Goal: Information Seeking & Learning: Learn about a topic

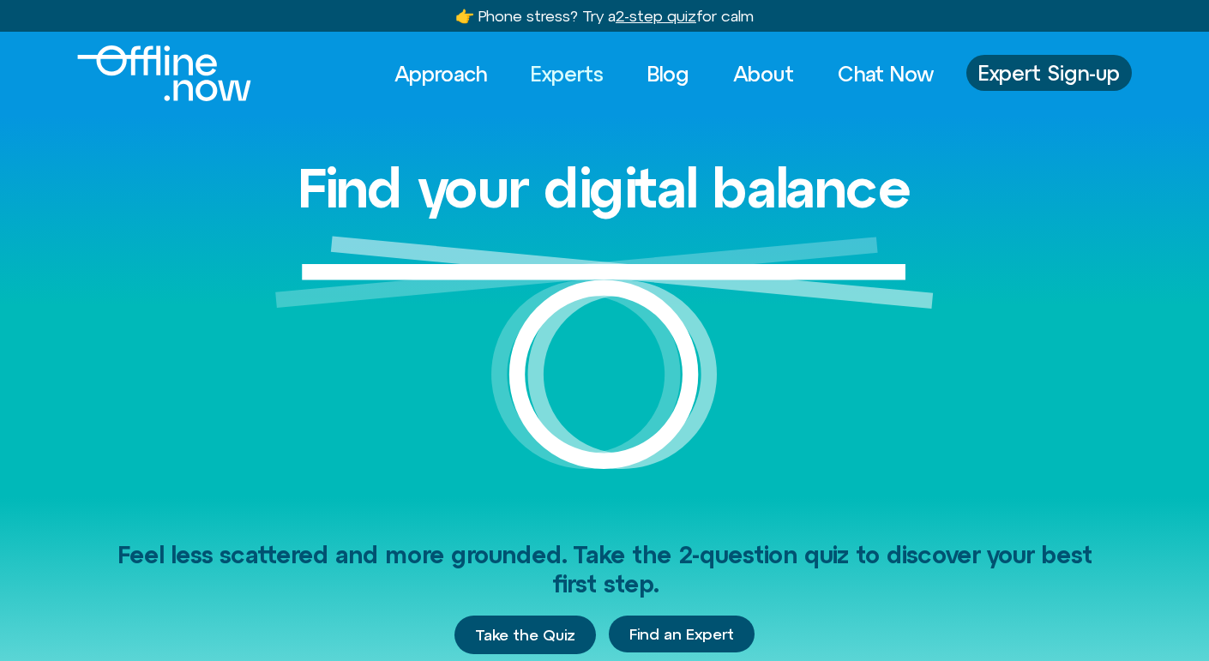
click at [563, 67] on link "Experts" at bounding box center [568, 74] width 104 height 38
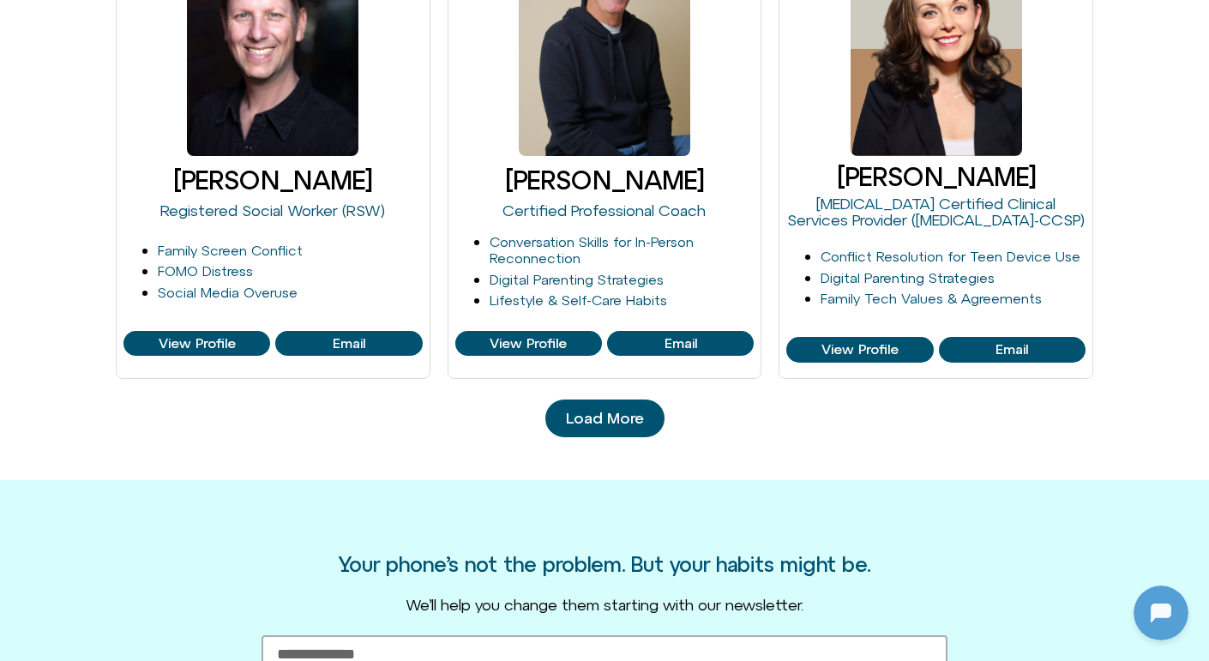
scroll to position [1849, 0]
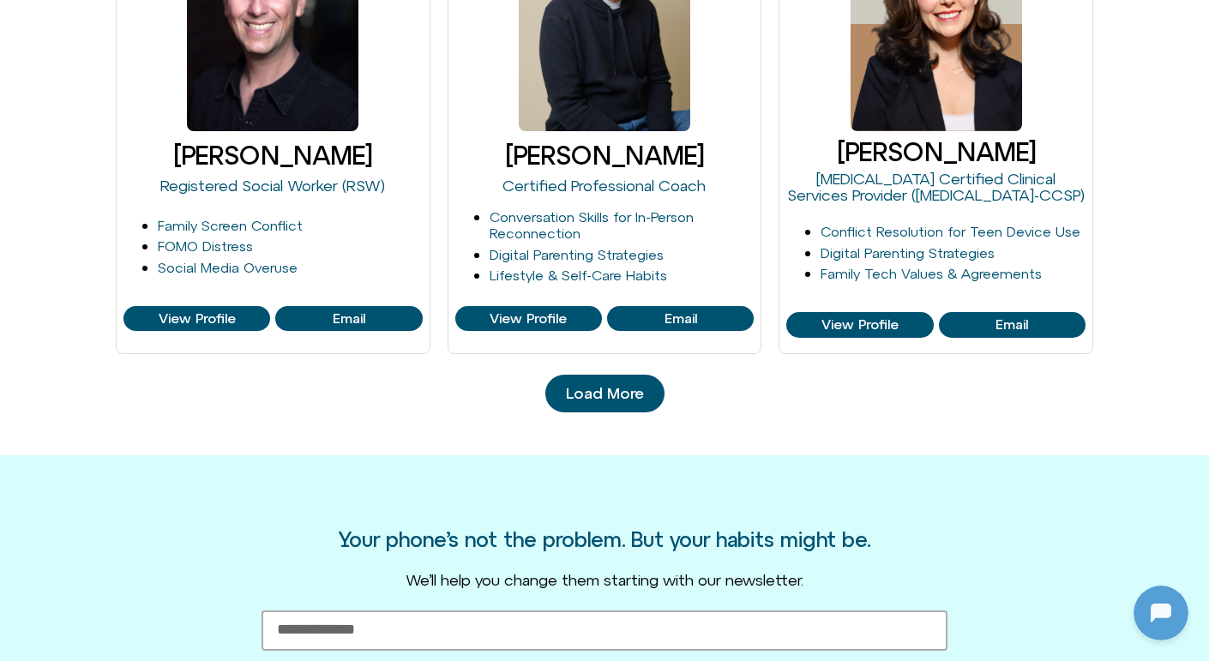
click at [585, 387] on span "Load More" at bounding box center [605, 393] width 78 height 17
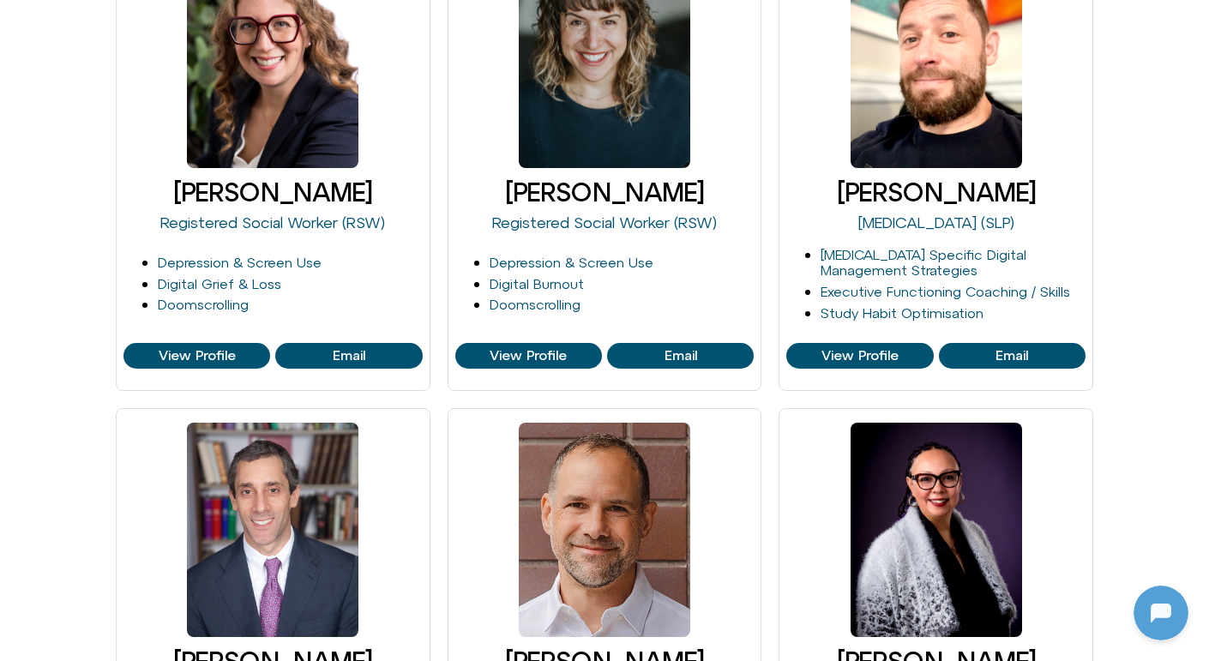
scroll to position [0, 0]
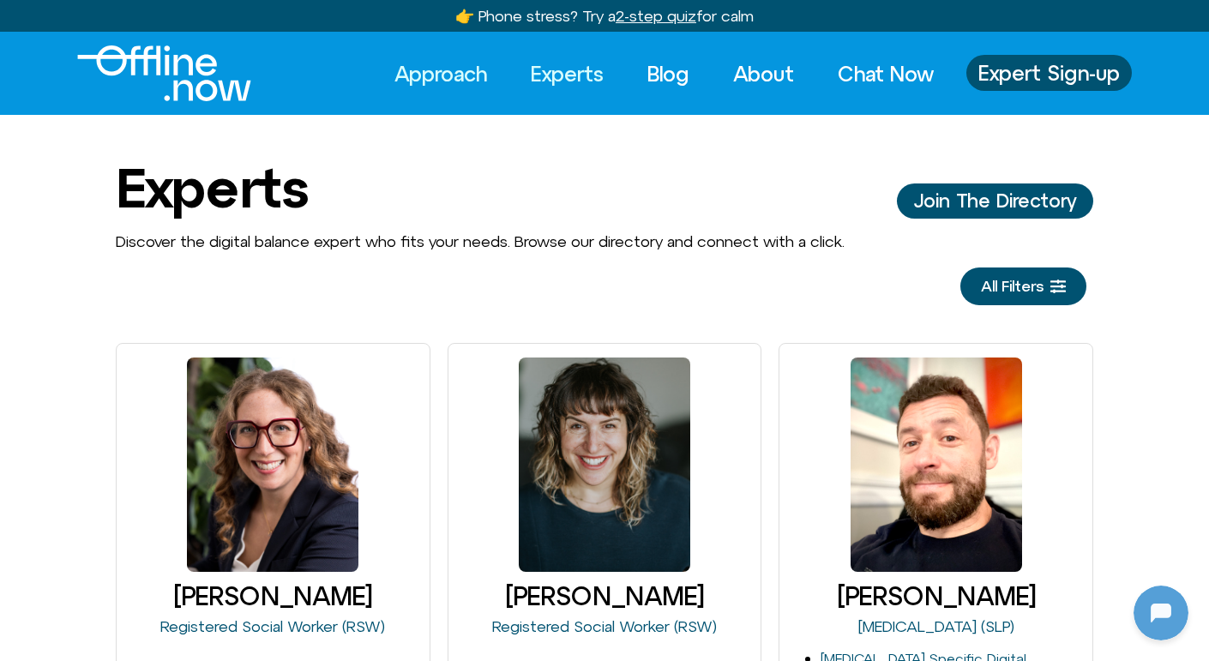
click at [448, 70] on link "Approach" at bounding box center [441, 74] width 124 height 38
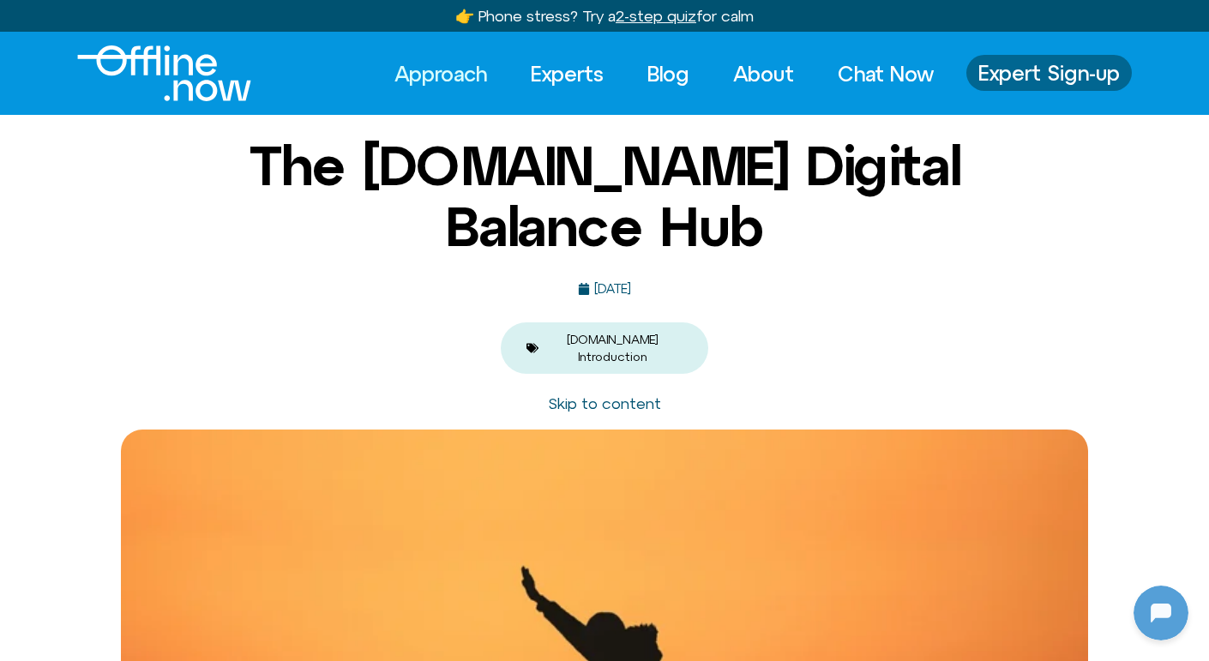
click at [999, 80] on span "Expert Sign-up" at bounding box center [1050, 73] width 142 height 22
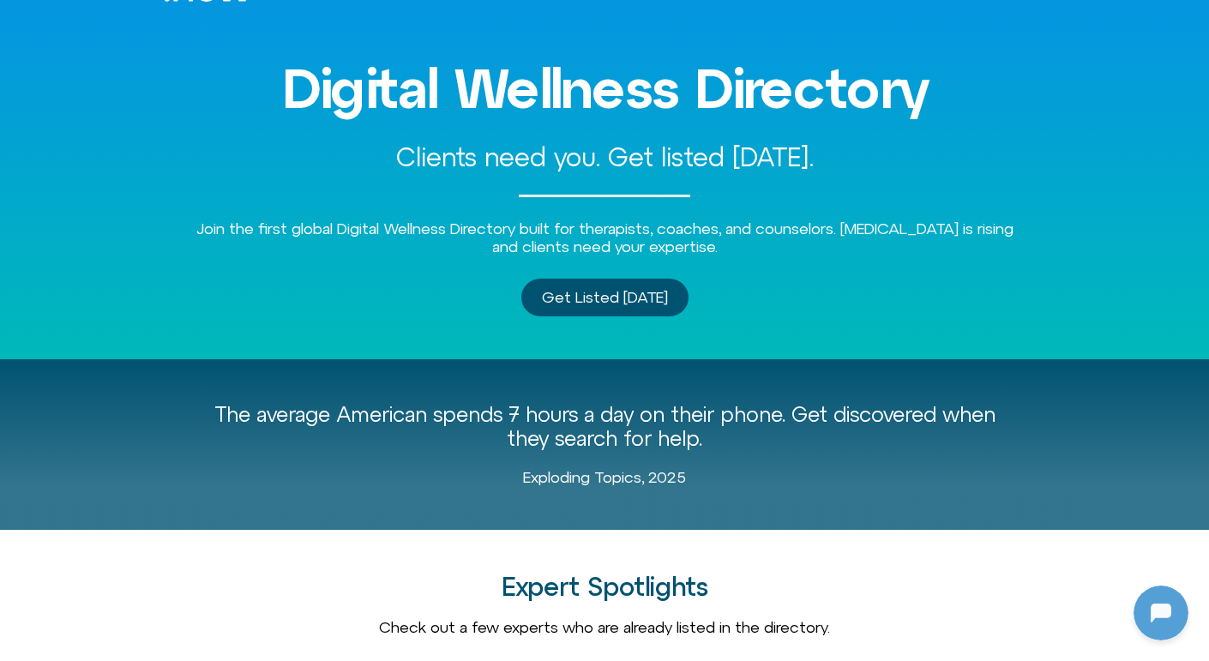
scroll to position [99, 0]
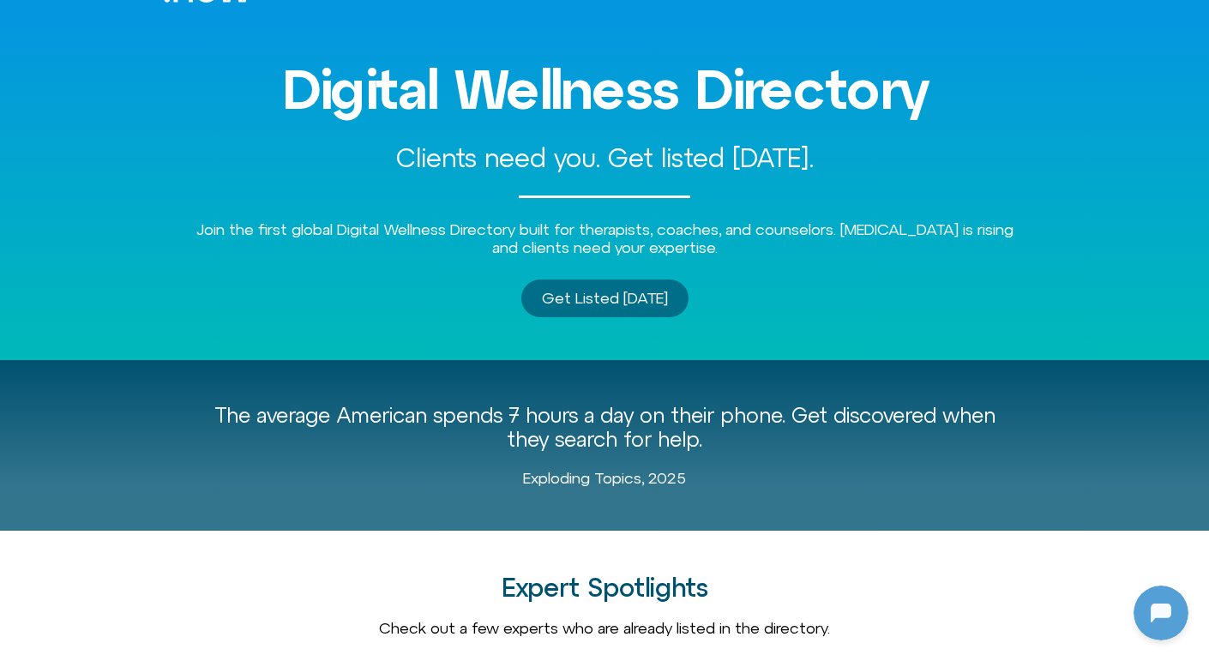
click at [626, 293] on span "Get Listed Today" at bounding box center [605, 298] width 126 height 17
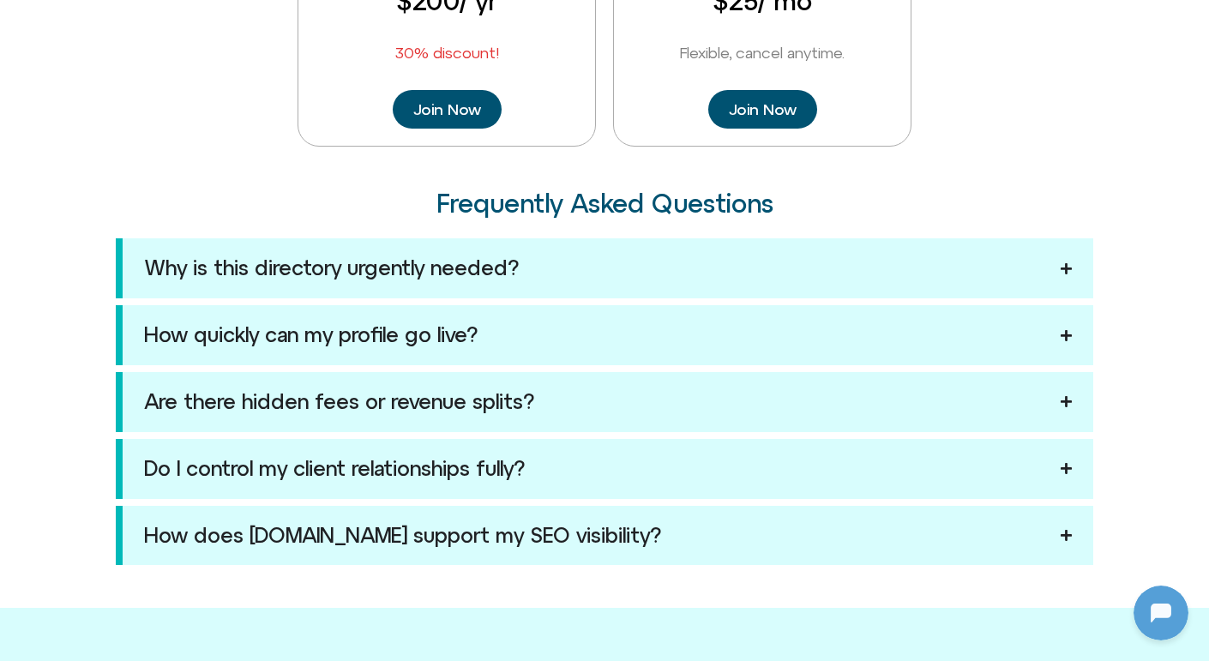
scroll to position [1510, 0]
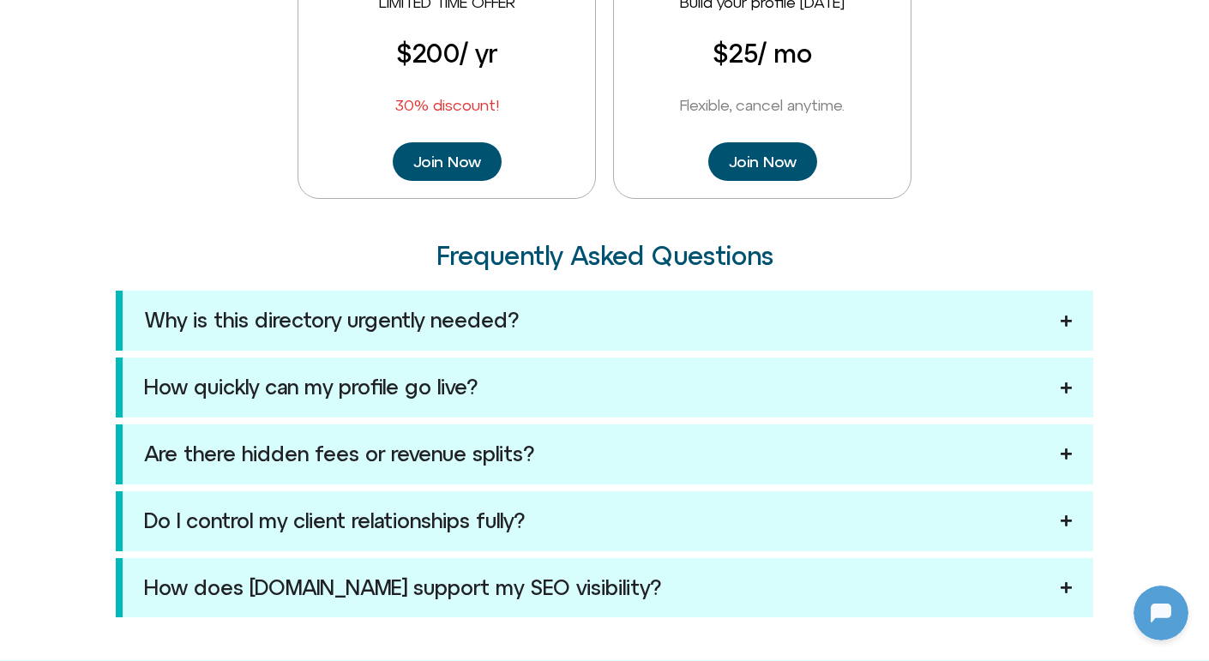
click at [678, 444] on summary "Are there hidden fees or revenue splits?" at bounding box center [605, 455] width 978 height 60
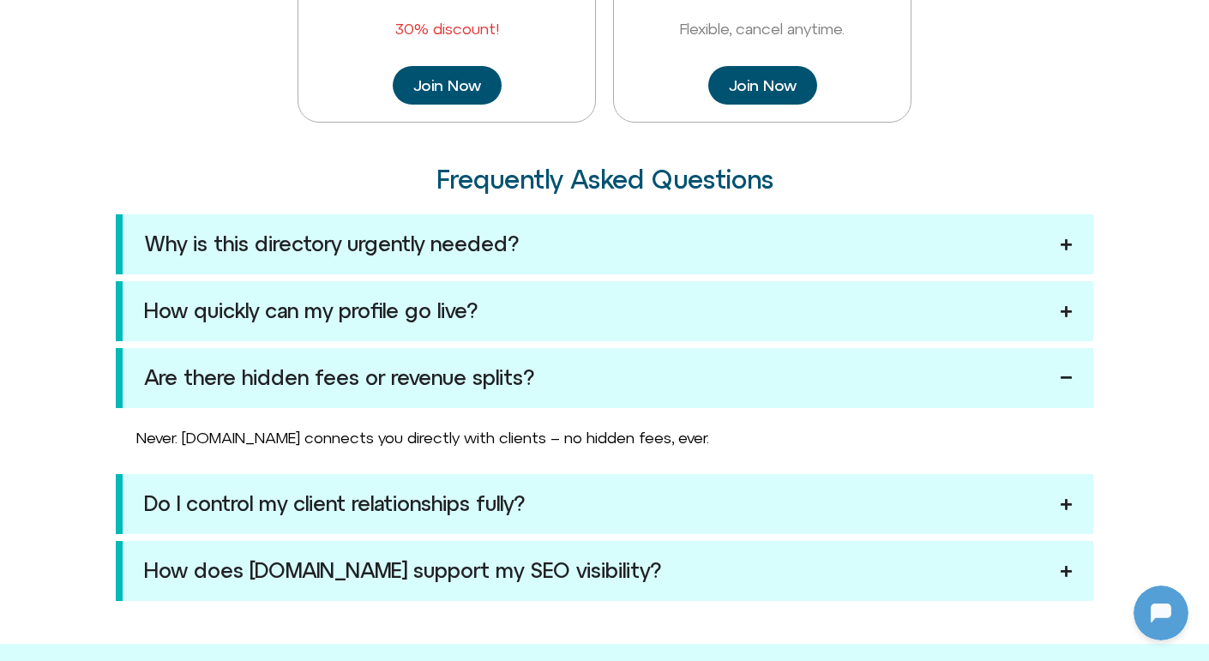
scroll to position [1601, 0]
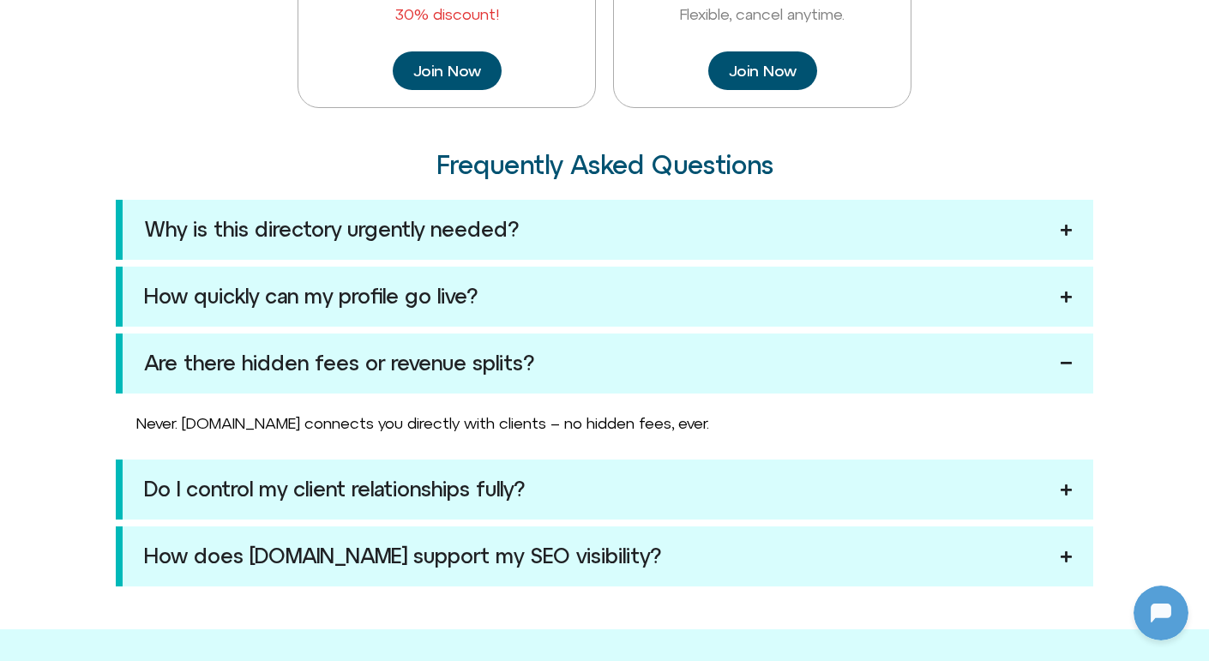
click at [547, 486] on summary "Do I control my client relationships fully?" at bounding box center [605, 490] width 978 height 60
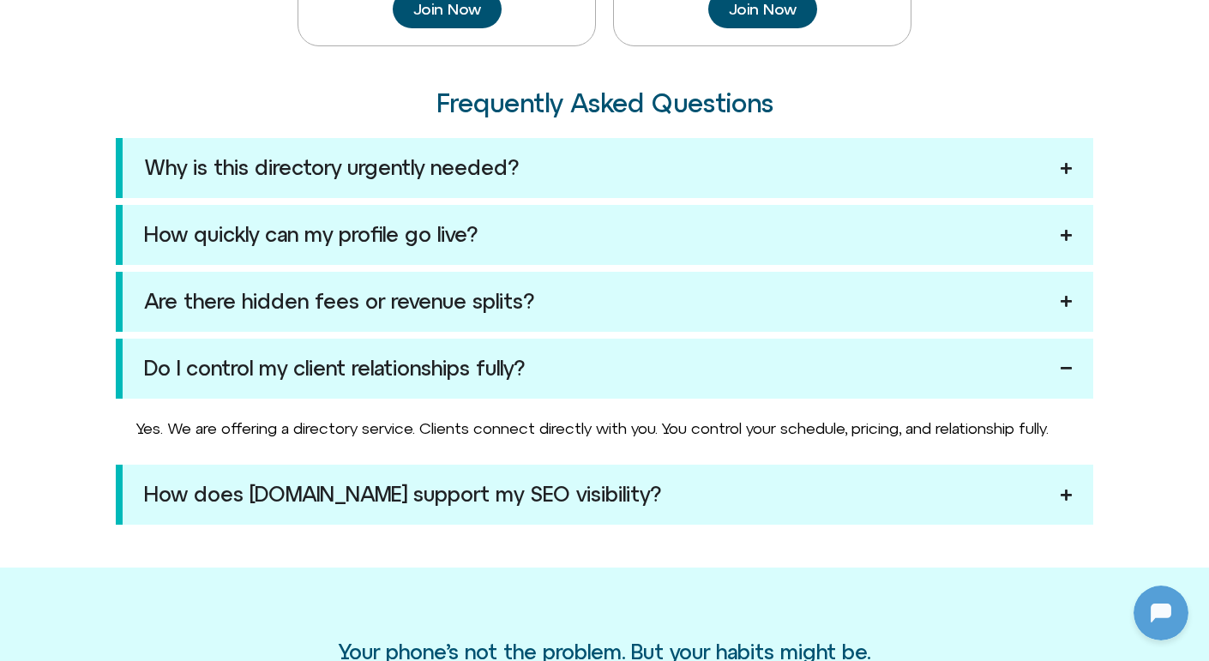
scroll to position [1668, 0]
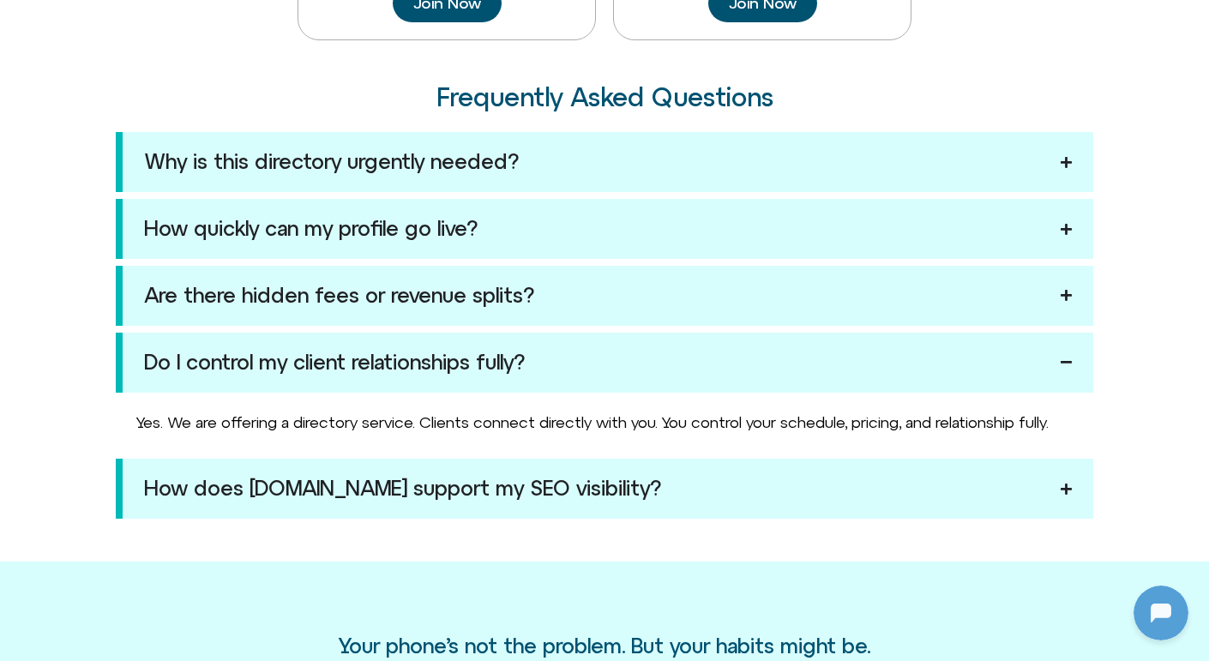
click at [608, 498] on div "How does Offline.now support my SEO visibility?" at bounding box center [402, 488] width 517 height 17
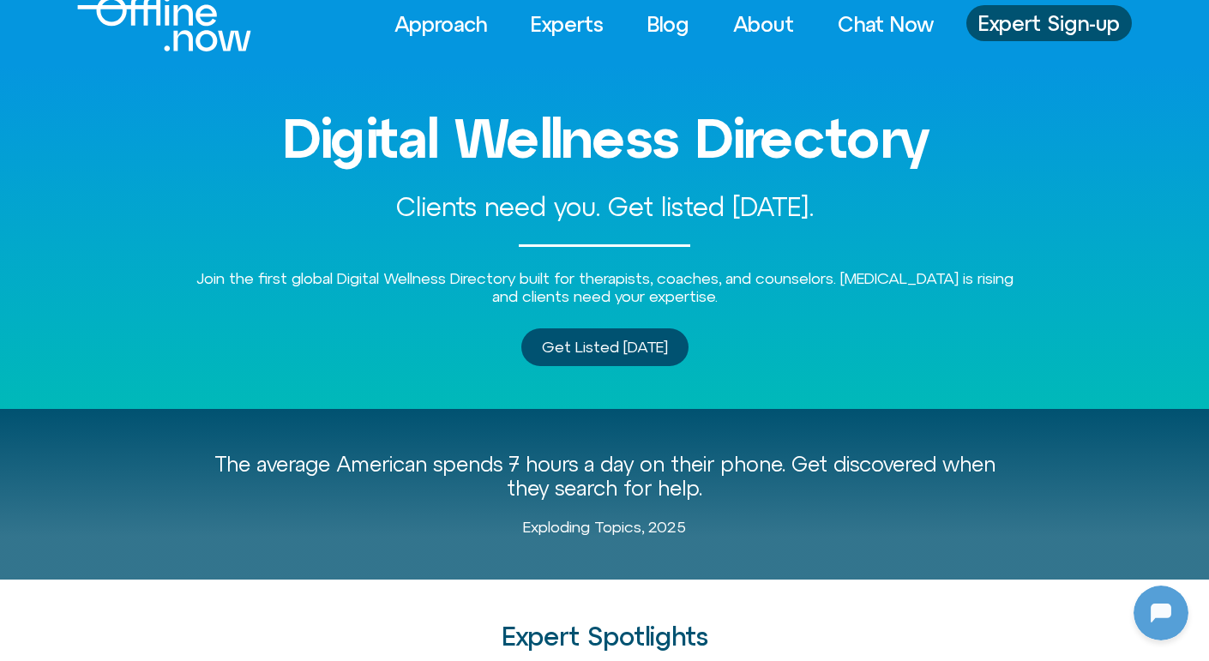
scroll to position [0, 0]
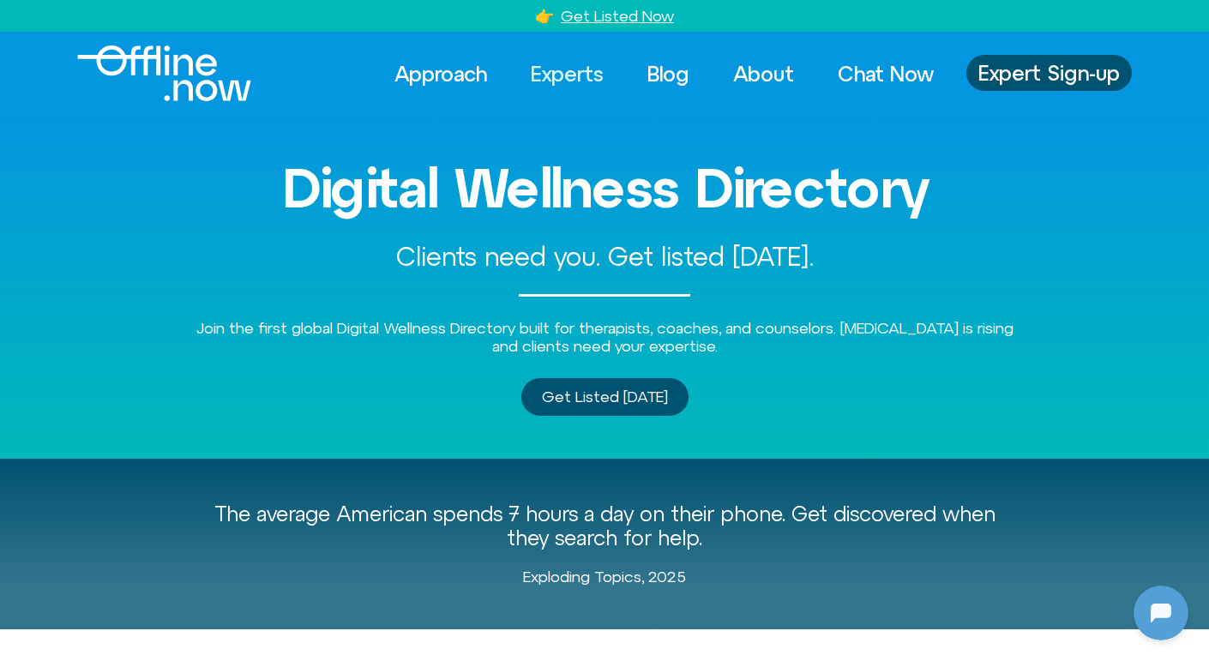
click at [543, 87] on link "Experts" at bounding box center [568, 74] width 104 height 38
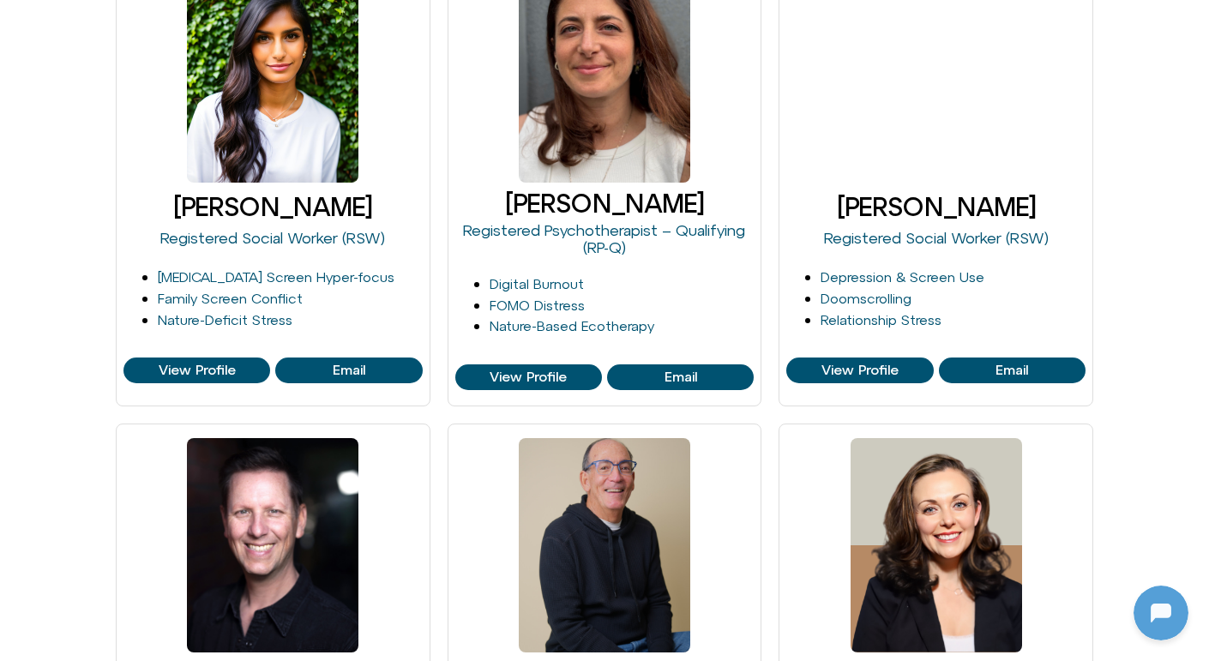
scroll to position [1647, 0]
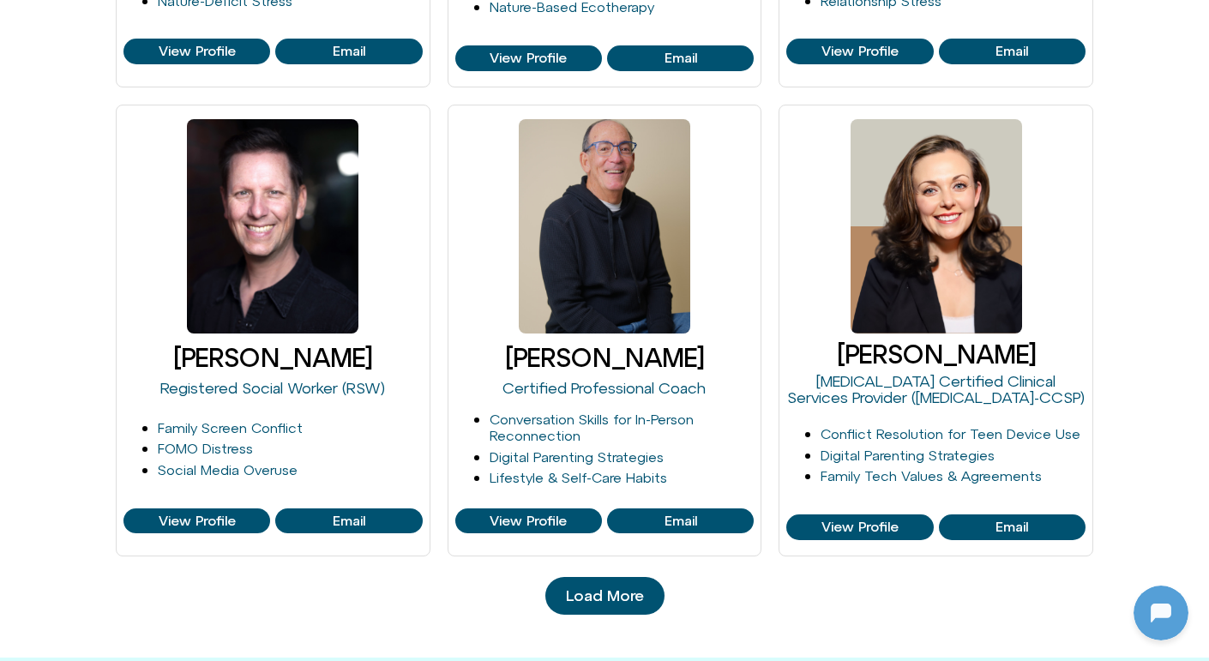
click at [605, 595] on span "Load More" at bounding box center [605, 596] width 78 height 17
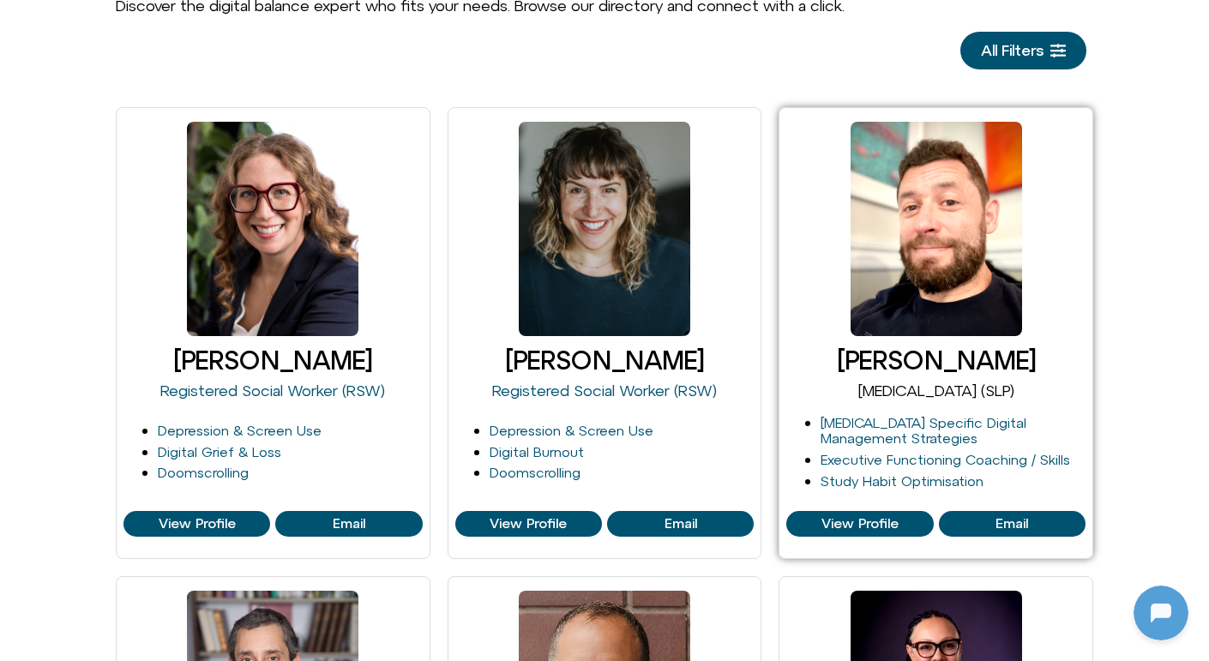
scroll to position [50, 0]
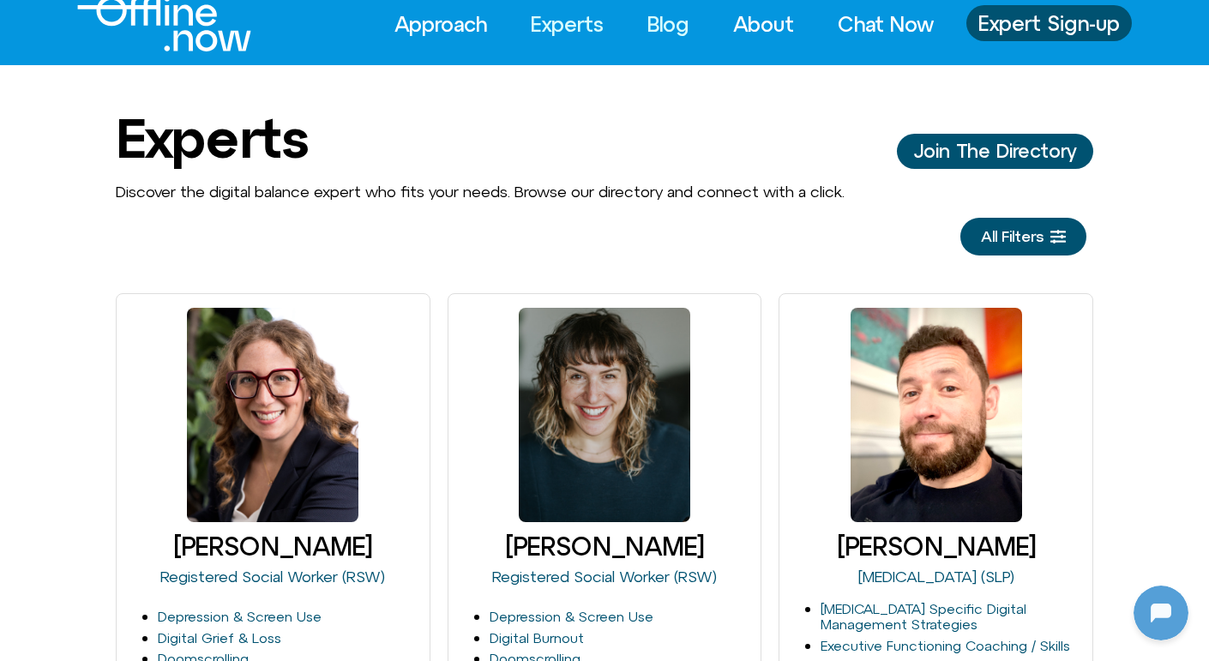
click at [654, 17] on link "Blog" at bounding box center [668, 24] width 73 height 38
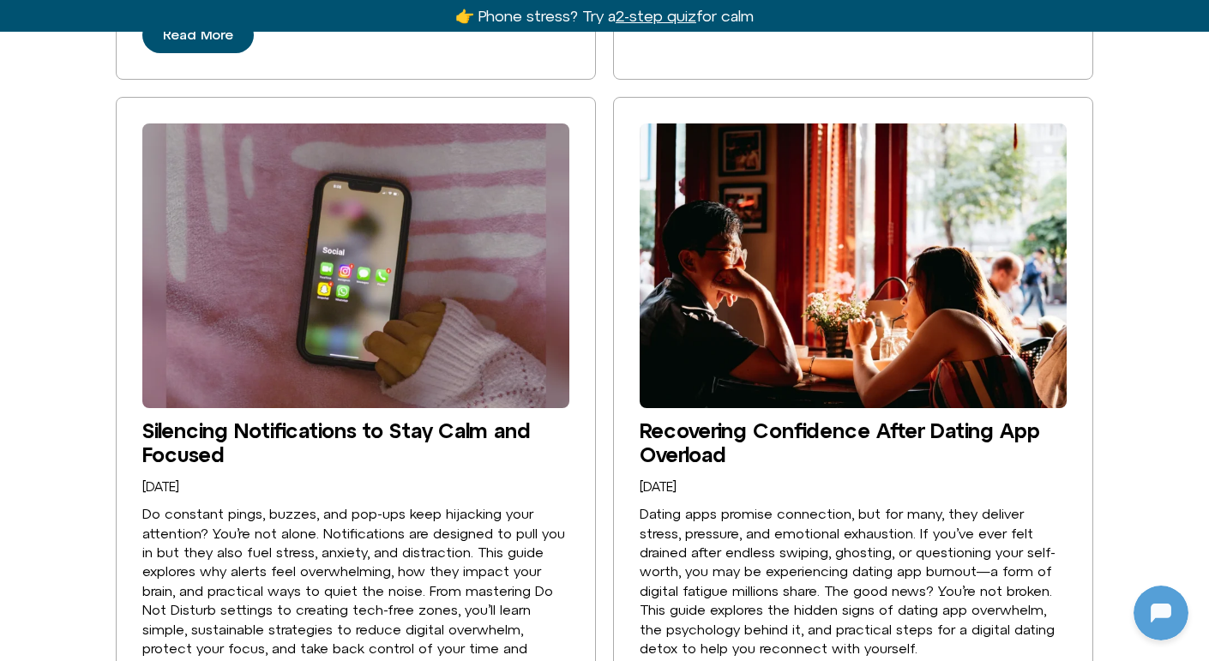
scroll to position [1847, 0]
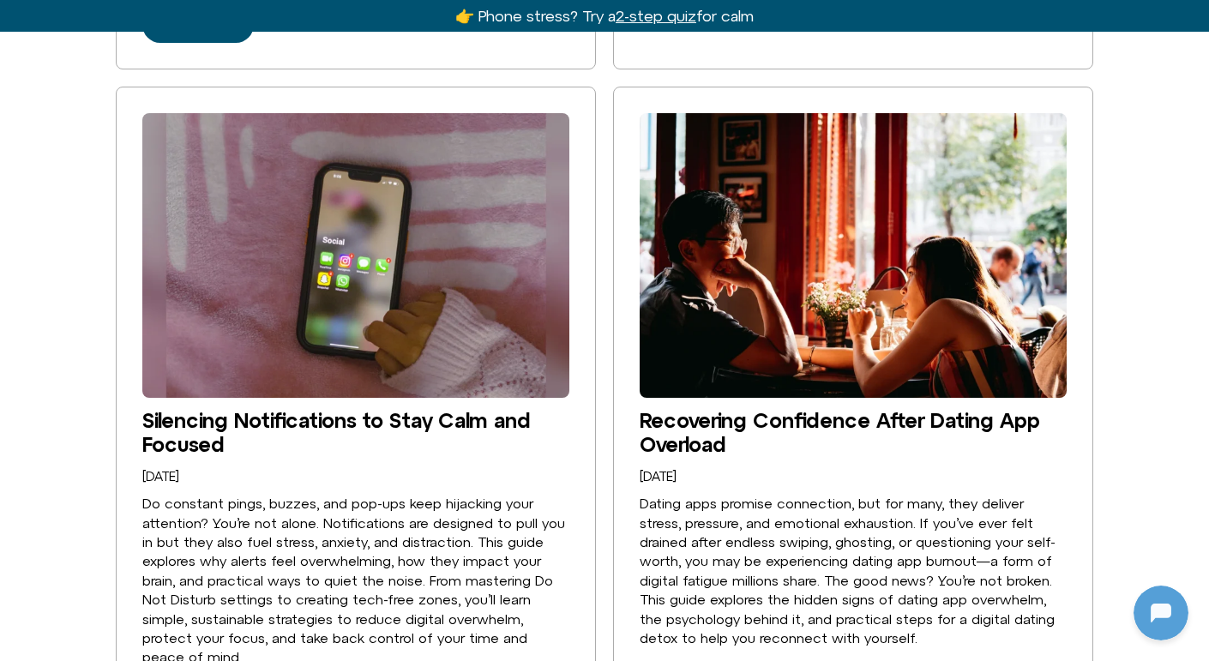
click at [804, 307] on img at bounding box center [853, 255] width 427 height 285
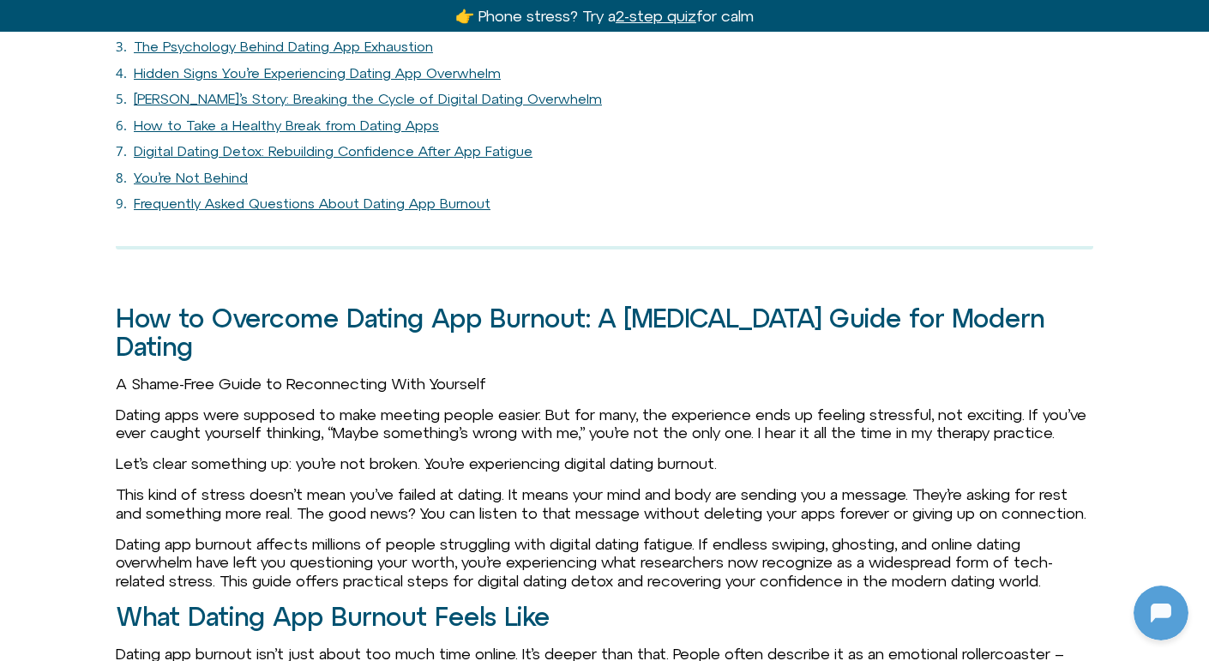
scroll to position [1036, 0]
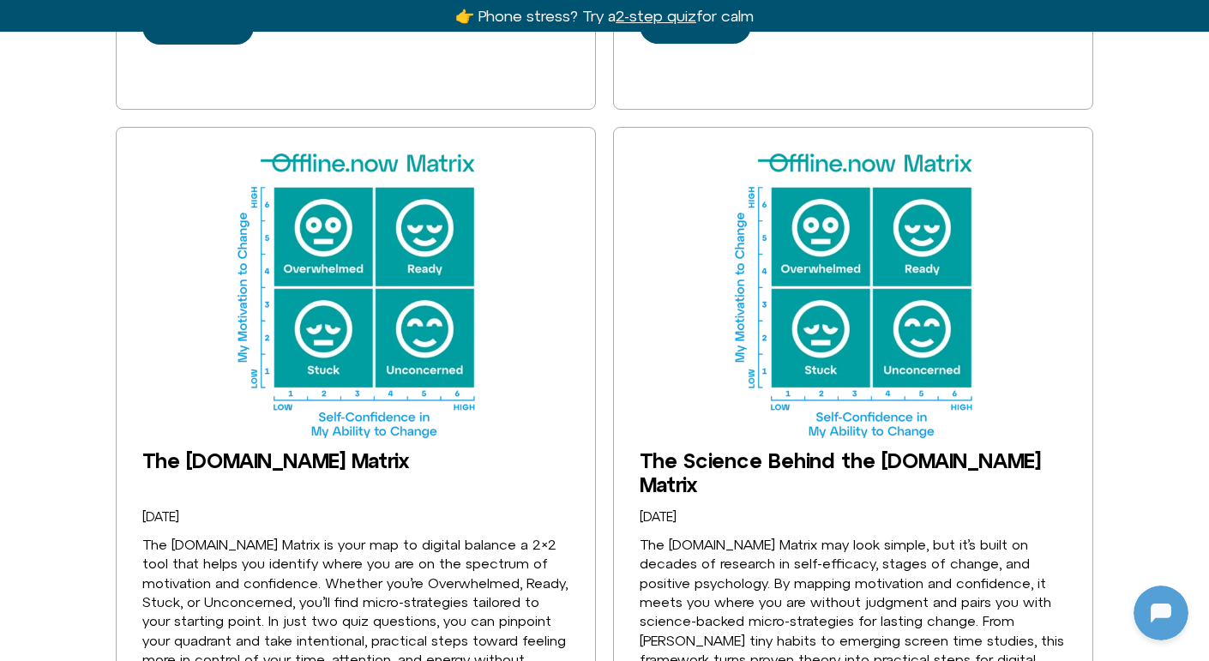
scroll to position [2518, 0]
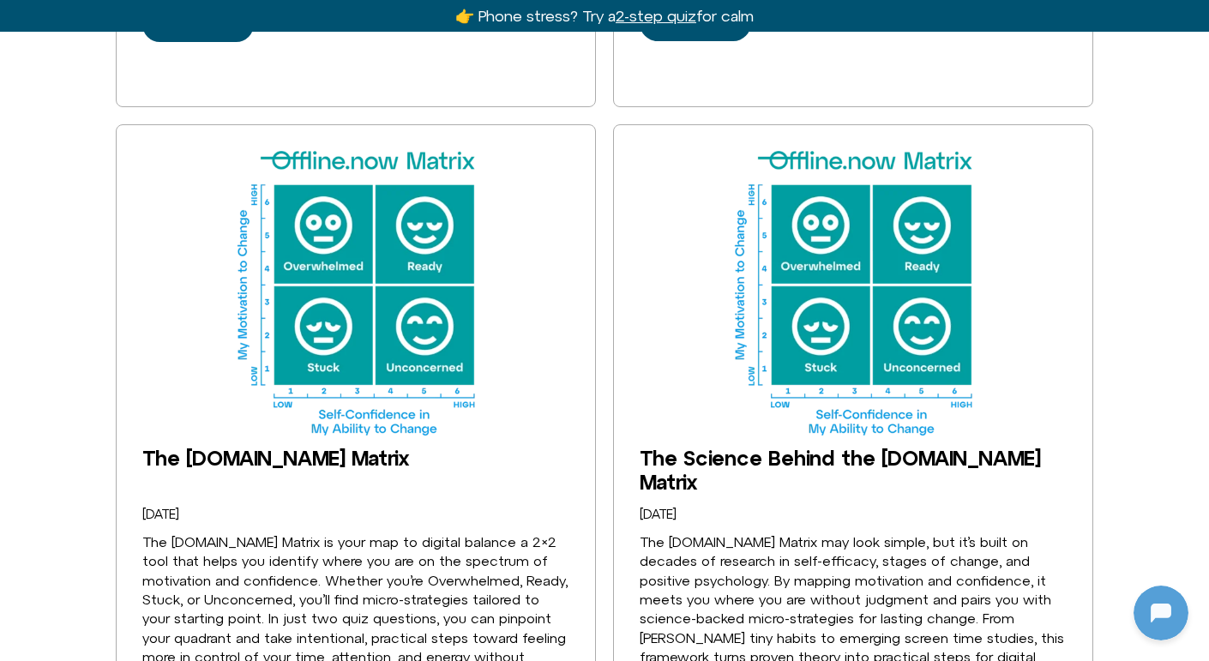
click at [653, 10] on u "2-step quiz" at bounding box center [656, 16] width 81 height 18
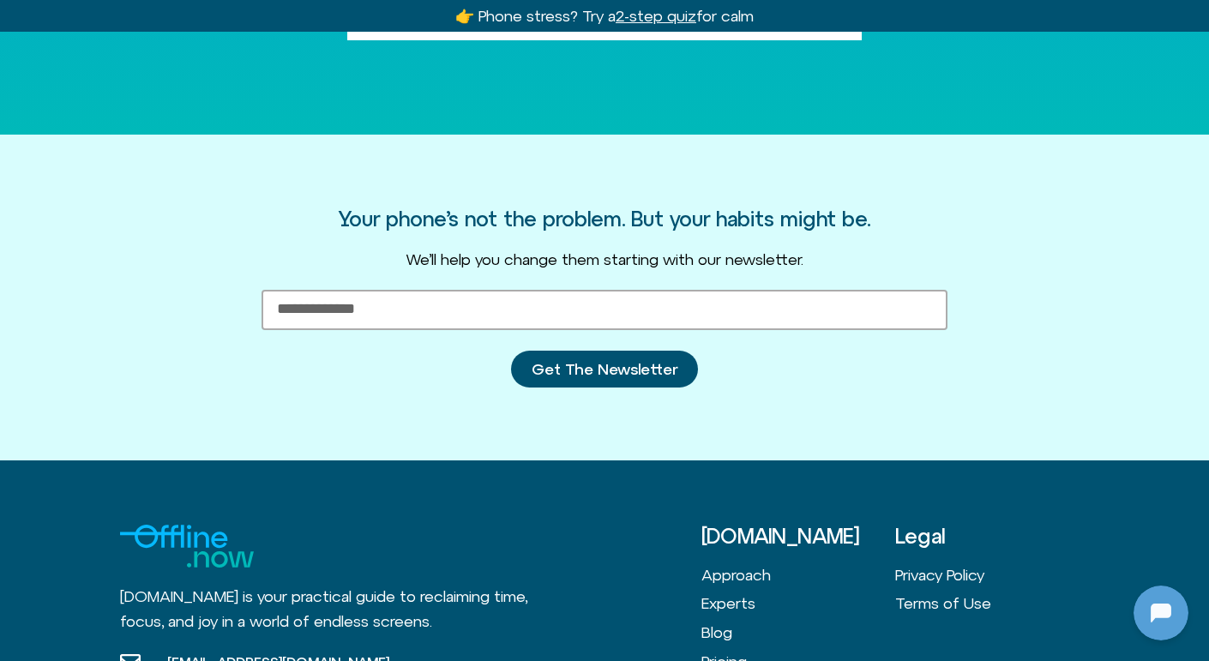
scroll to position [618, 0]
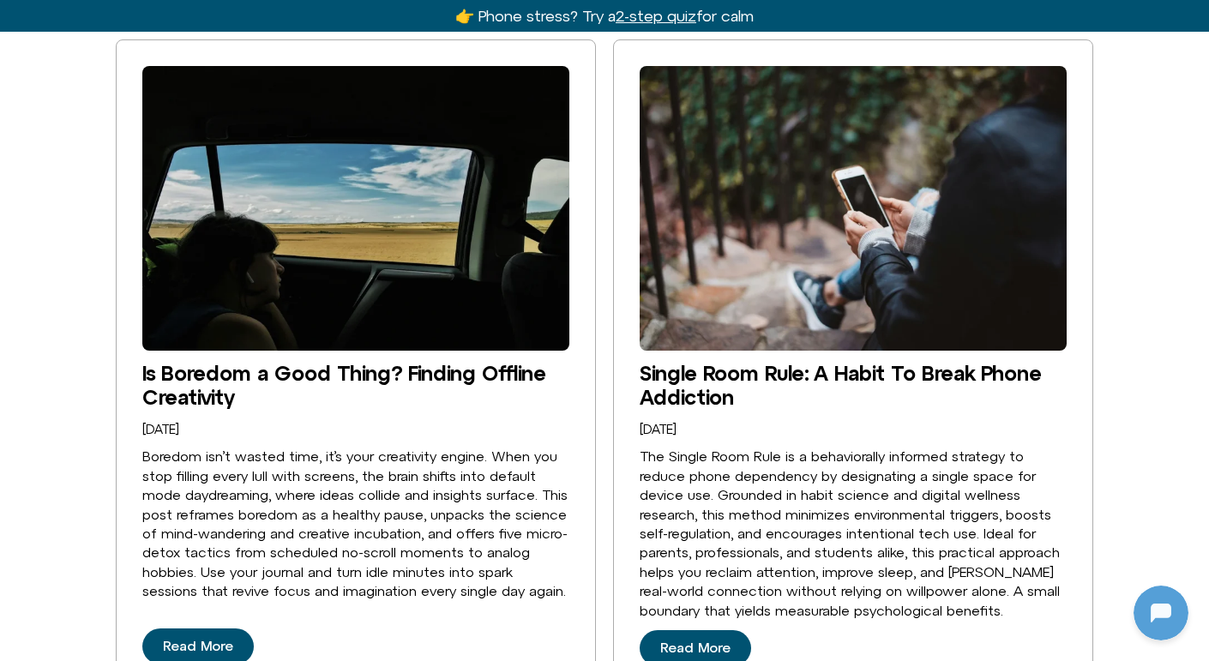
scroll to position [3316, 0]
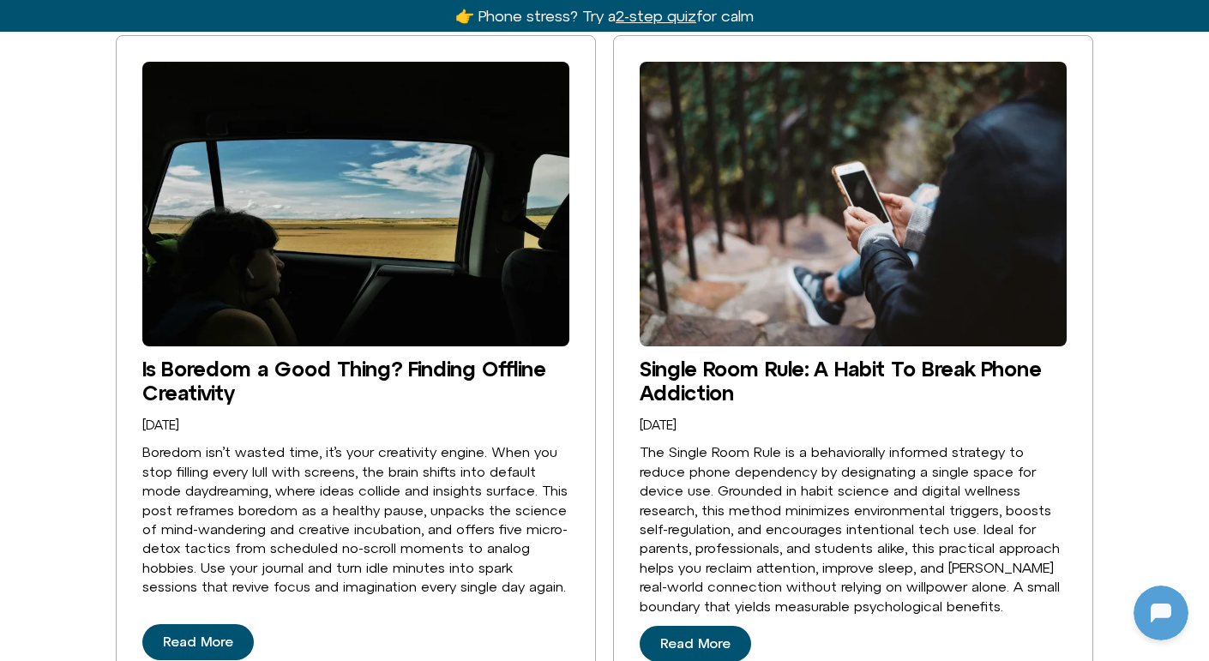
click at [840, 243] on img at bounding box center [853, 204] width 427 height 285
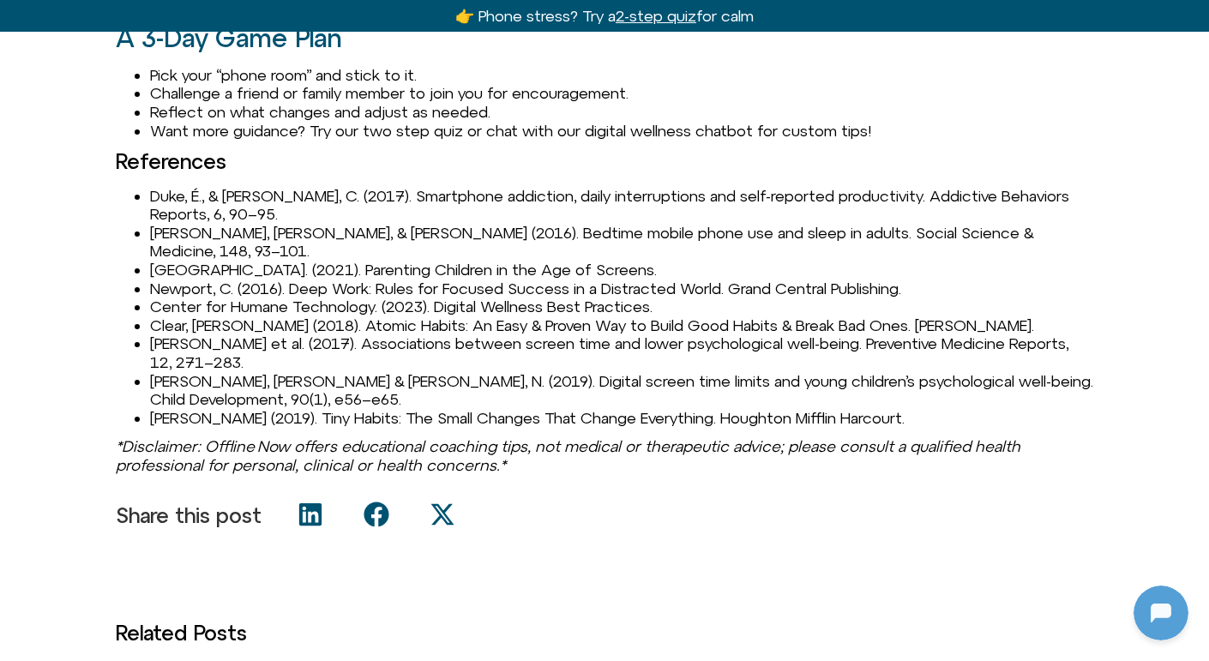
scroll to position [2692, 0]
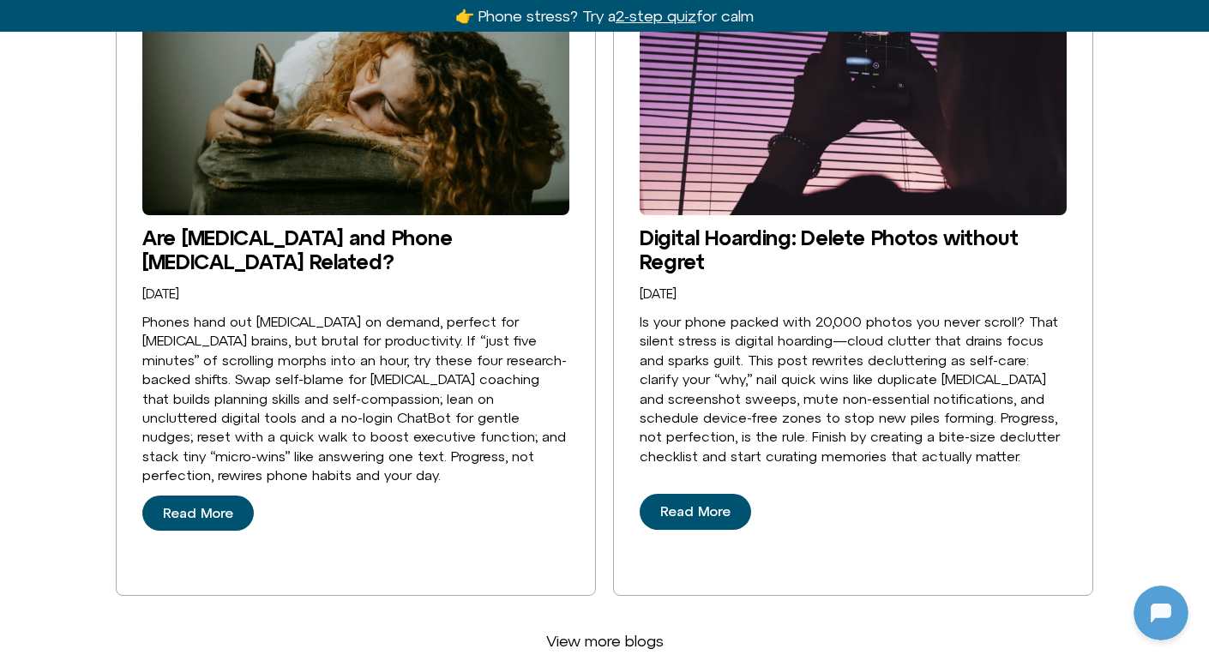
scroll to position [4165, 0]
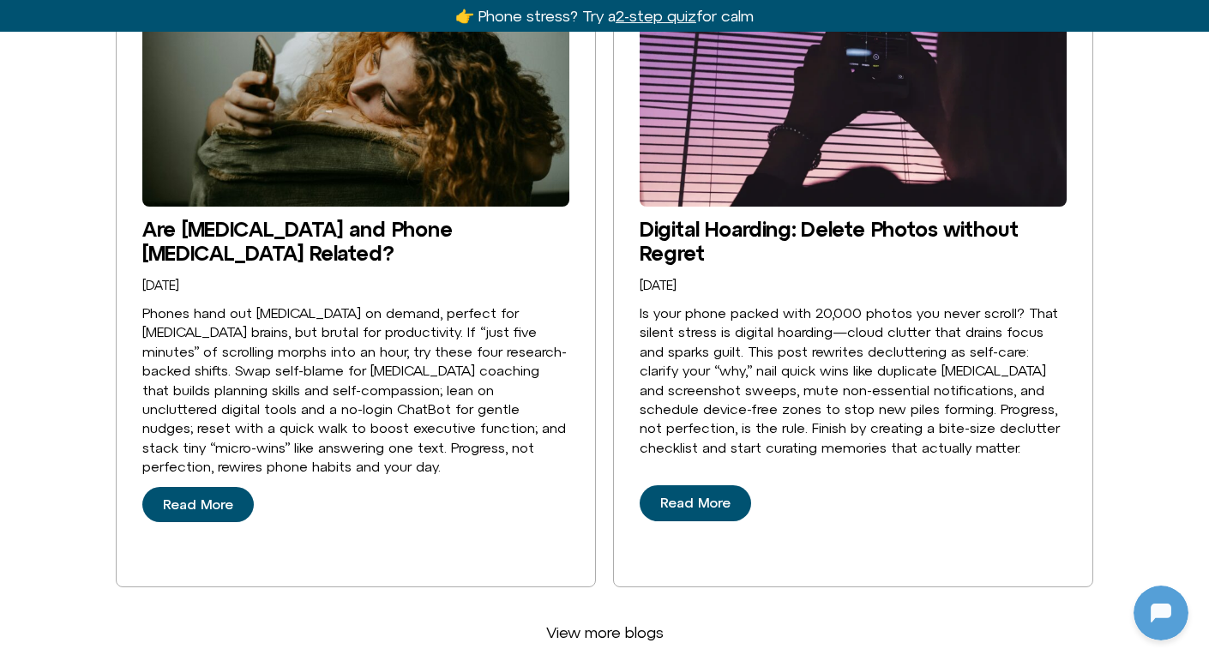
click at [593, 624] on span "View more blogs" at bounding box center [605, 633] width 118 height 19
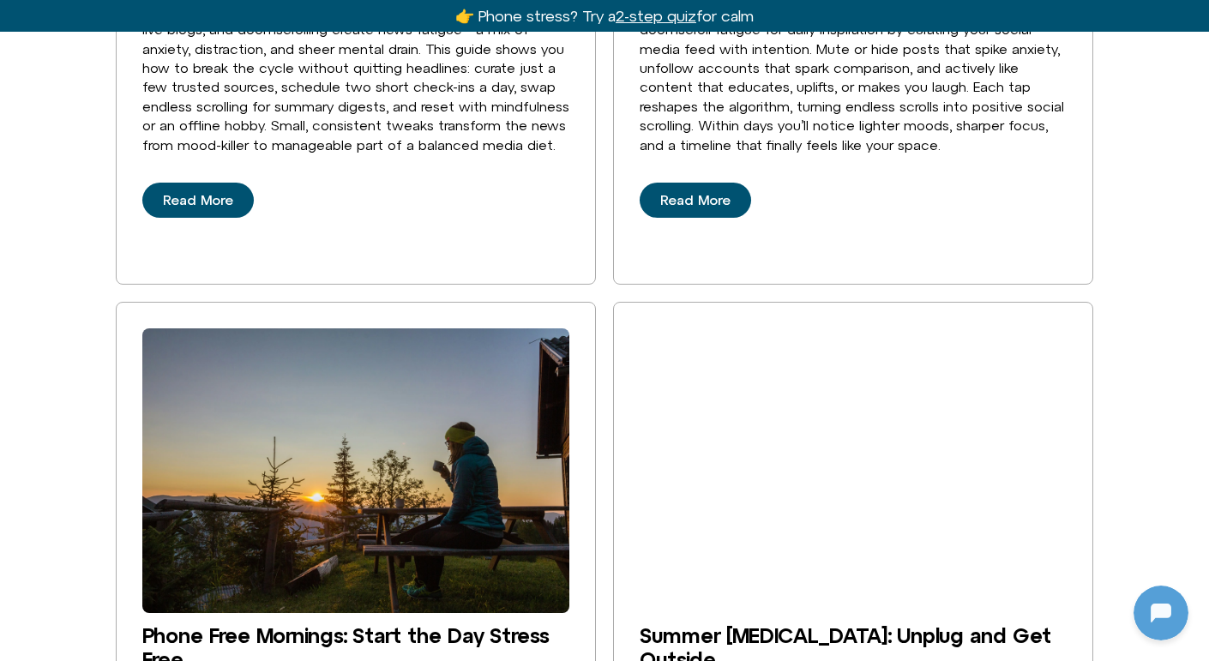
scroll to position [8216, 0]
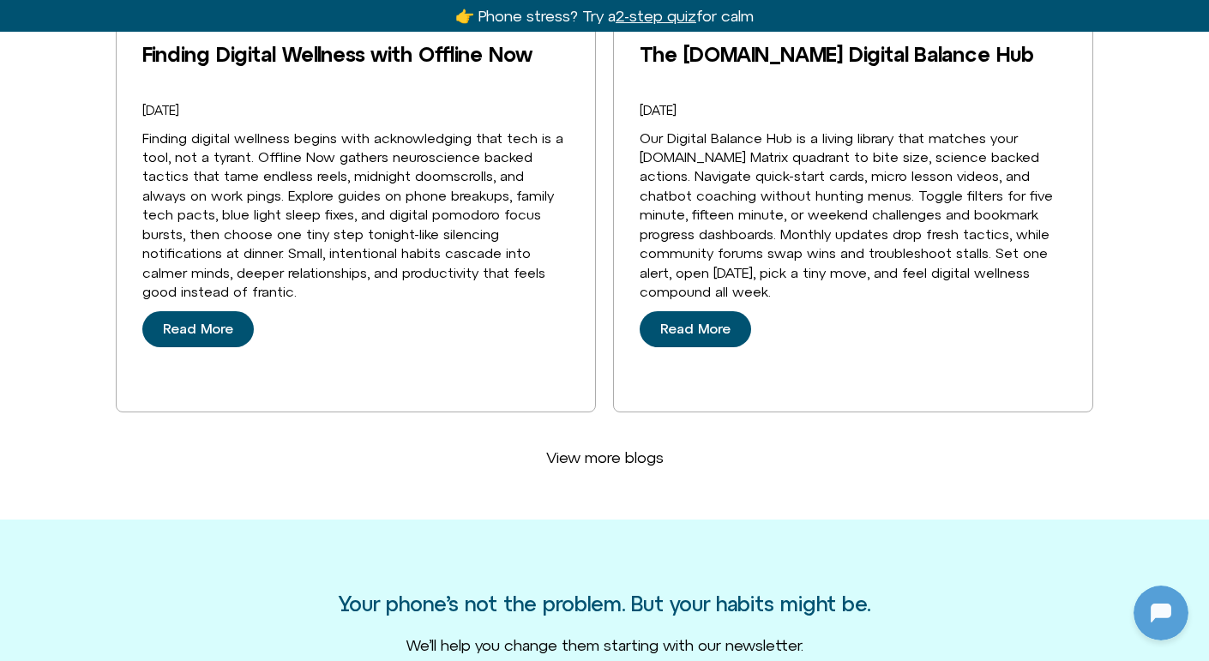
scroll to position [12754, 0]
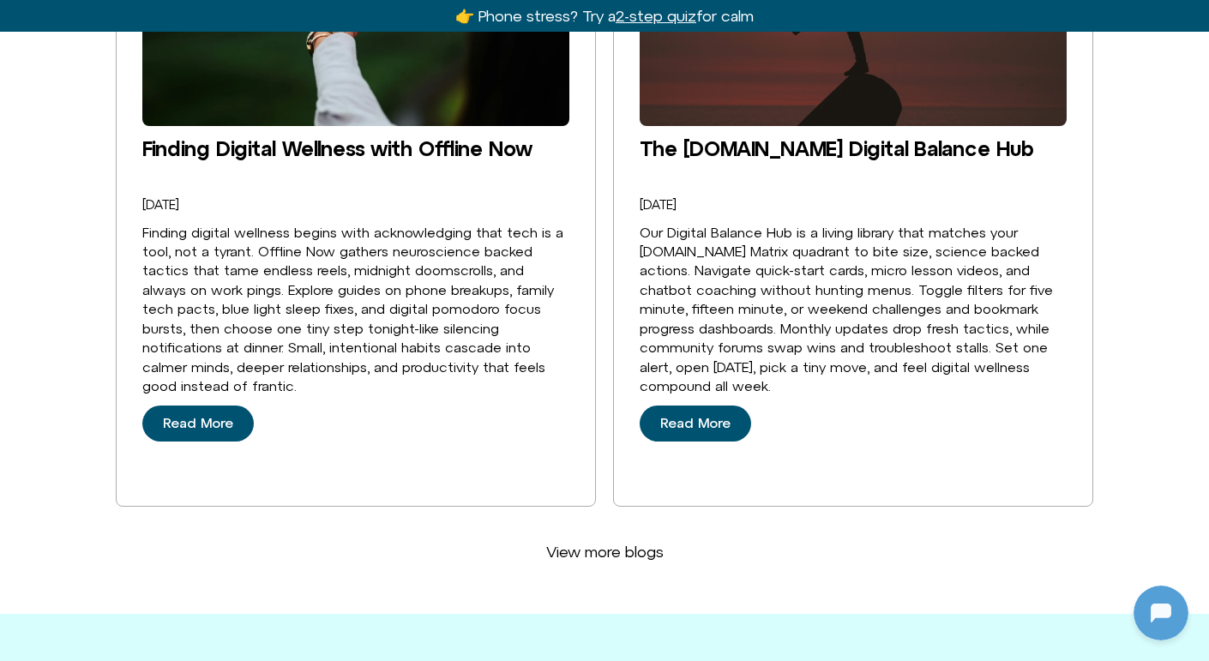
click at [604, 543] on span "View more blogs" at bounding box center [605, 552] width 118 height 19
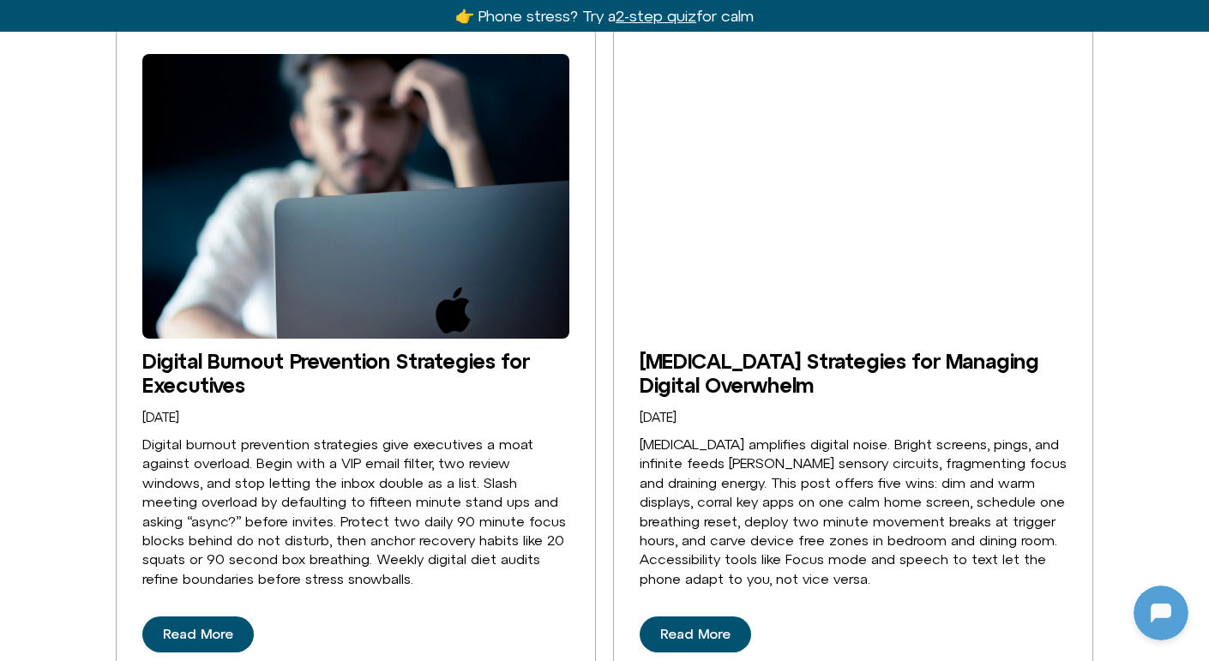
scroll to position [16884, 0]
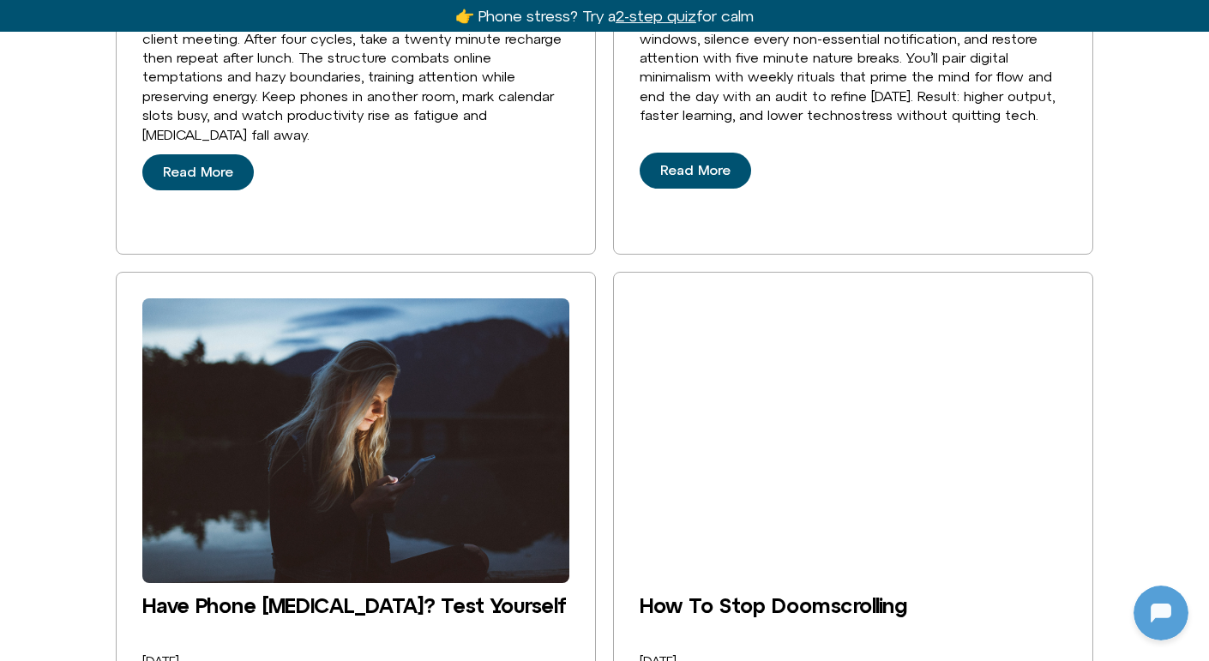
scroll to position [20898, 0]
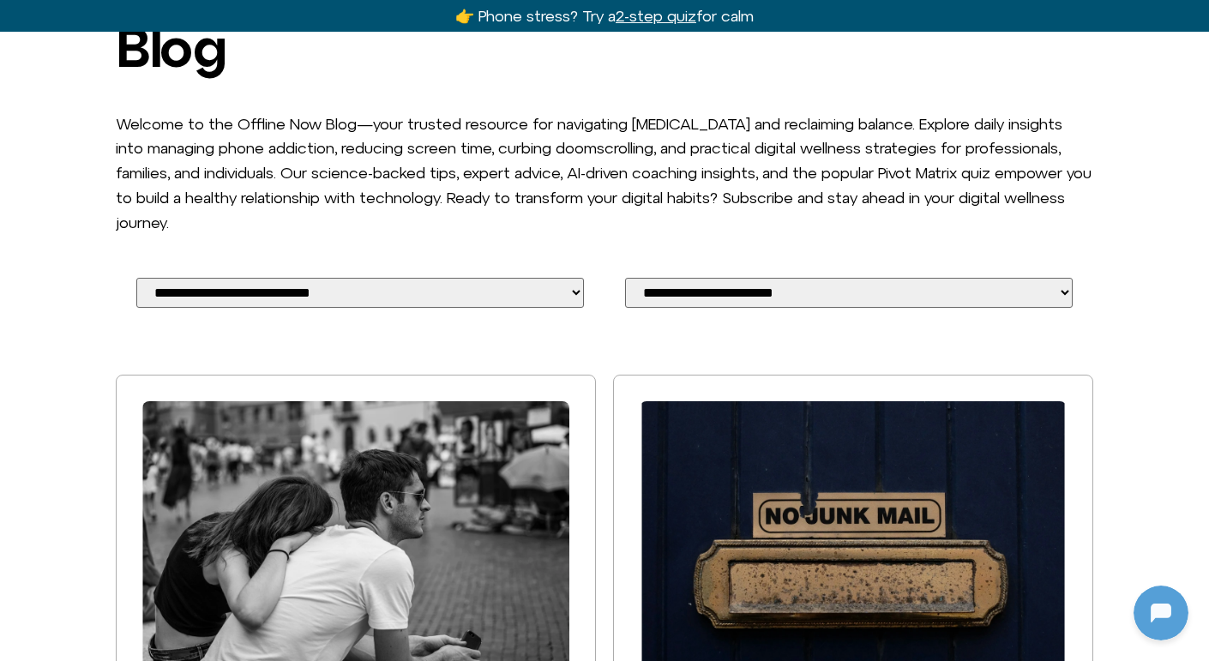
scroll to position [0, 0]
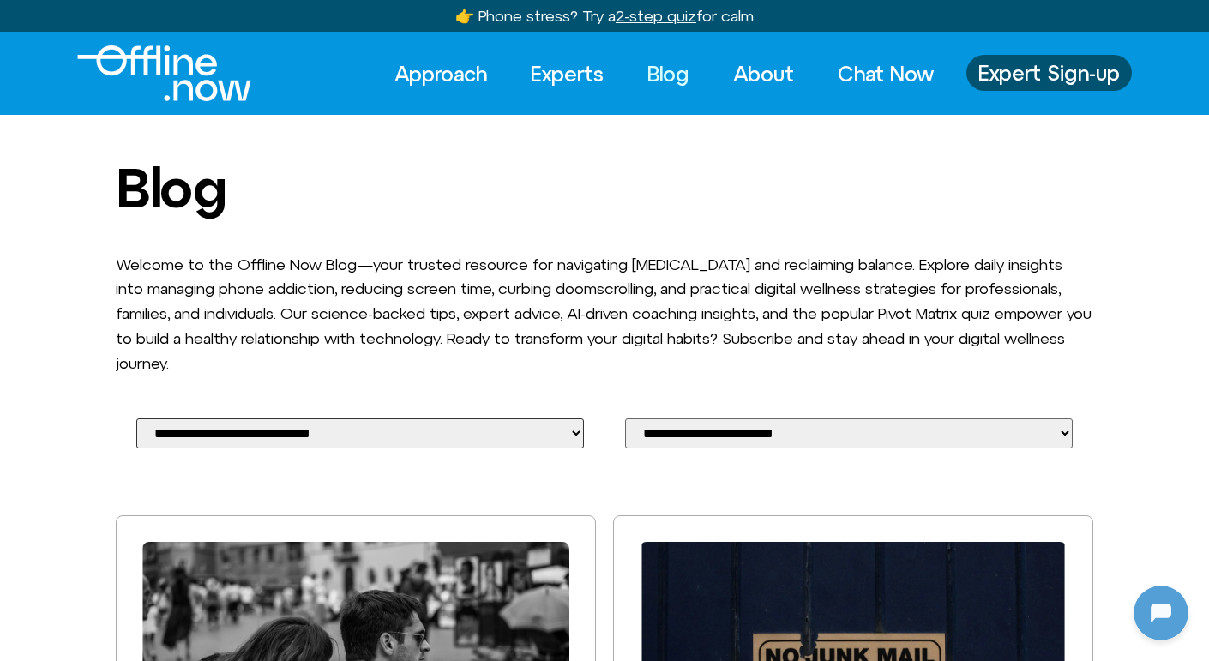
click at [540, 437] on select "**********" at bounding box center [360, 434] width 448 height 30
click at [540, 433] on select "**********" at bounding box center [360, 434] width 448 height 30
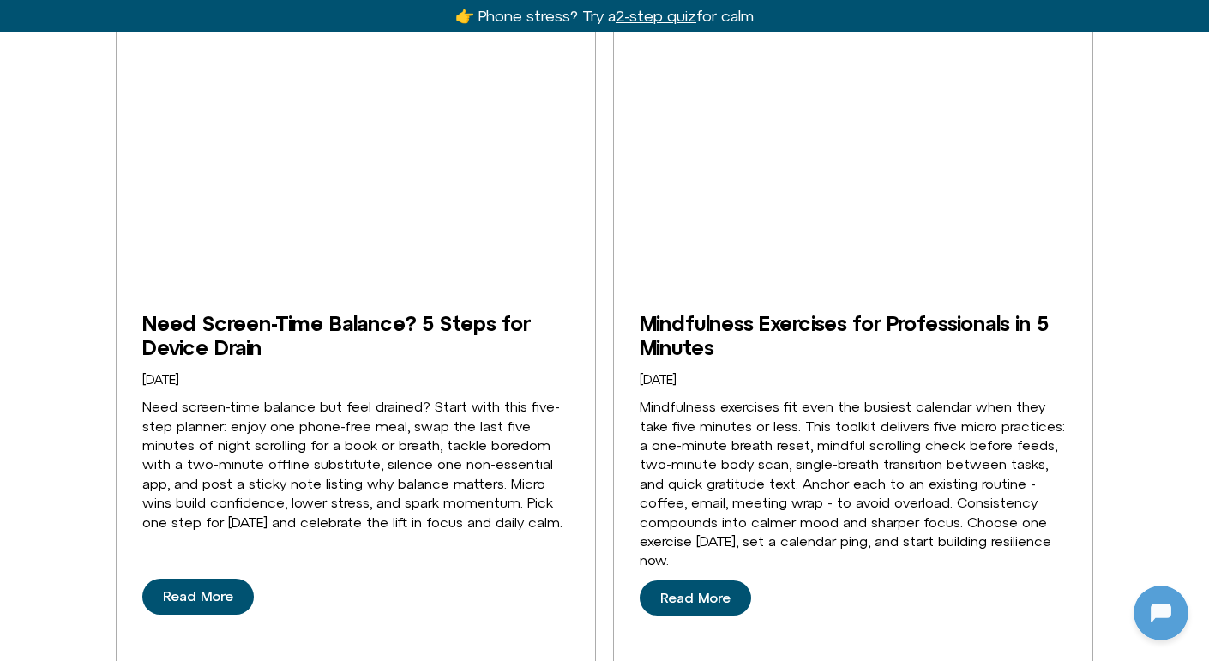
scroll to position [23240, 0]
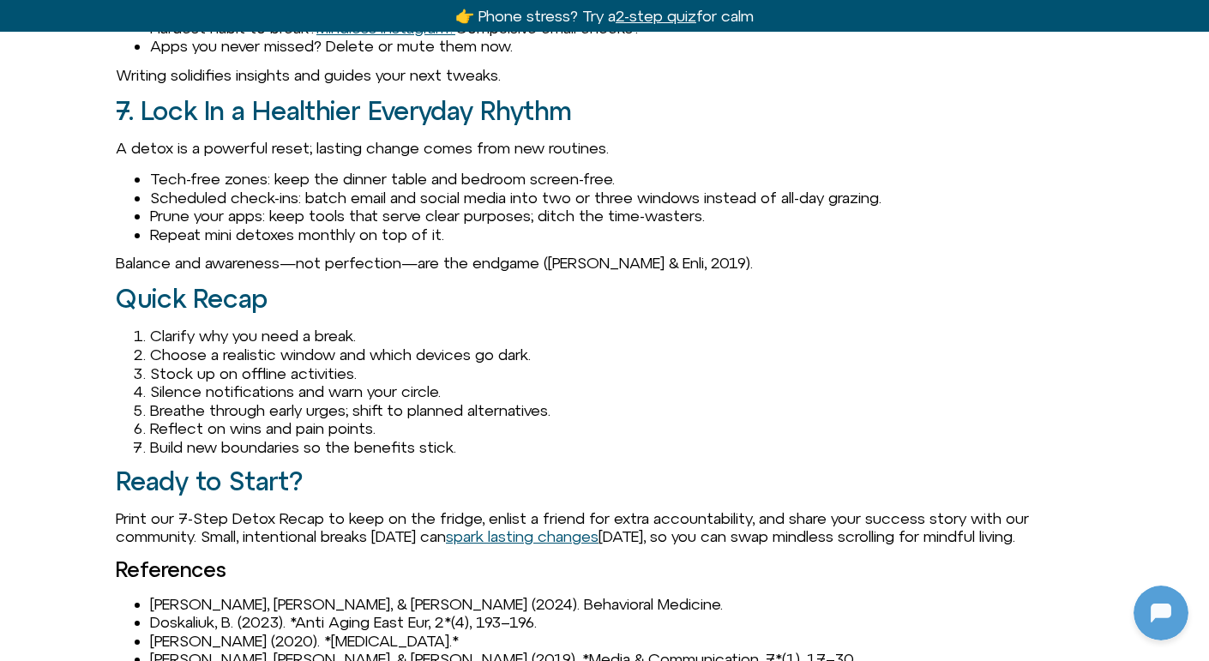
scroll to position [2467, 0]
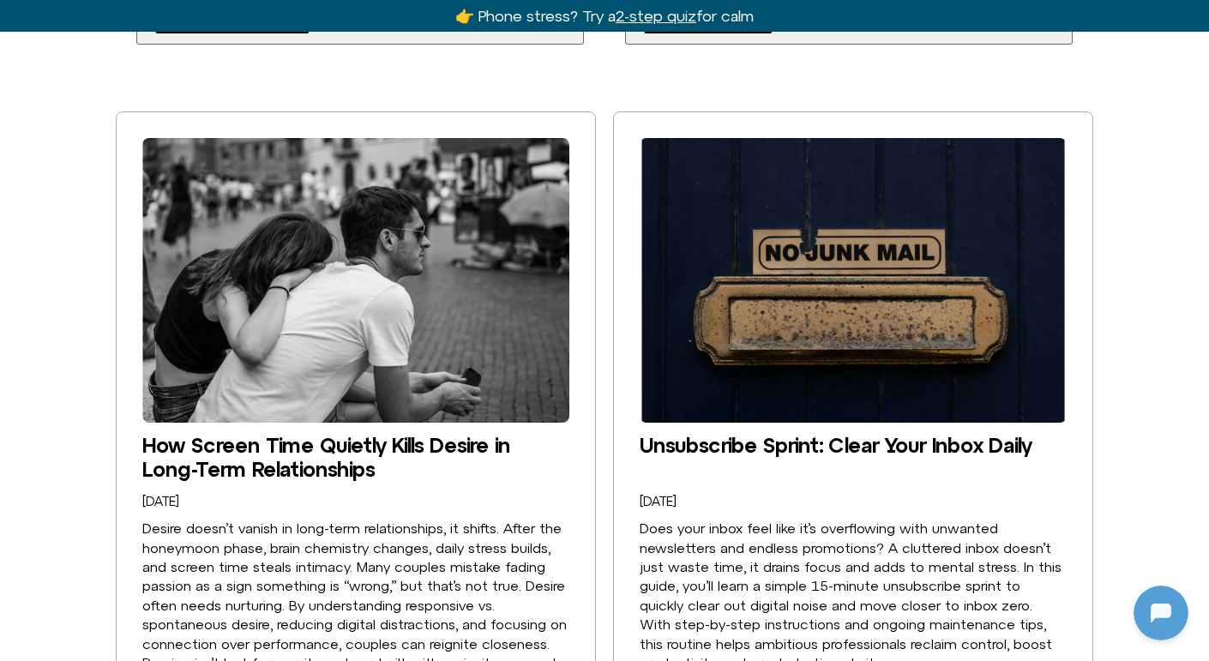
scroll to position [407, 0]
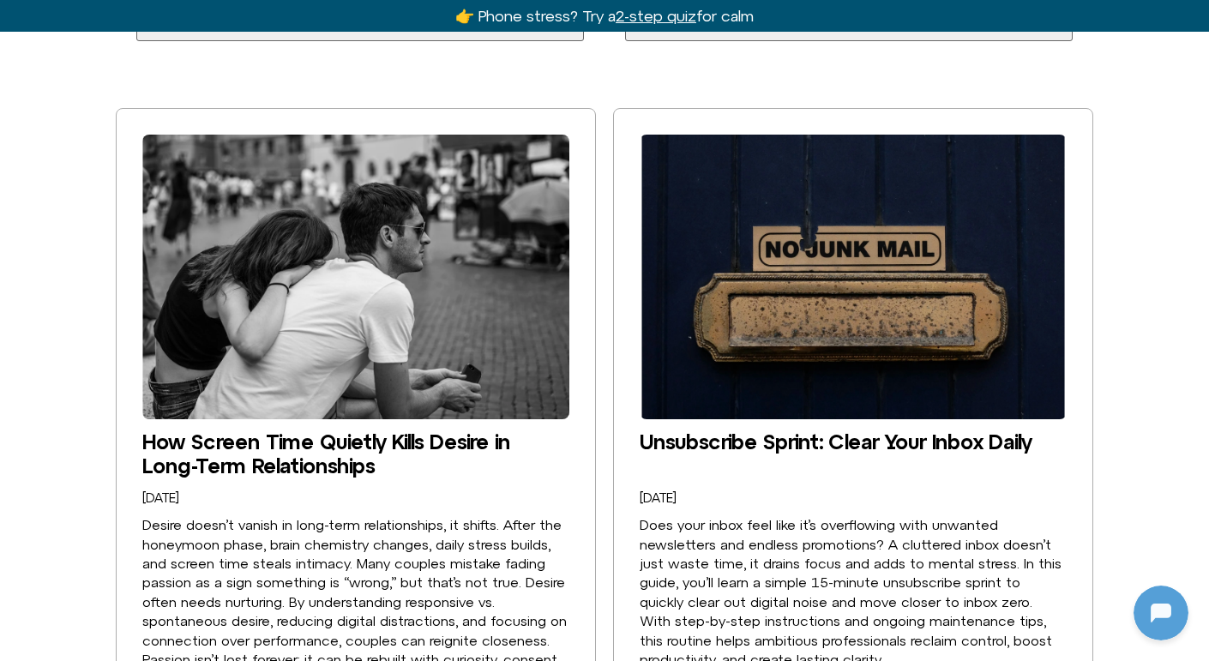
click at [347, 297] on img at bounding box center [355, 277] width 427 height 285
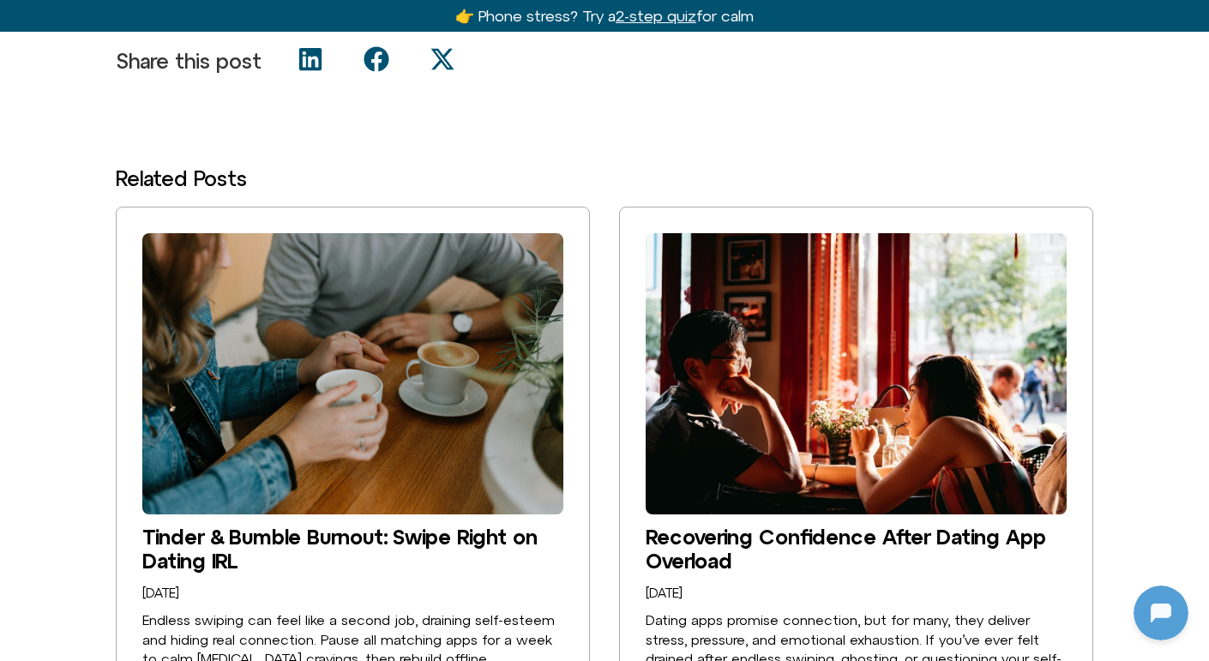
scroll to position [3577, 0]
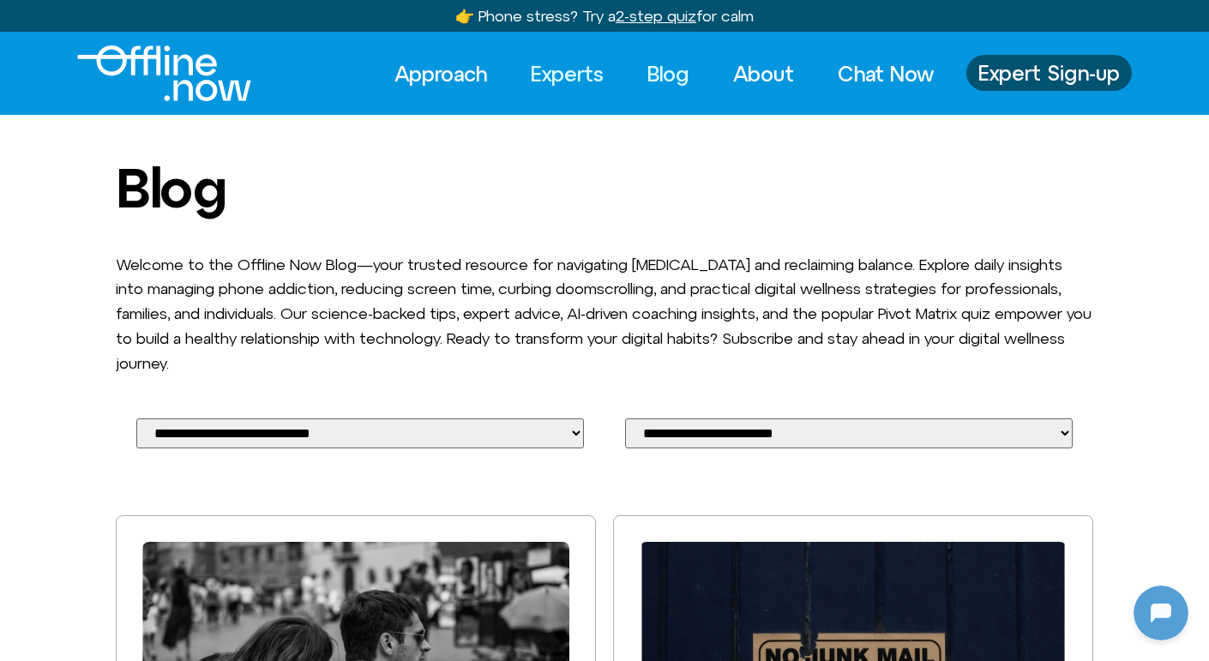
click at [559, 73] on link "Experts" at bounding box center [568, 74] width 104 height 38
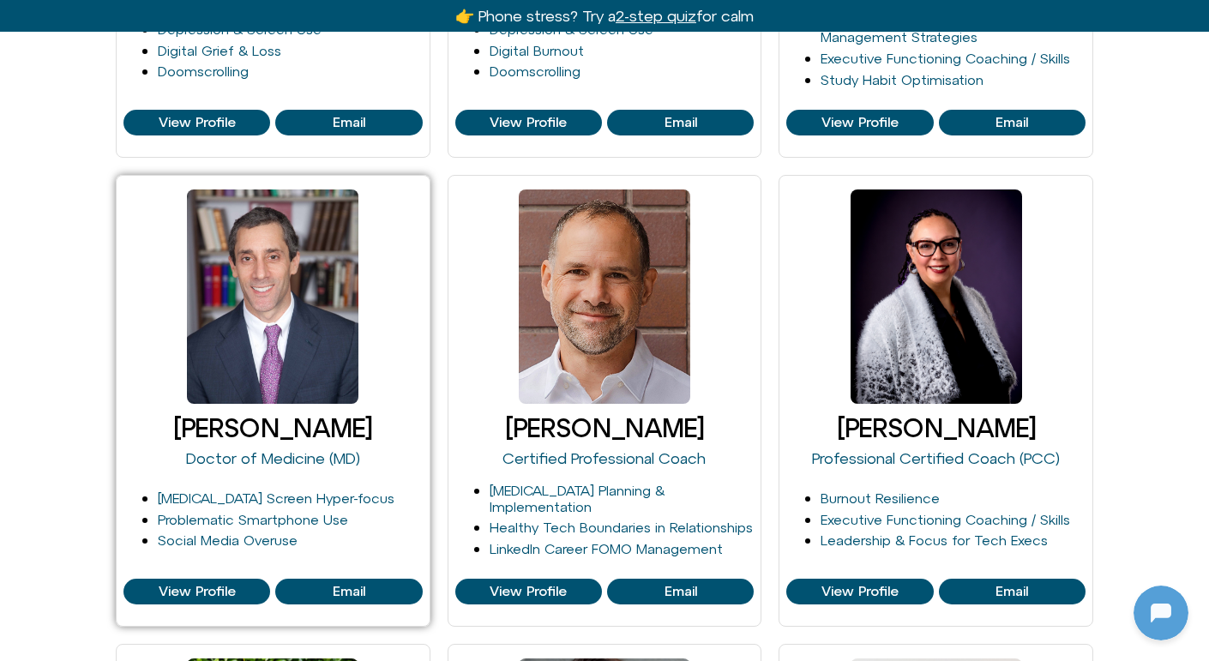
scroll to position [661, 0]
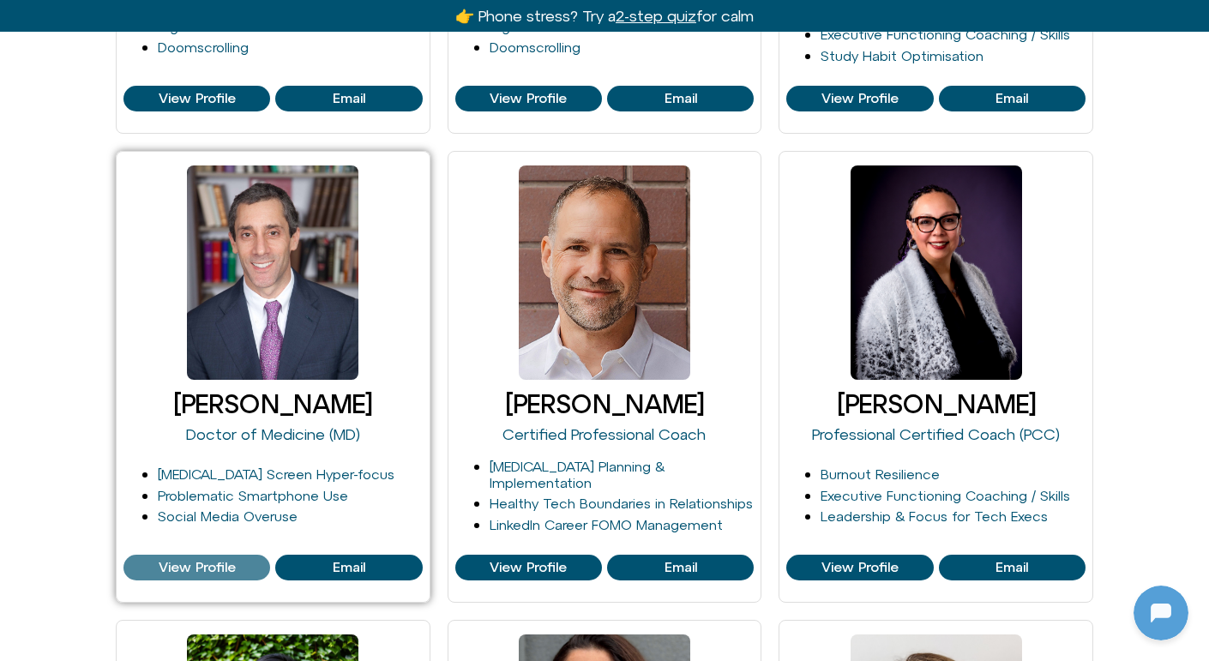
click at [193, 560] on span "View Profile" at bounding box center [197, 567] width 77 height 15
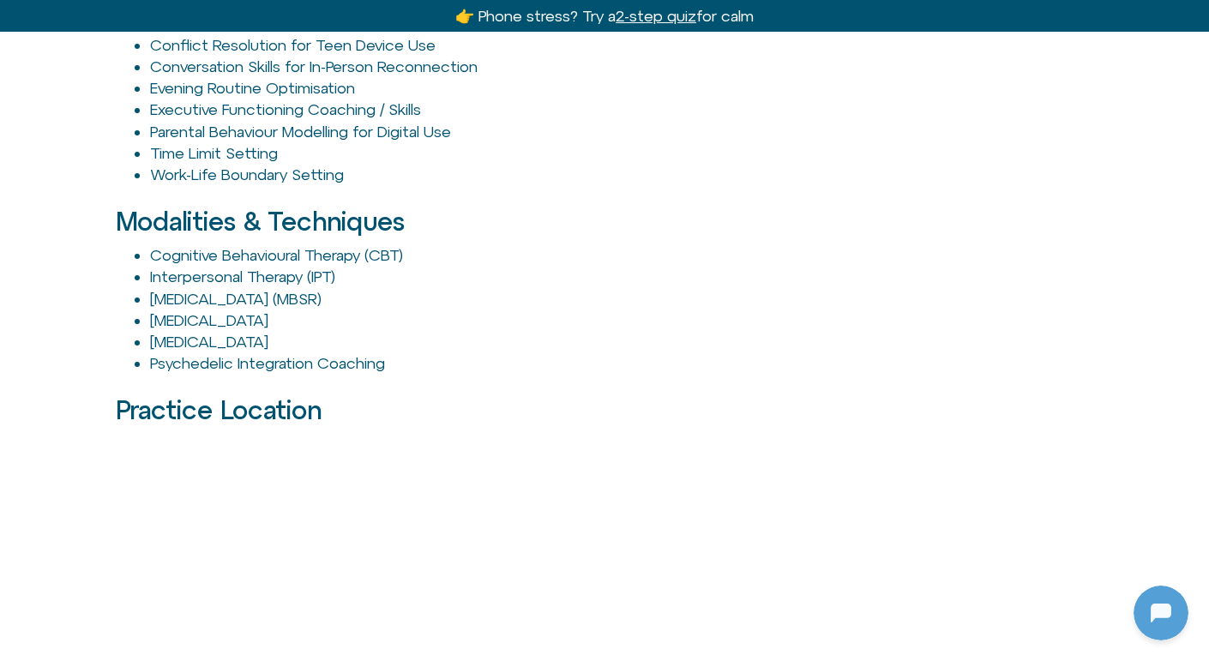
scroll to position [1748, 0]
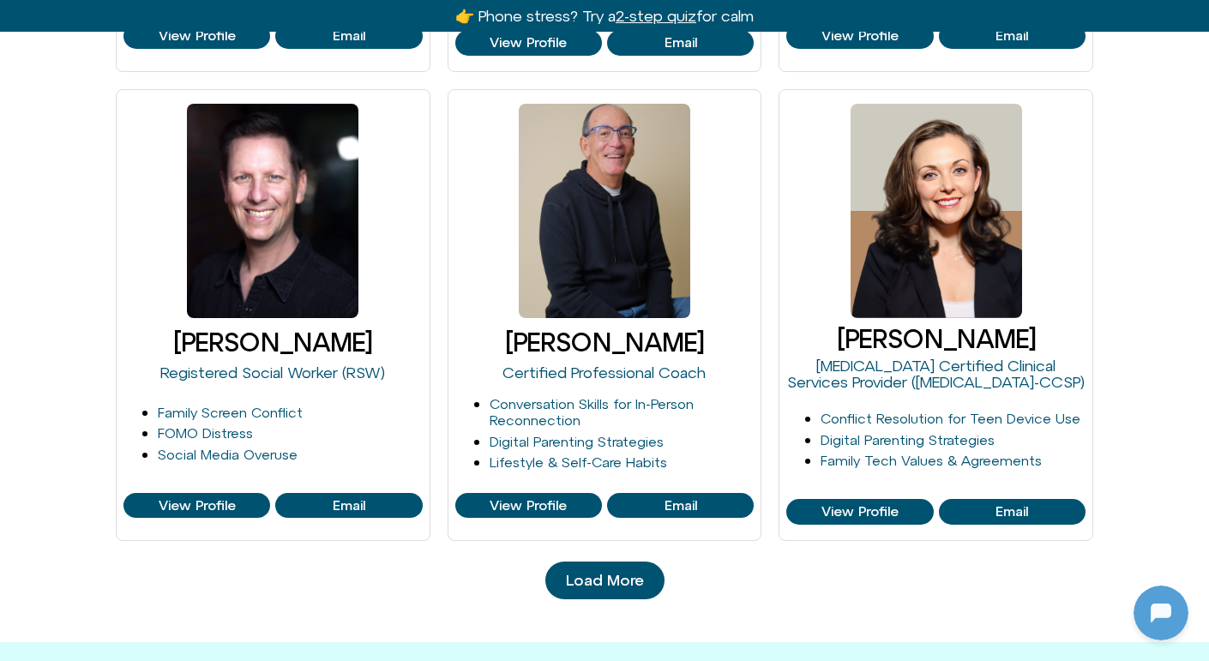
scroll to position [1664, 0]
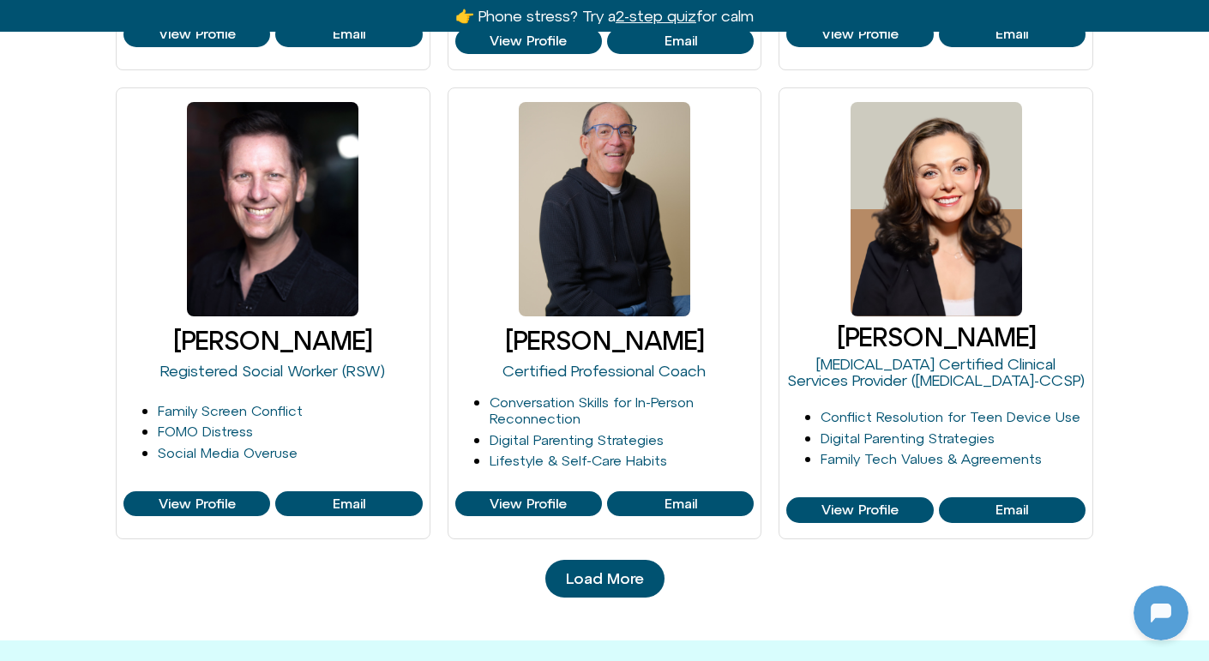
click at [591, 566] on link "Load More" at bounding box center [605, 579] width 119 height 38
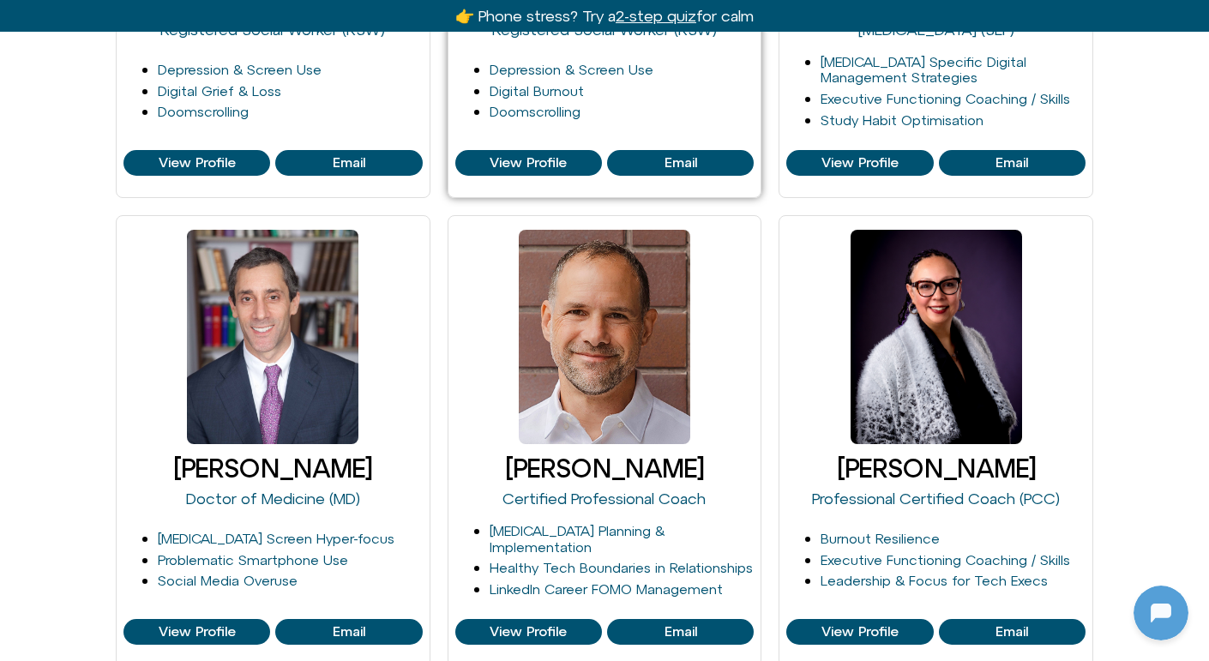
scroll to position [0, 0]
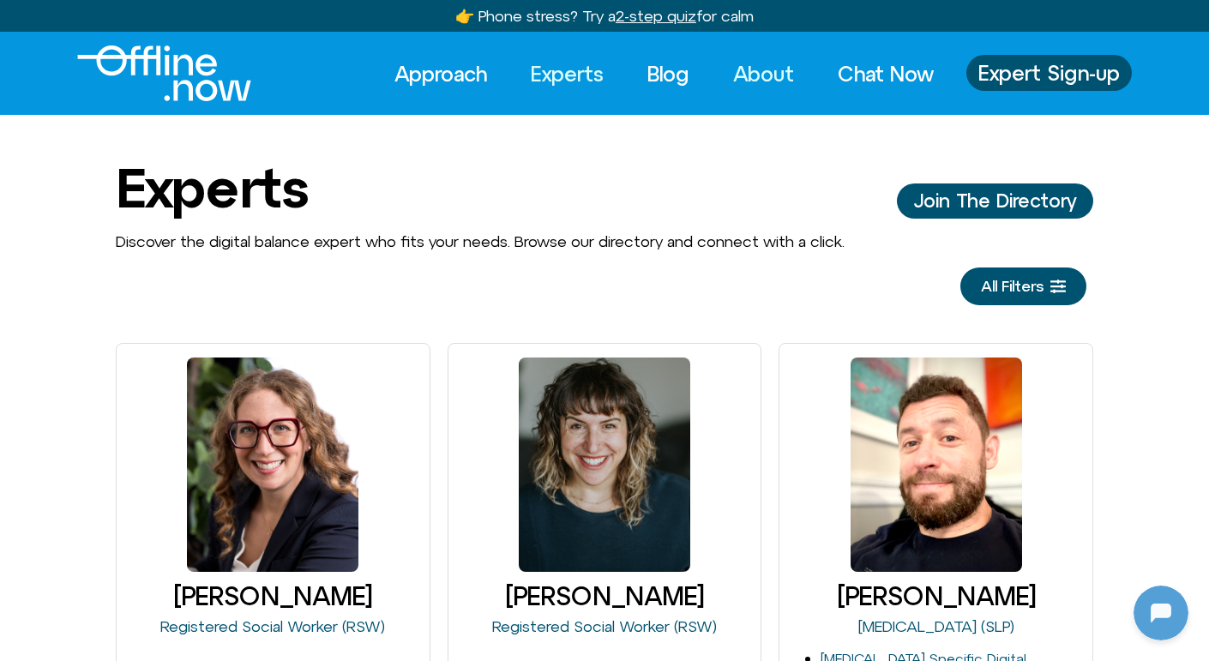
click at [787, 63] on link "About" at bounding box center [764, 74] width 92 height 38
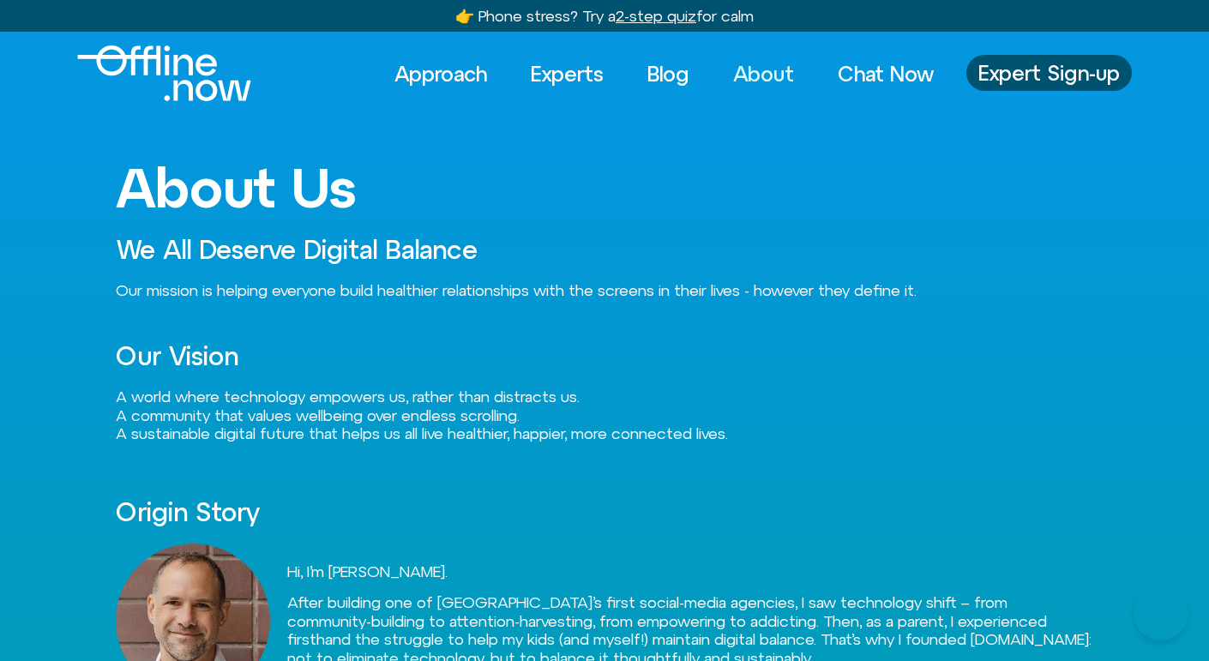
click at [643, 10] on u "2-step quiz" at bounding box center [656, 16] width 81 height 18
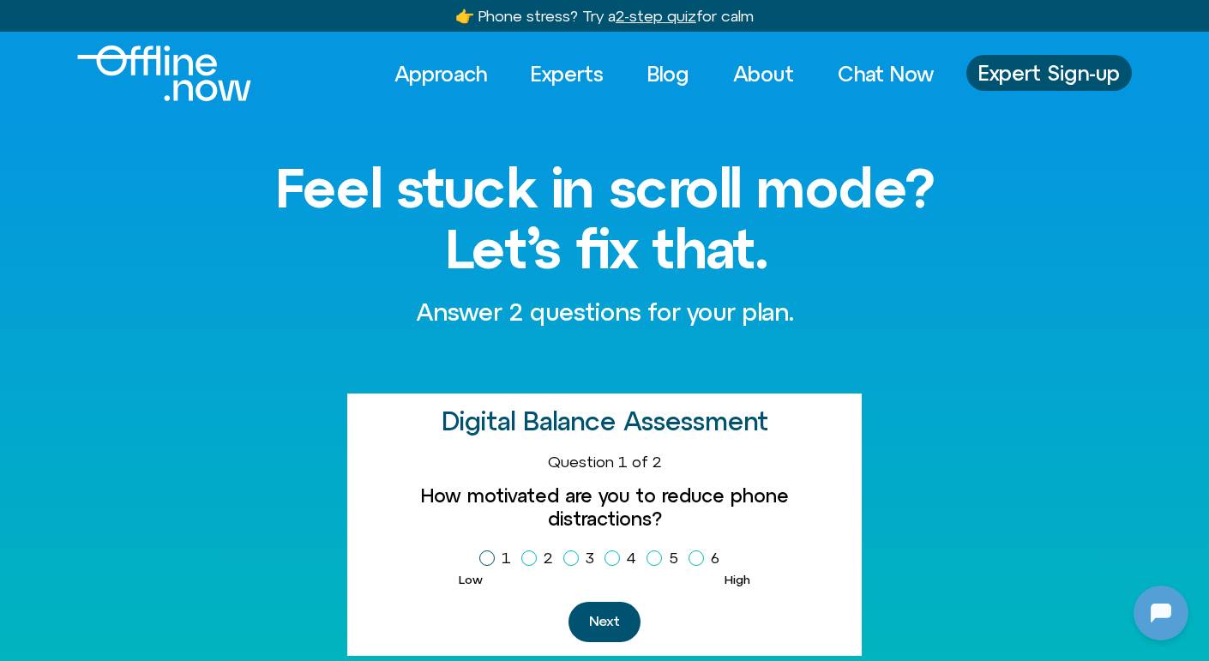
click at [491, 551] on span "Homepage Sign Up" at bounding box center [487, 558] width 15 height 15
click at [609, 602] on button "Next" at bounding box center [605, 622] width 72 height 40
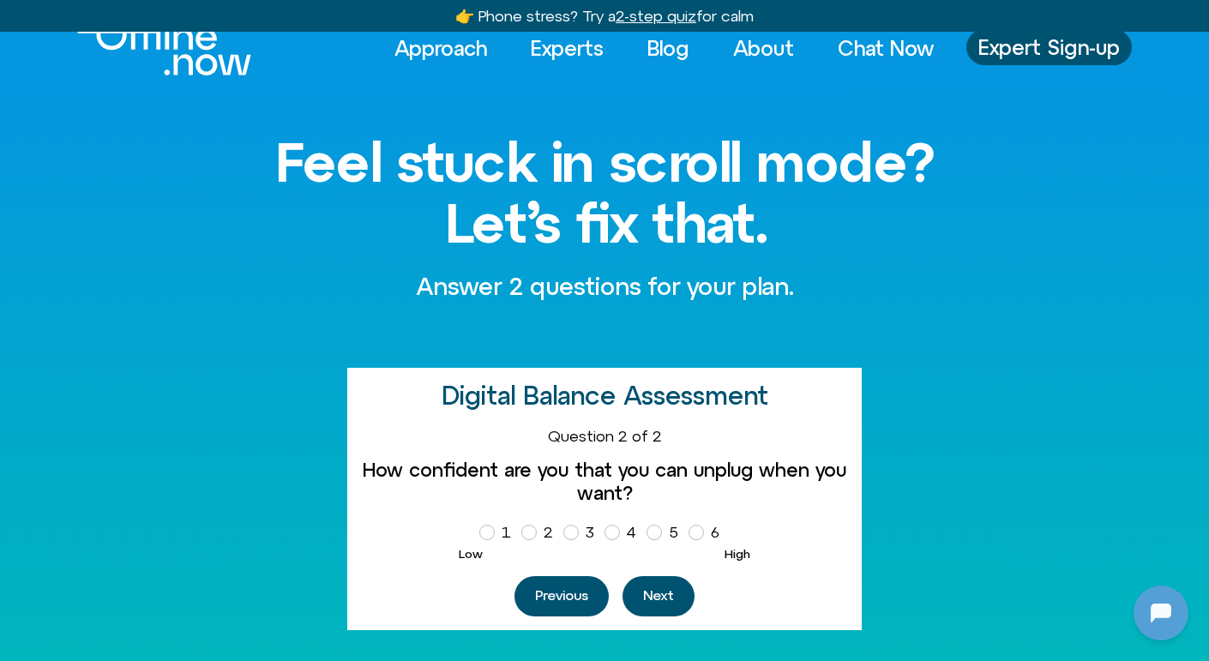
scroll to position [27, 0]
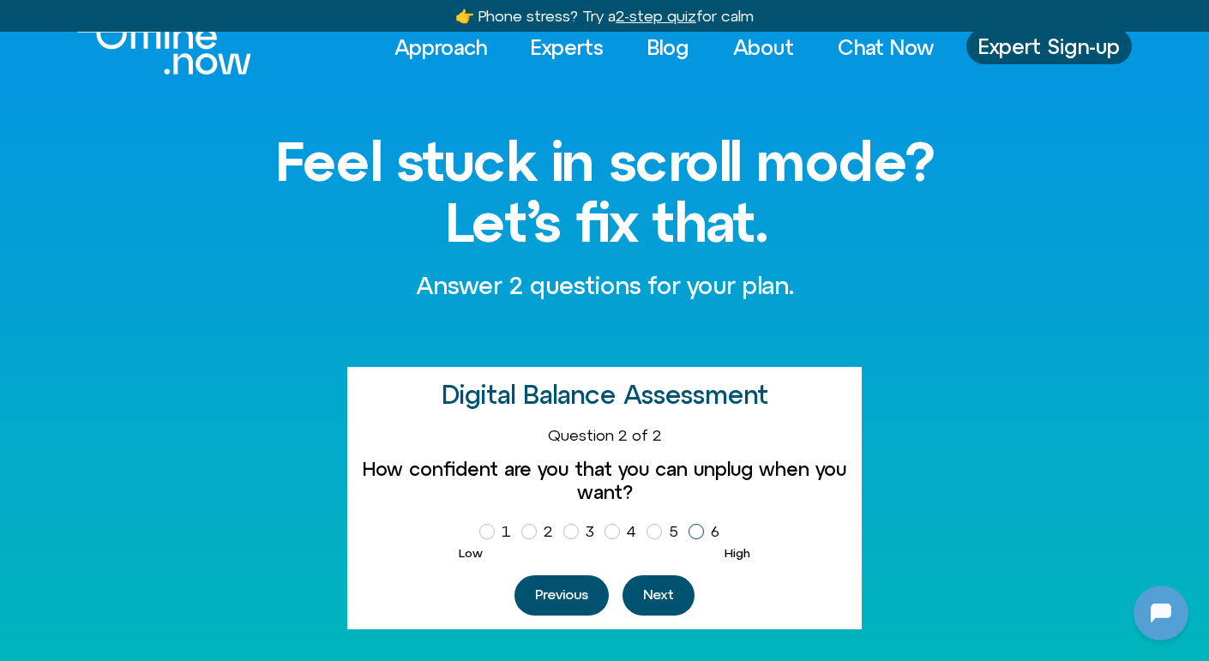
click at [710, 531] on label "6" at bounding box center [708, 531] width 38 height 29
click at [681, 579] on button "Next" at bounding box center [659, 596] width 72 height 40
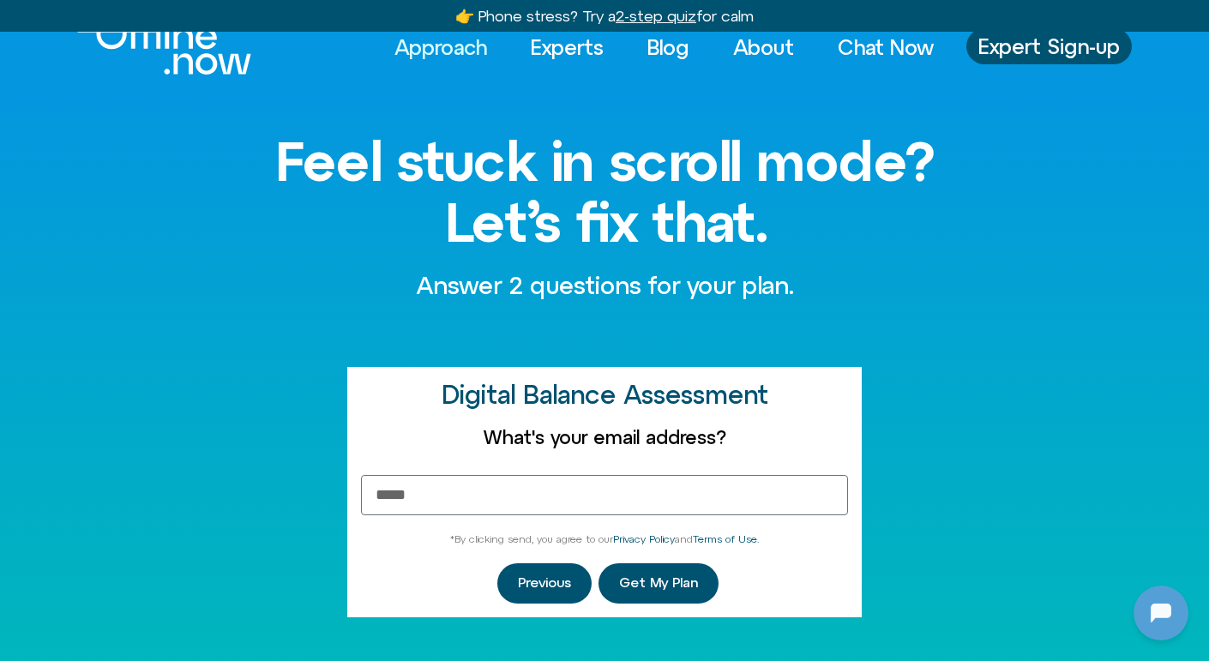
click at [441, 47] on link "Approach" at bounding box center [441, 47] width 124 height 38
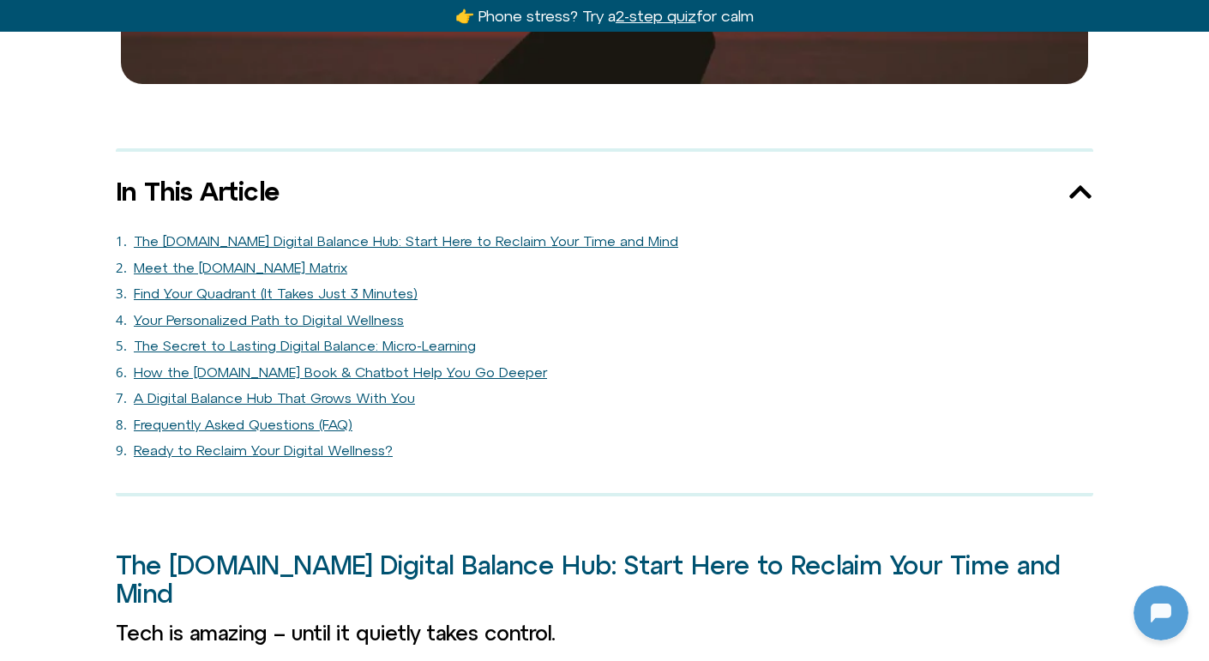
scroll to position [998, 0]
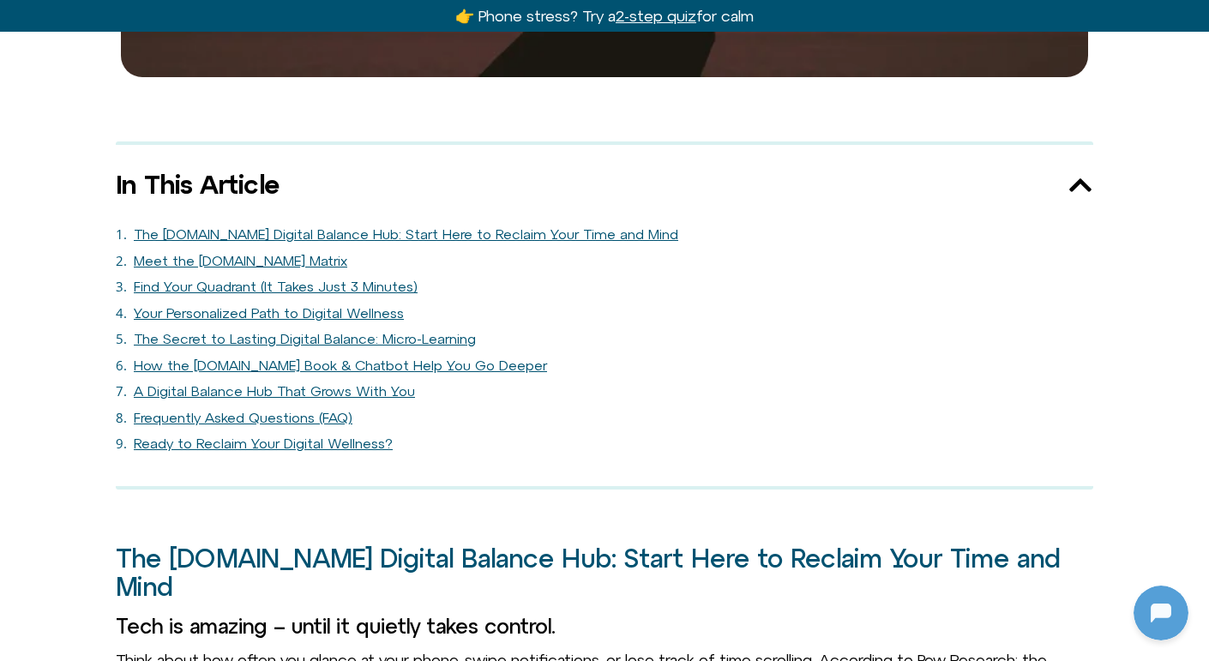
click at [375, 279] on link "Find Your Quadrant (It Takes Just 3 Minutes)" at bounding box center [276, 287] width 284 height 16
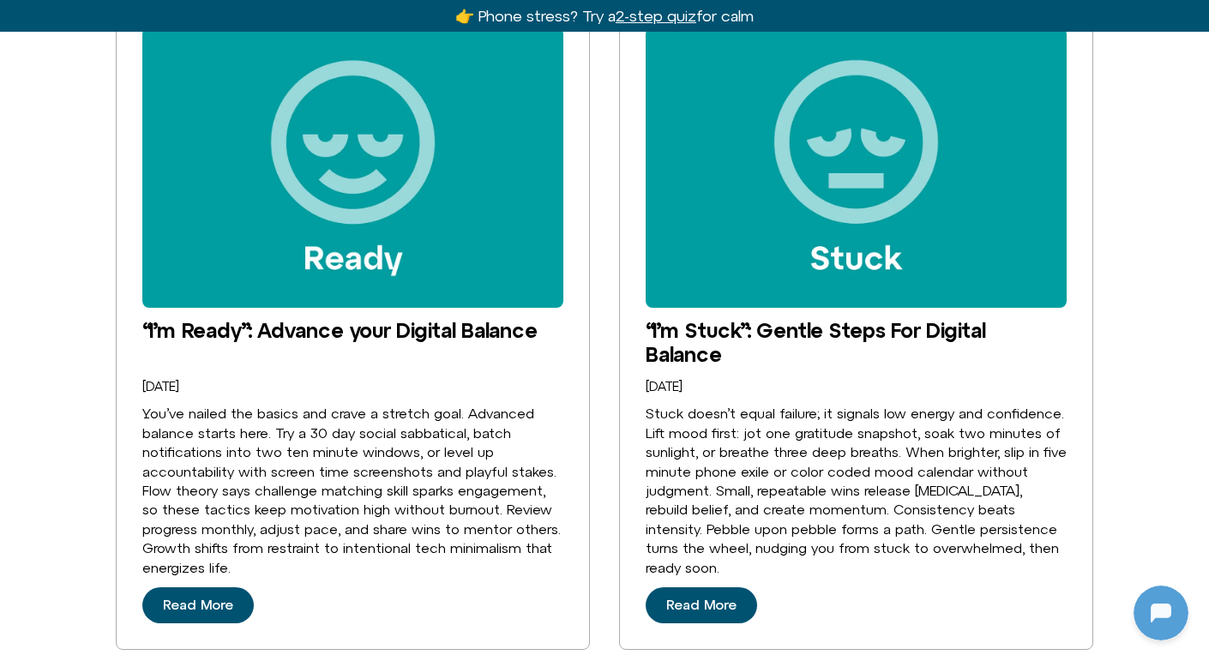
scroll to position [4702, 0]
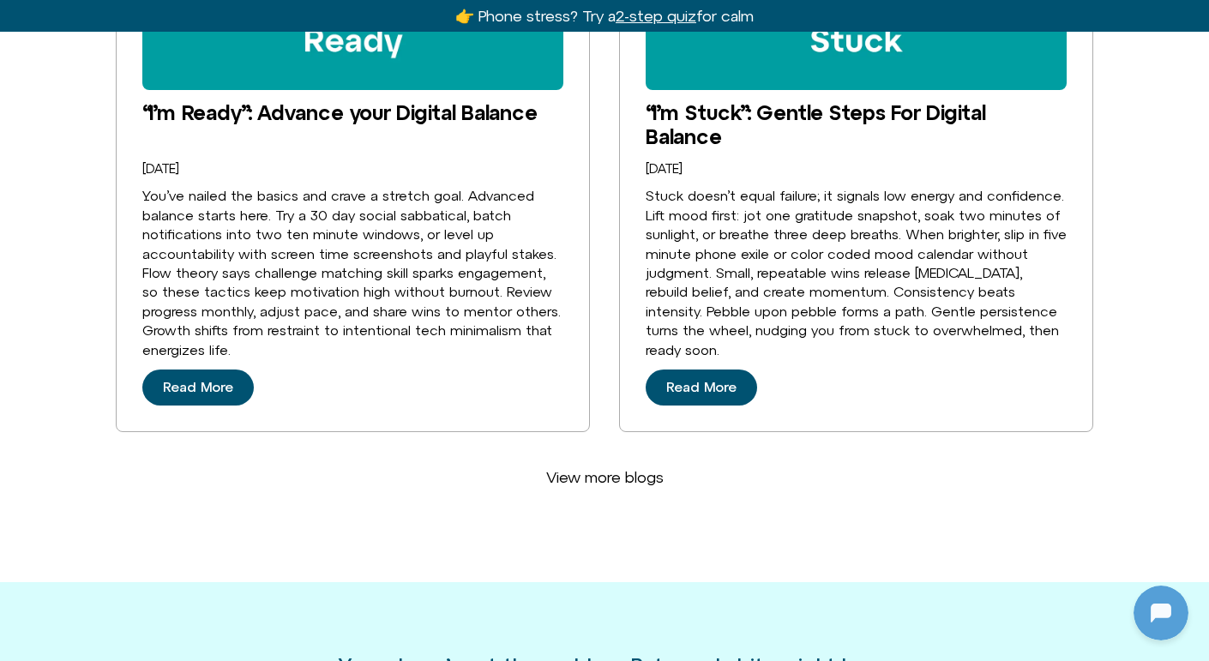
click at [612, 458] on link "View more blogs" at bounding box center [605, 477] width 159 height 39
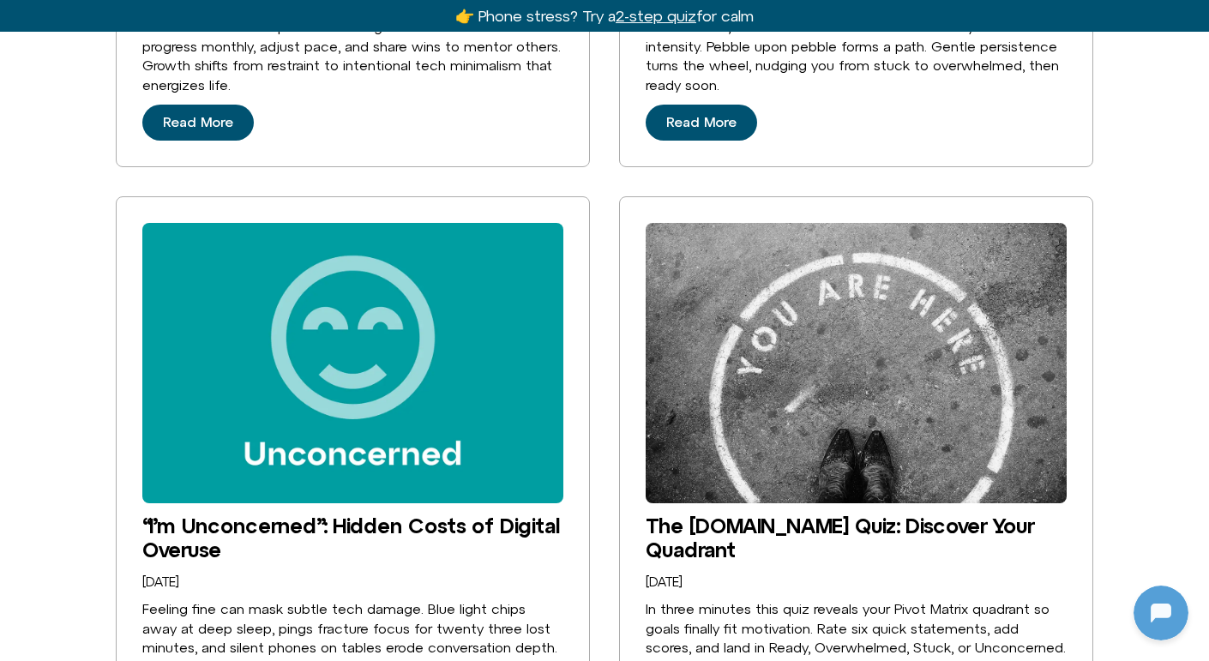
scroll to position [4980, 0]
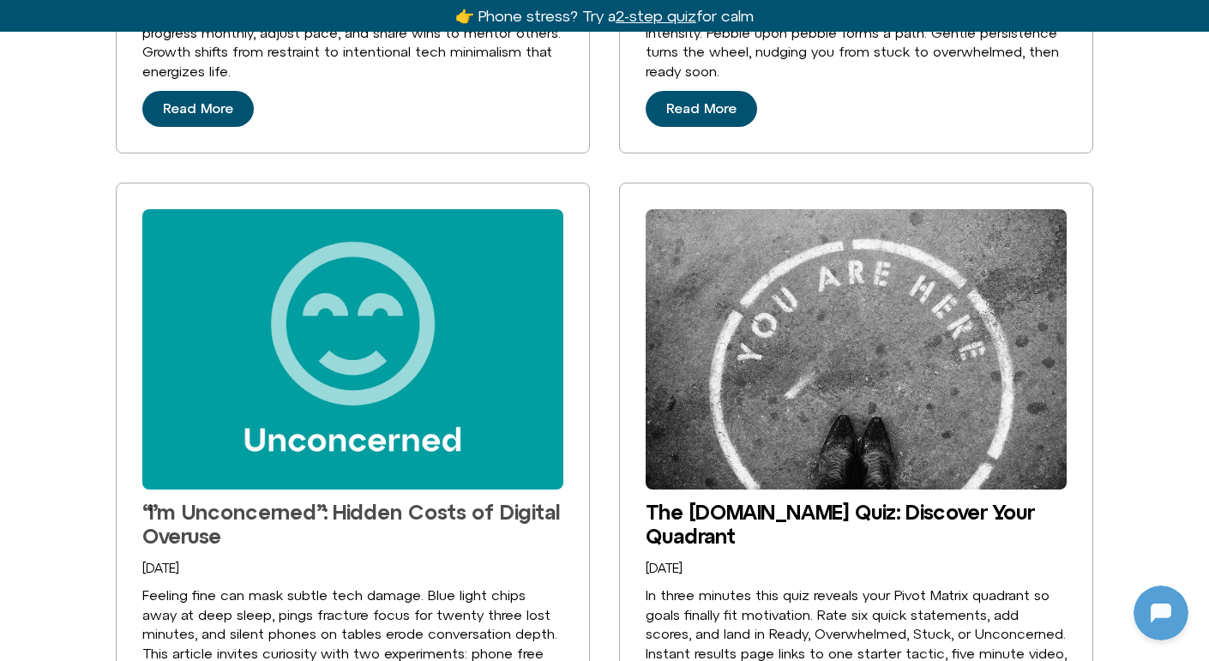
click at [253, 500] on link "“I’m Unconcerned”: Hidden Costs of Digital Overuse" at bounding box center [350, 524] width 417 height 48
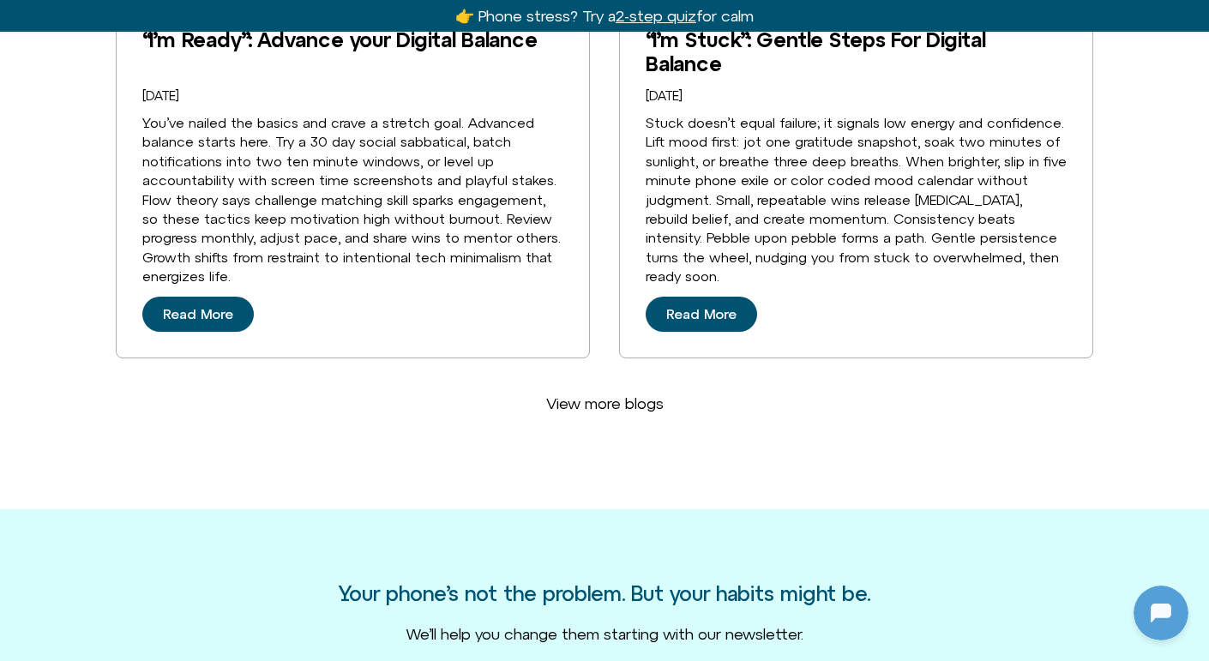
scroll to position [3827, 0]
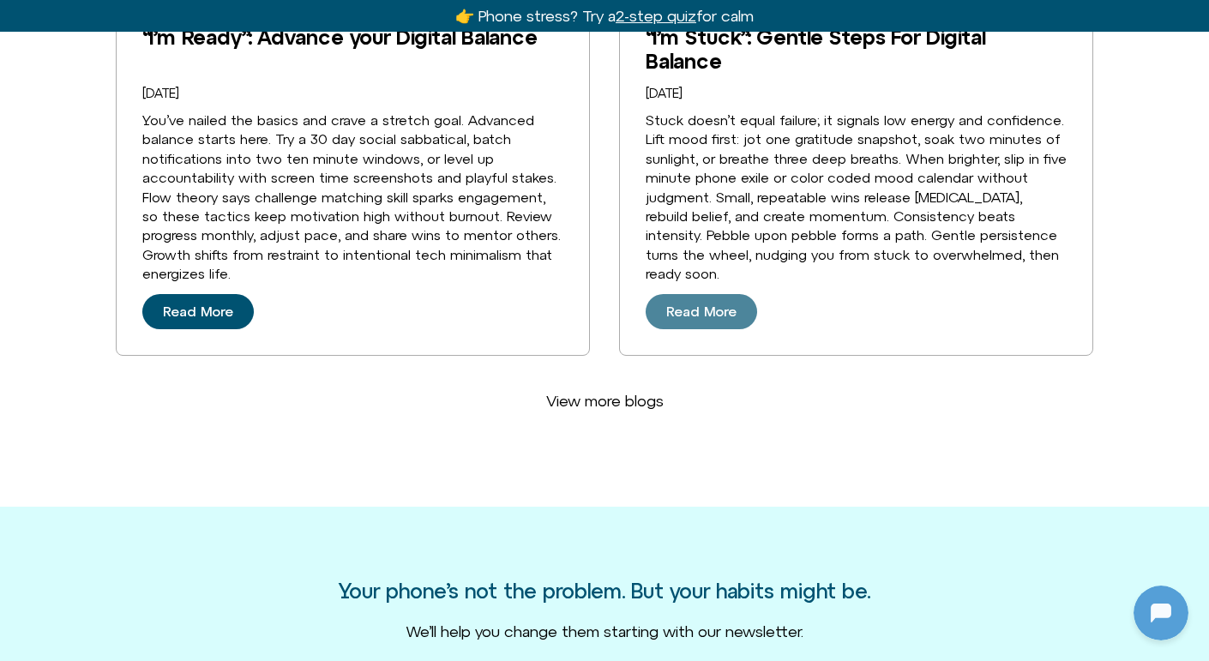
click at [728, 294] on link "Read More" at bounding box center [702, 312] width 112 height 36
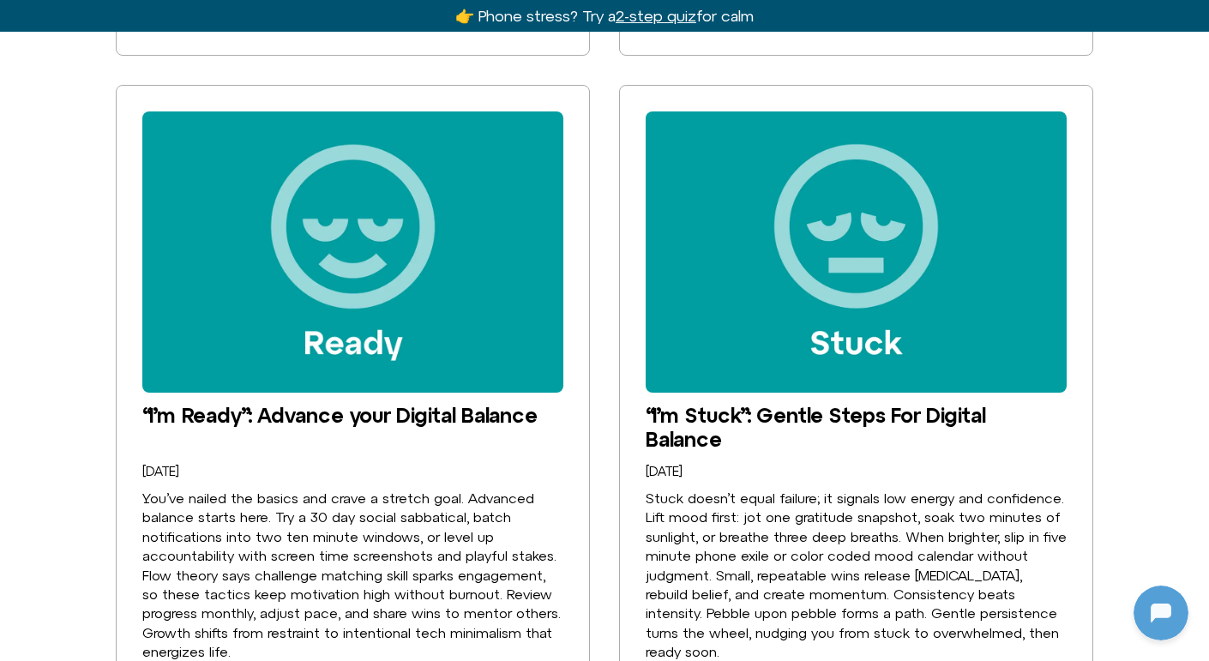
scroll to position [3148, 0]
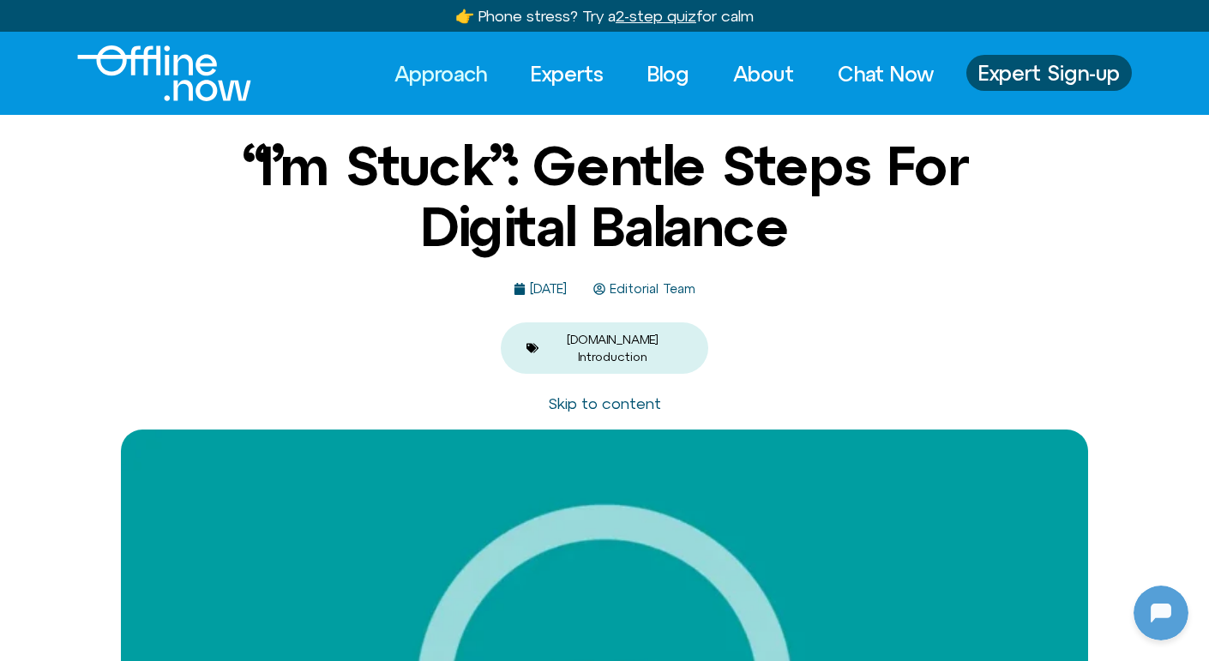
click at [431, 86] on link "Approach" at bounding box center [441, 74] width 124 height 38
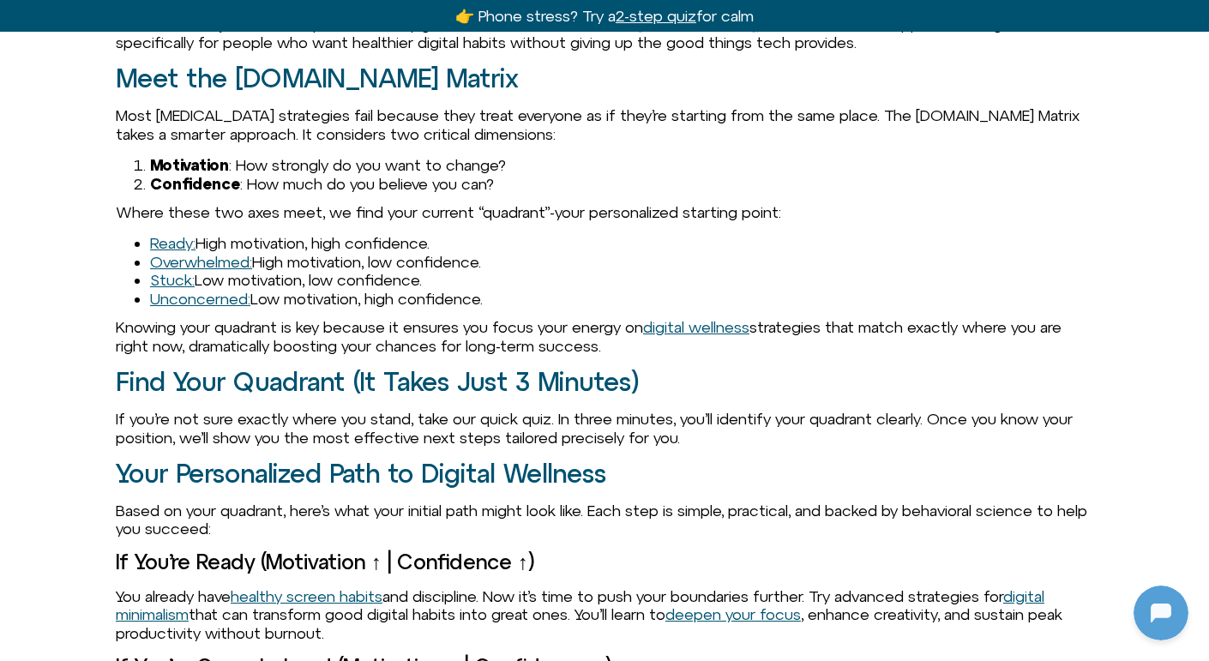
scroll to position [1734, 0]
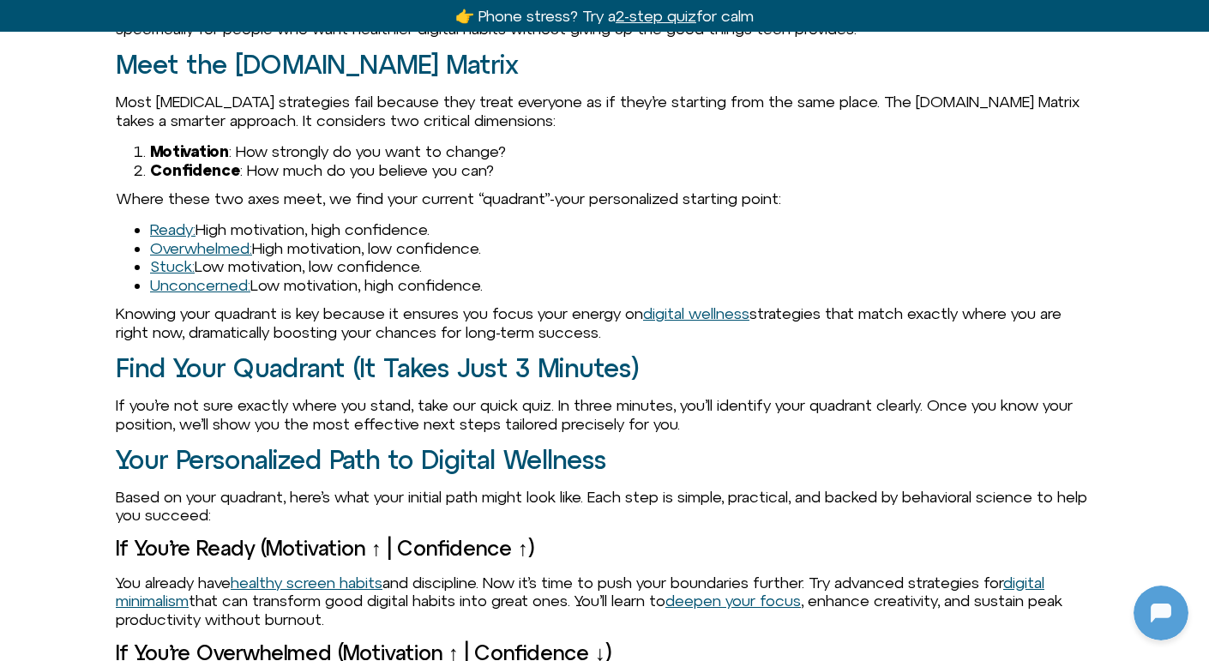
click at [273, 354] on h2 "Find Your Quadrant (It Takes Just 3 Minutes)" at bounding box center [605, 368] width 978 height 28
click at [274, 354] on h2 "Find Your Quadrant (It Takes Just 3 Minutes)" at bounding box center [605, 368] width 978 height 28
click at [619, 354] on h2 "Find Your Quadrant (It Takes Just 3 Minutes)" at bounding box center [605, 368] width 978 height 28
drag, startPoint x: 569, startPoint y: 351, endPoint x: 579, endPoint y: 344, distance: 12.4
click at [568, 396] on p "If you’re not sure exactly where you stand, take our quick quiz. In three minut…" at bounding box center [605, 414] width 978 height 37
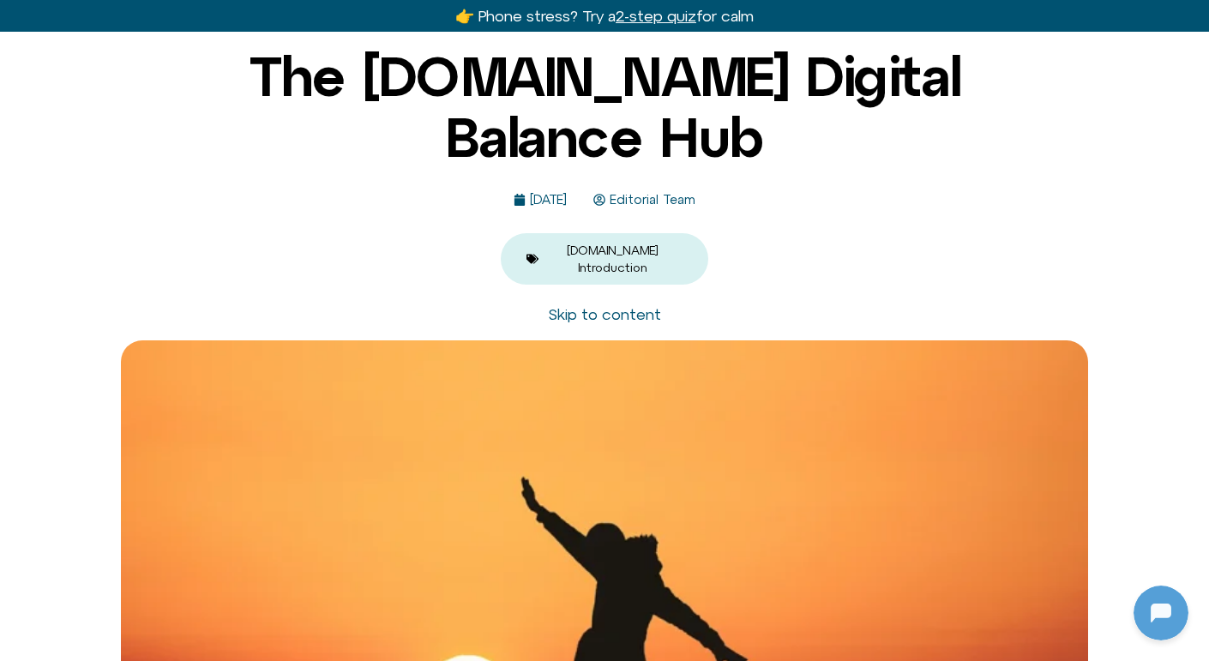
scroll to position [0, 0]
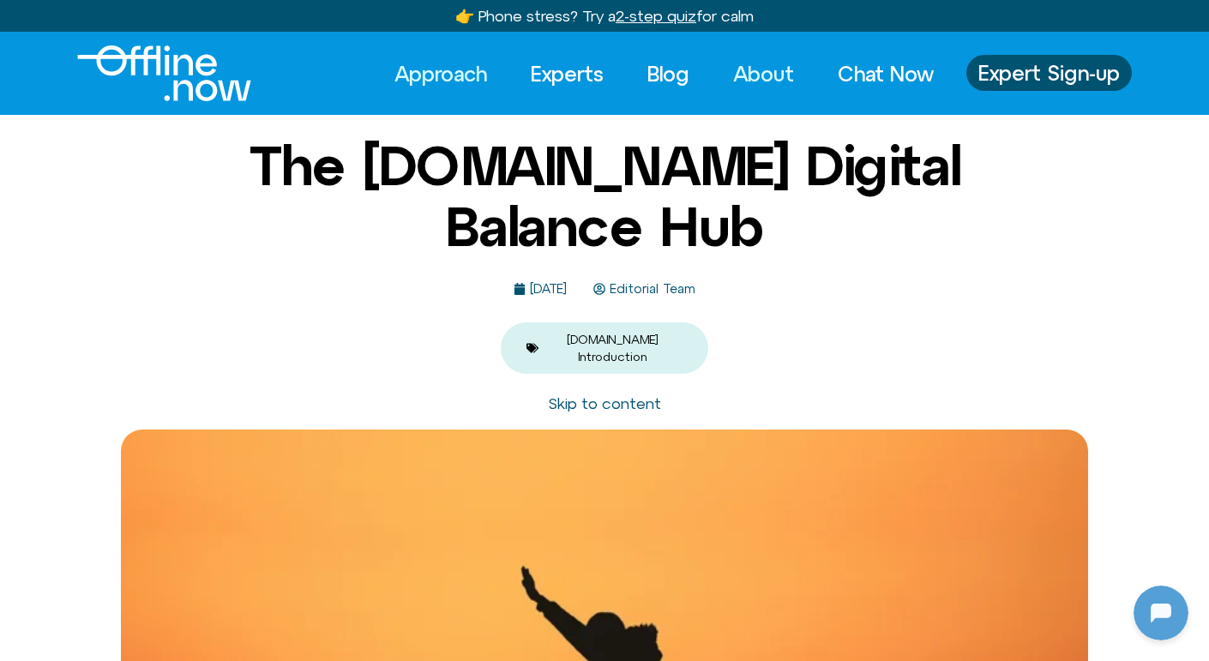
click at [772, 76] on link "About" at bounding box center [764, 74] width 92 height 38
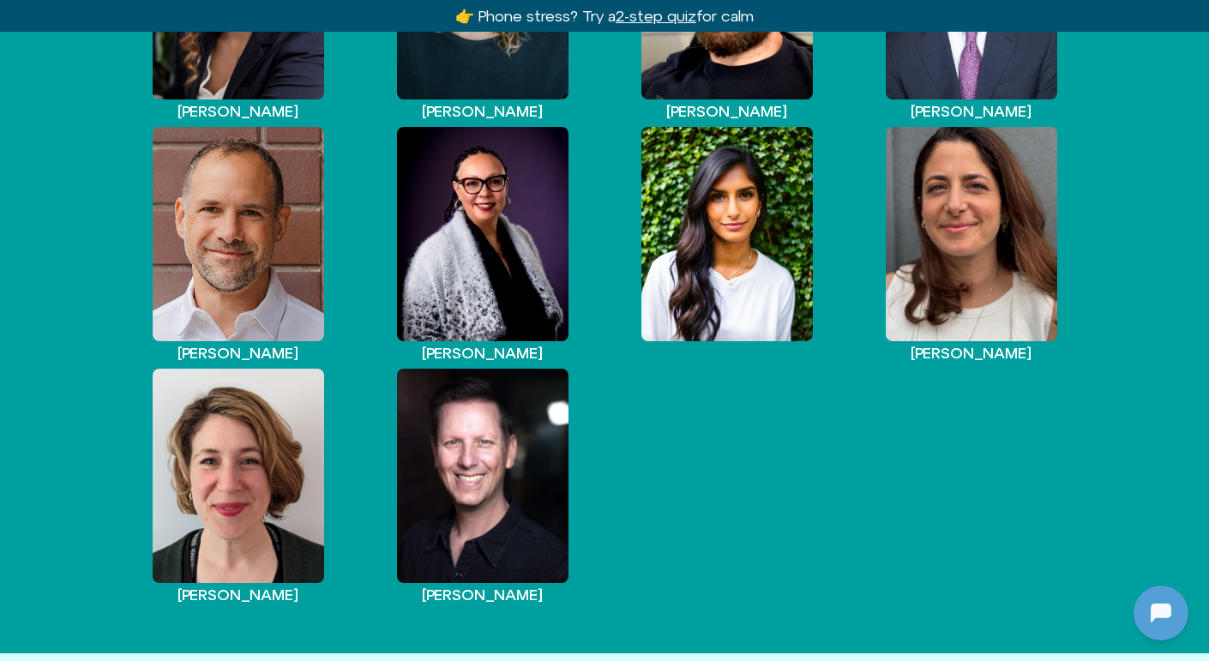
scroll to position [1395, 0]
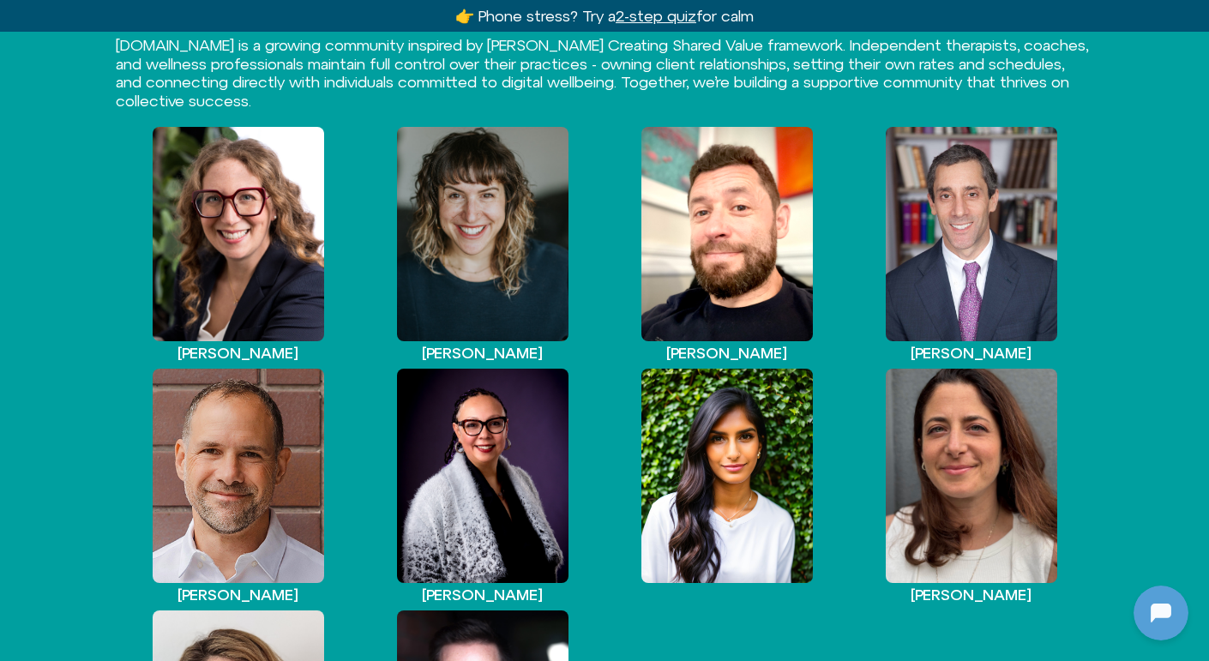
click at [452, 525] on div "View Profile" at bounding box center [483, 476] width 172 height 214
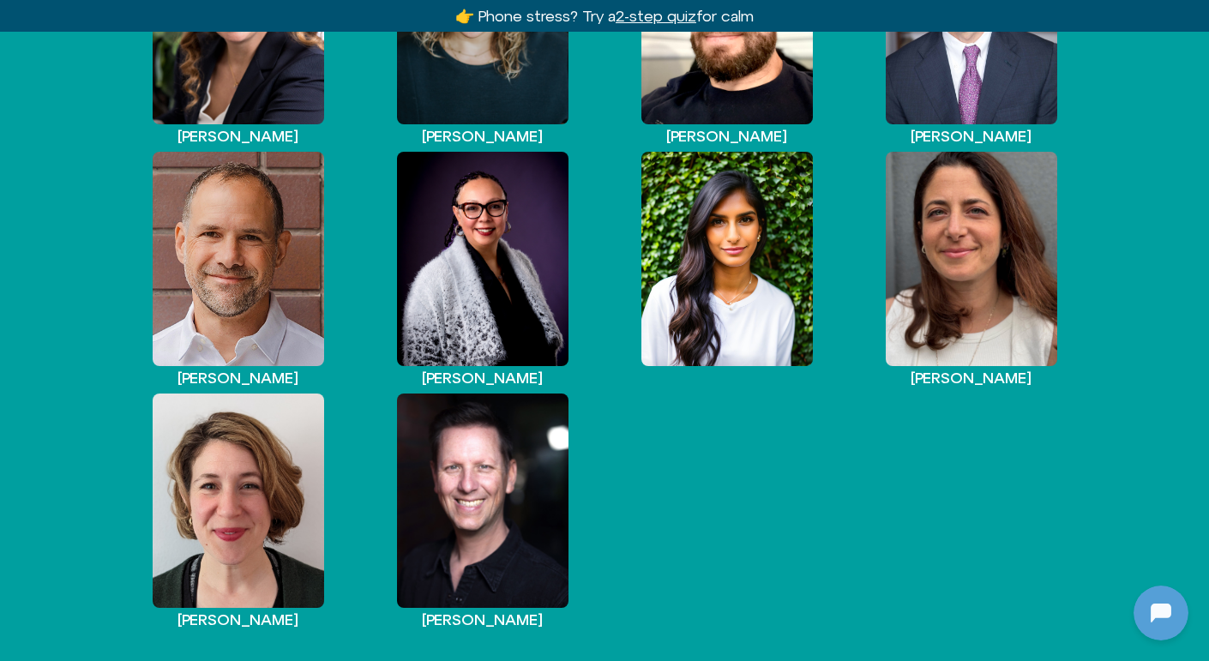
scroll to position [1608, 0]
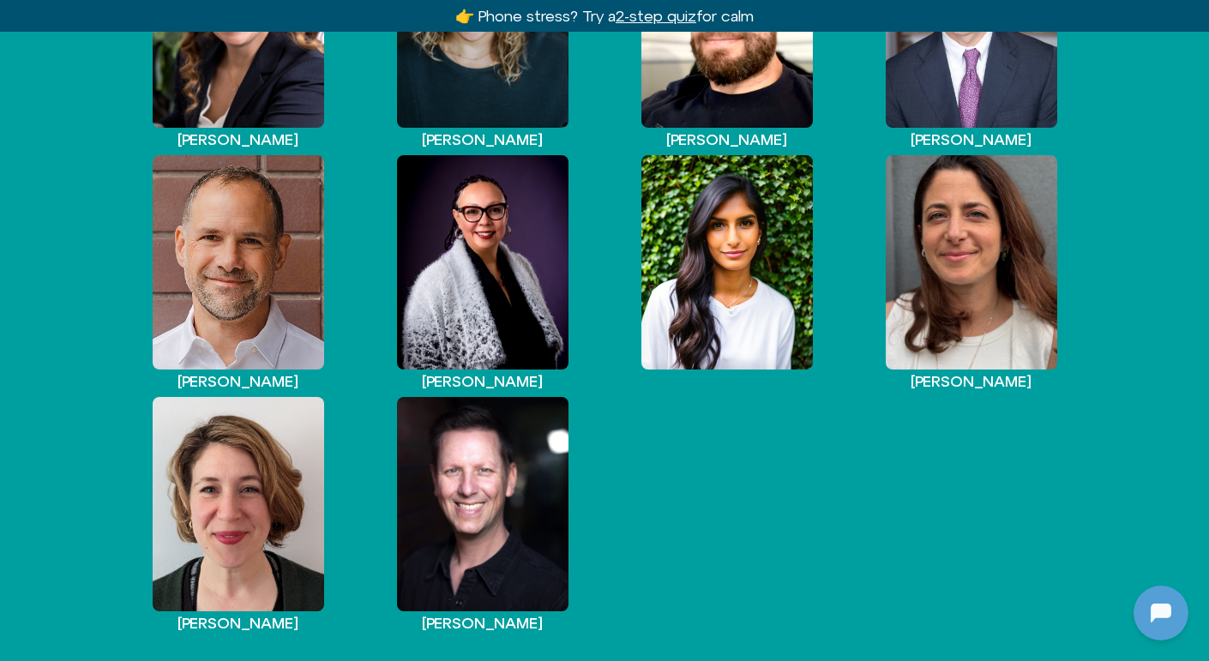
click at [231, 463] on div "View Profile" at bounding box center [239, 504] width 172 height 214
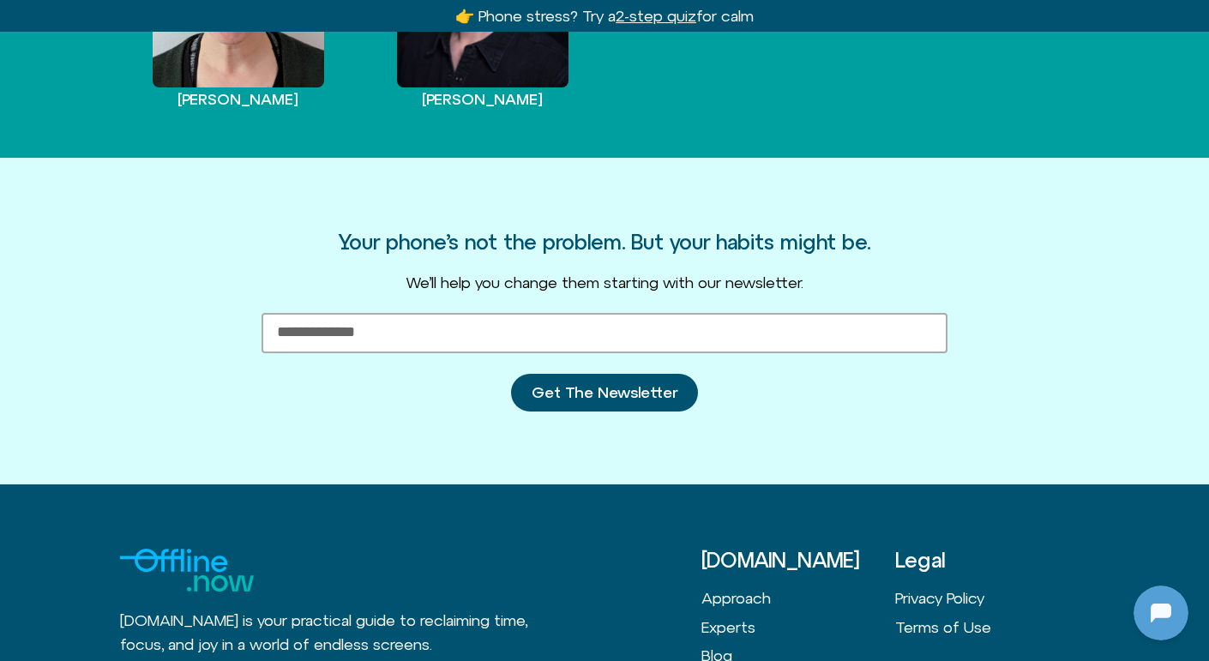
scroll to position [1950, 0]
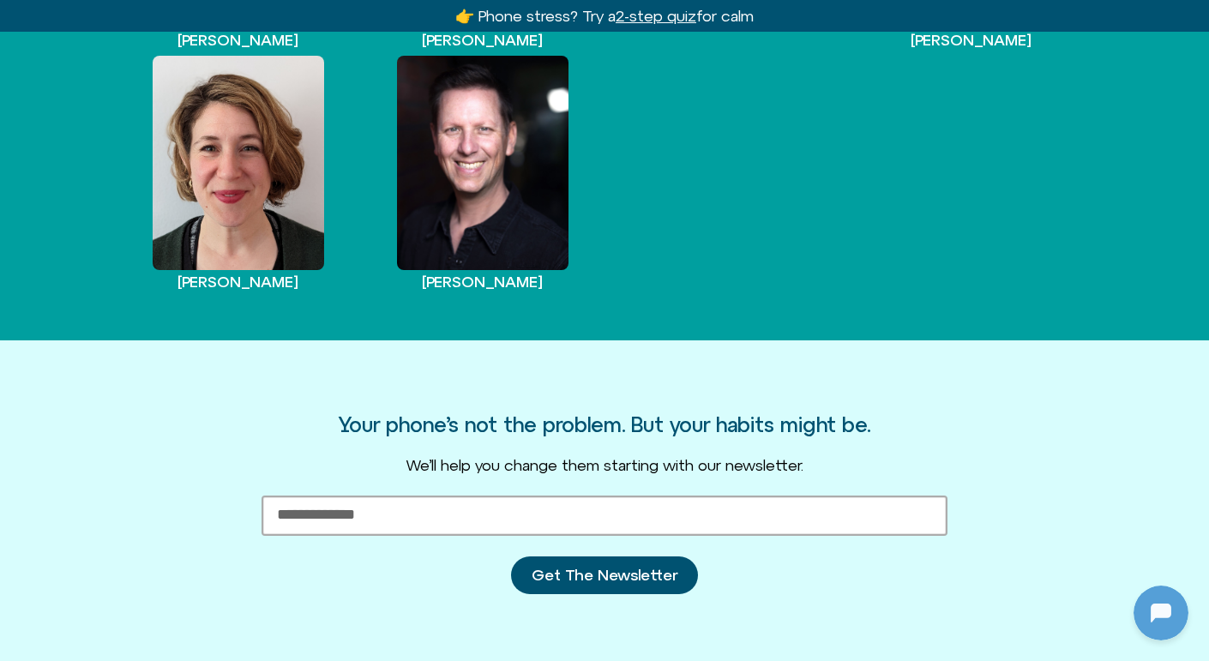
click at [453, 506] on input "Email Address" at bounding box center [605, 516] width 686 height 40
type input "**********"
click at [558, 499] on input "**********" at bounding box center [605, 516] width 686 height 40
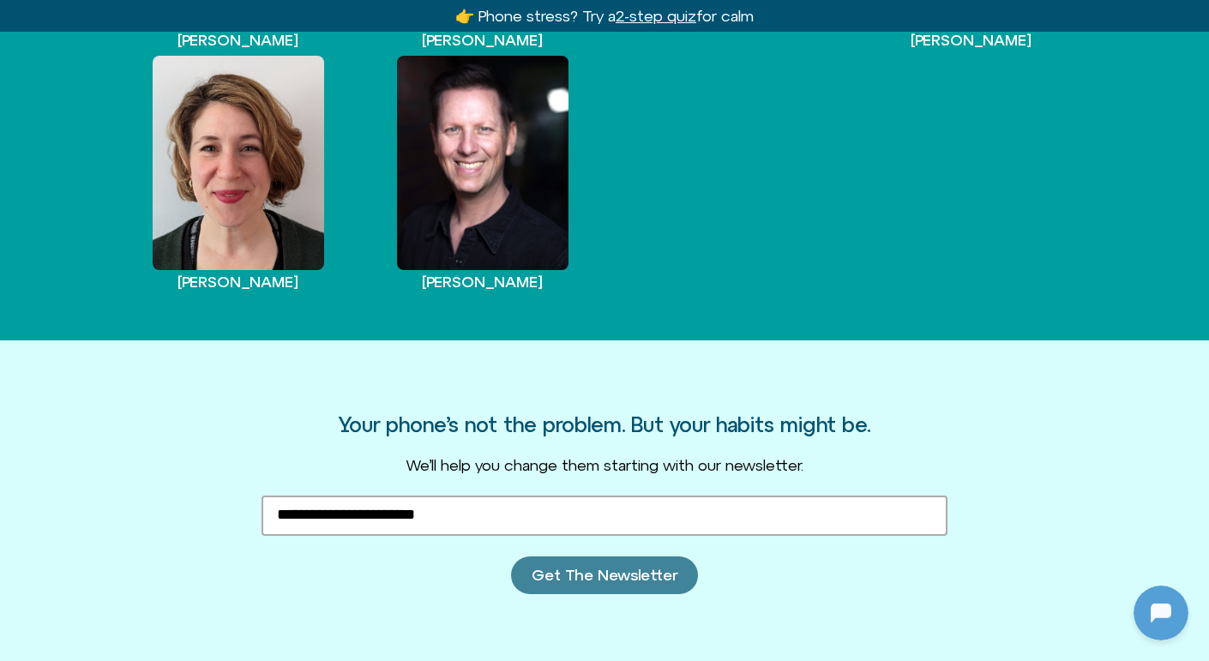
click at [542, 576] on span "Get The Newsletter" at bounding box center [605, 575] width 146 height 17
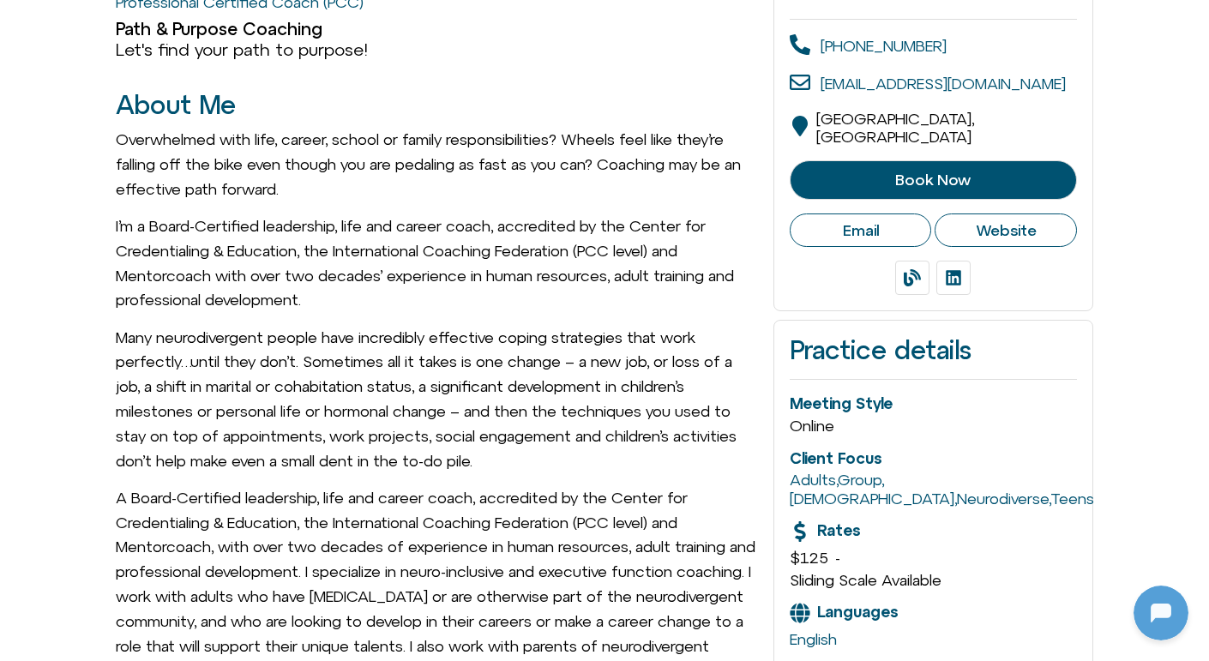
scroll to position [397, 0]
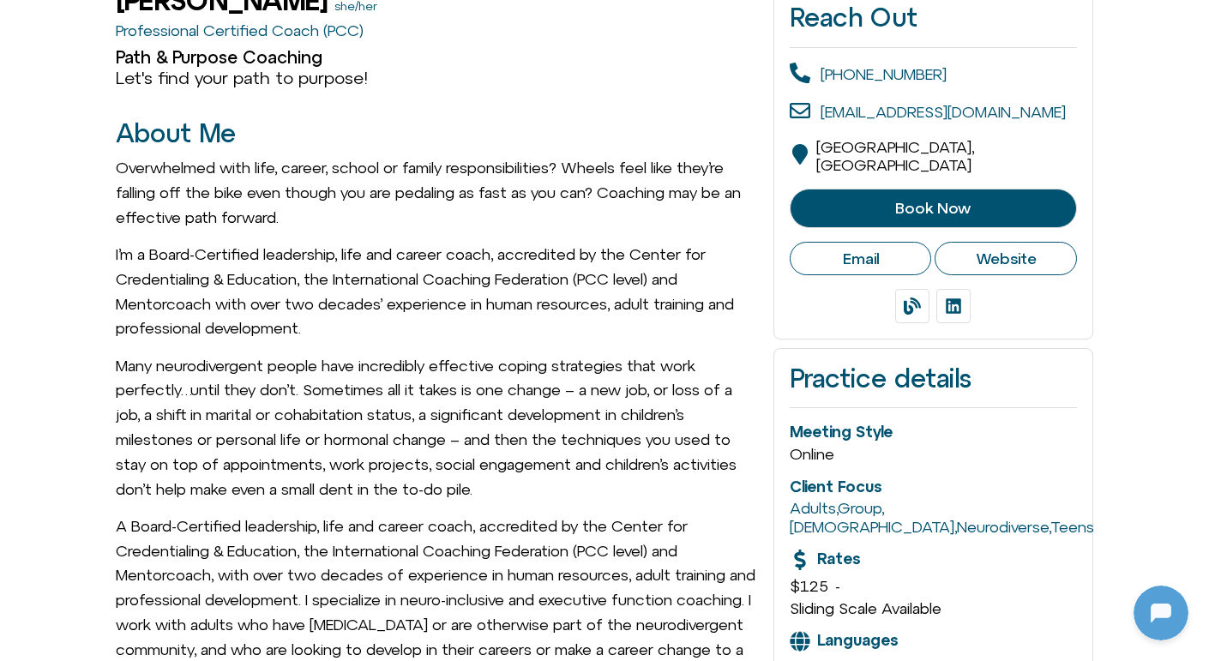
click at [886, 189] on link "Book Now" at bounding box center [933, 208] width 287 height 39
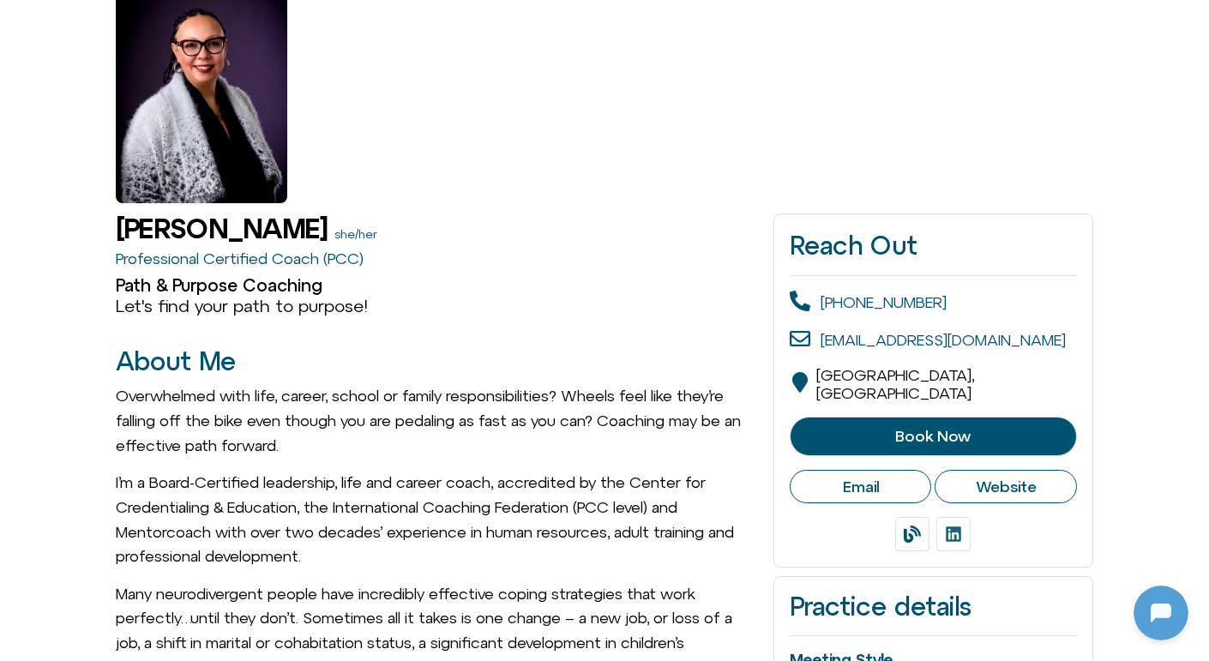
scroll to position [193, 0]
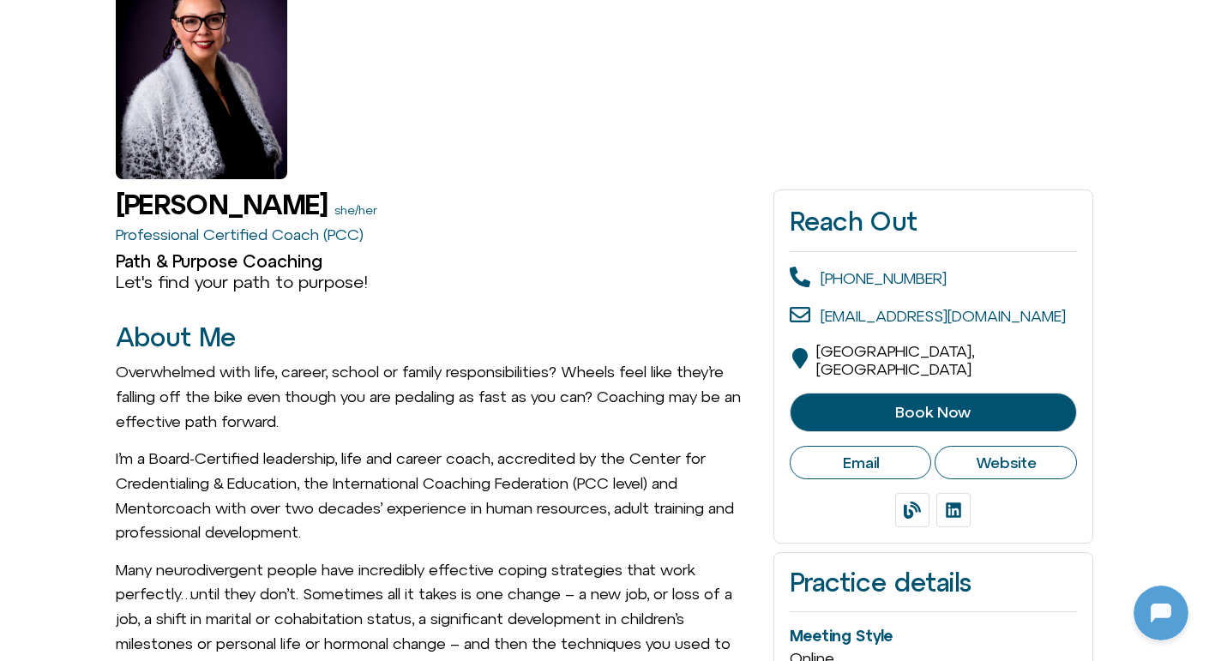
click at [1017, 454] on span "Website" at bounding box center [1006, 463] width 61 height 19
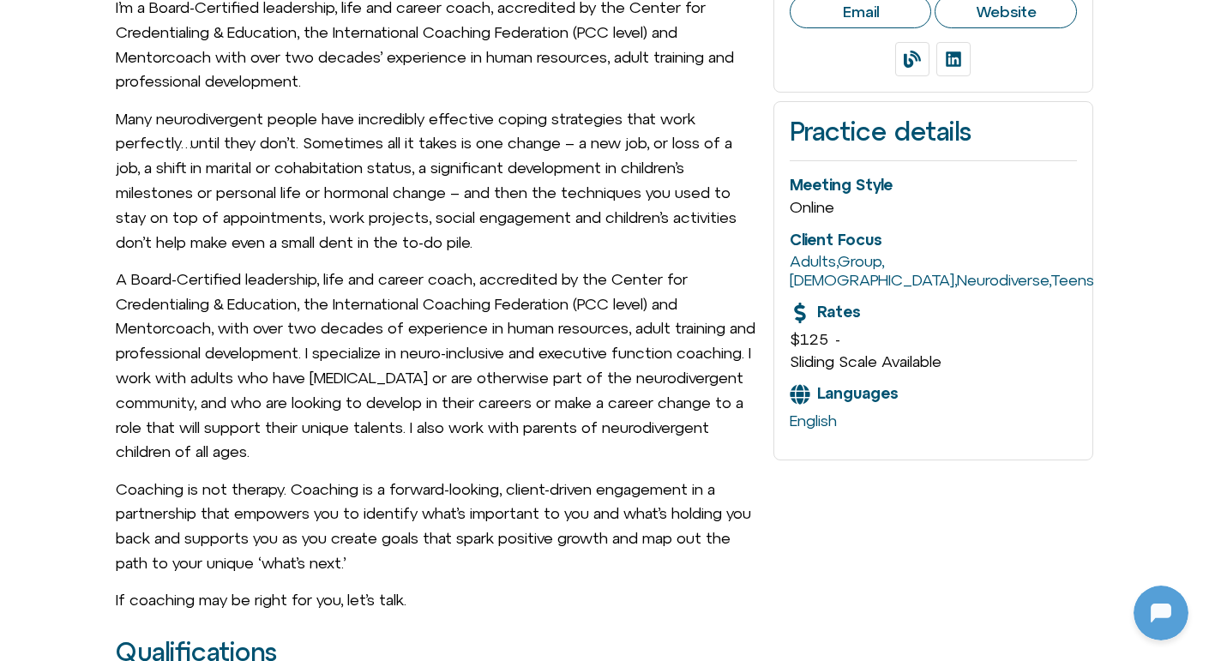
scroll to position [0, 0]
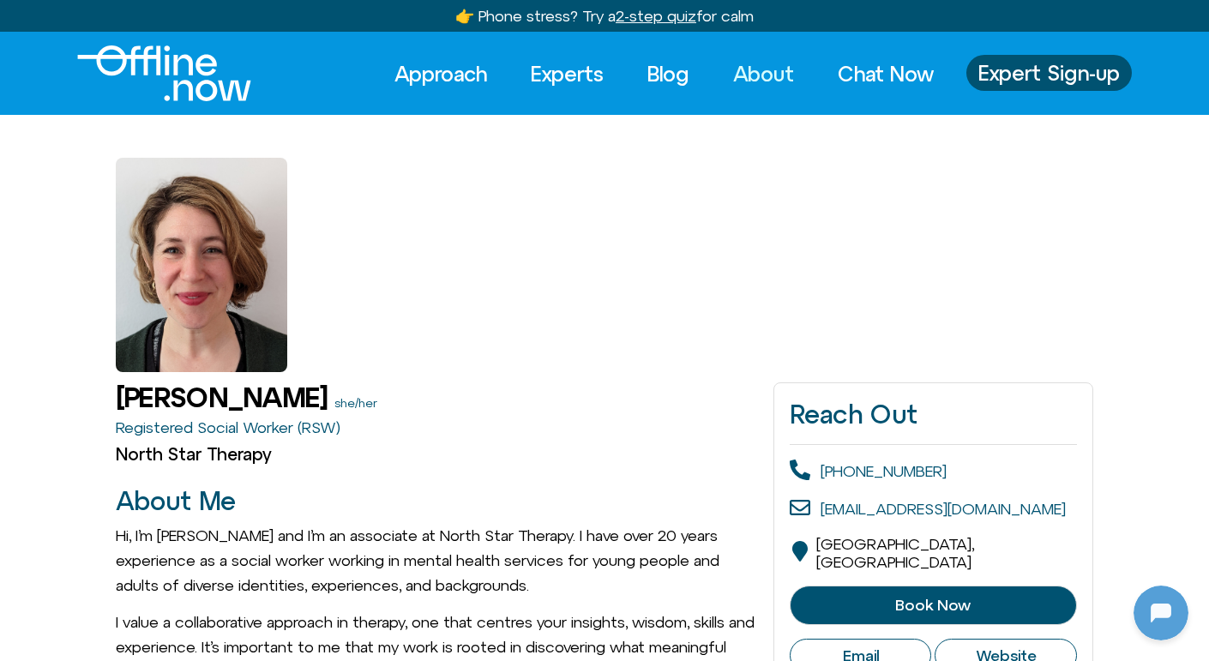
click at [766, 57] on link "About" at bounding box center [764, 74] width 92 height 38
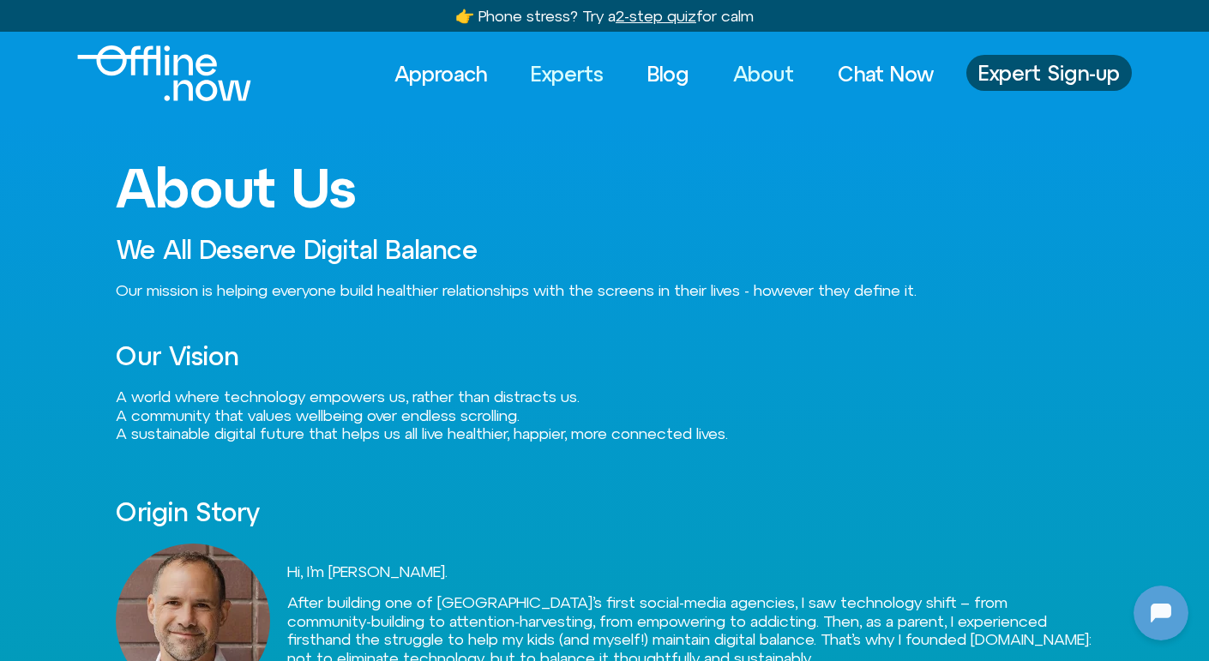
click at [546, 60] on link "Experts" at bounding box center [568, 74] width 104 height 38
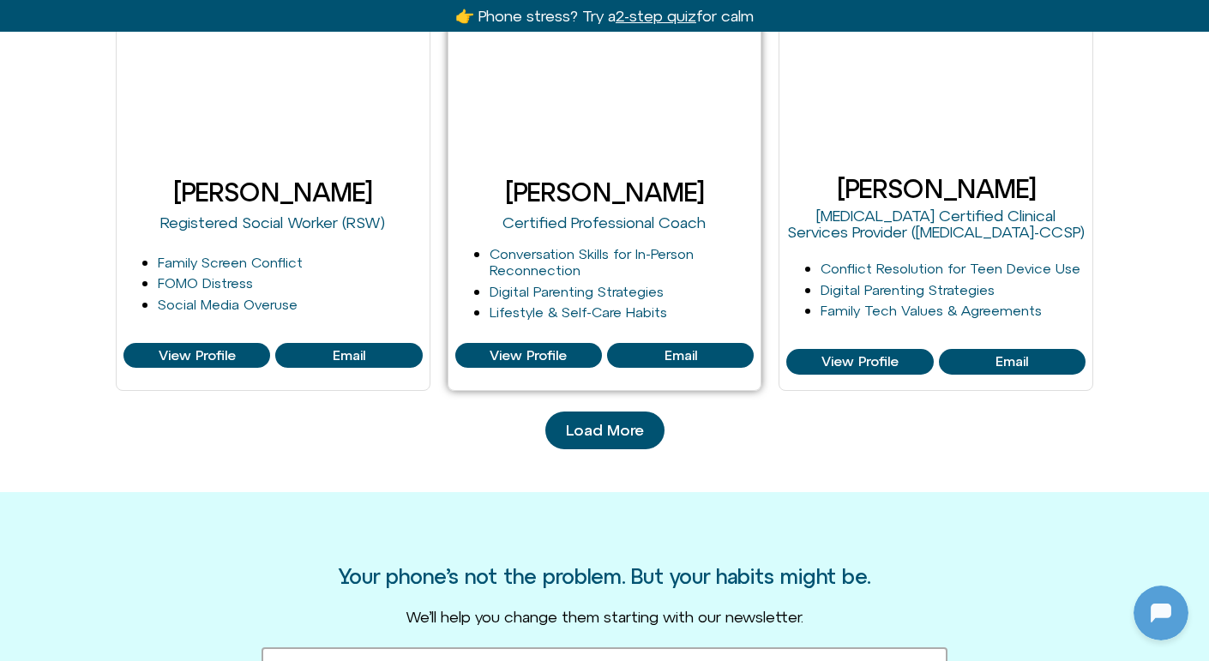
scroll to position [1828, 0]
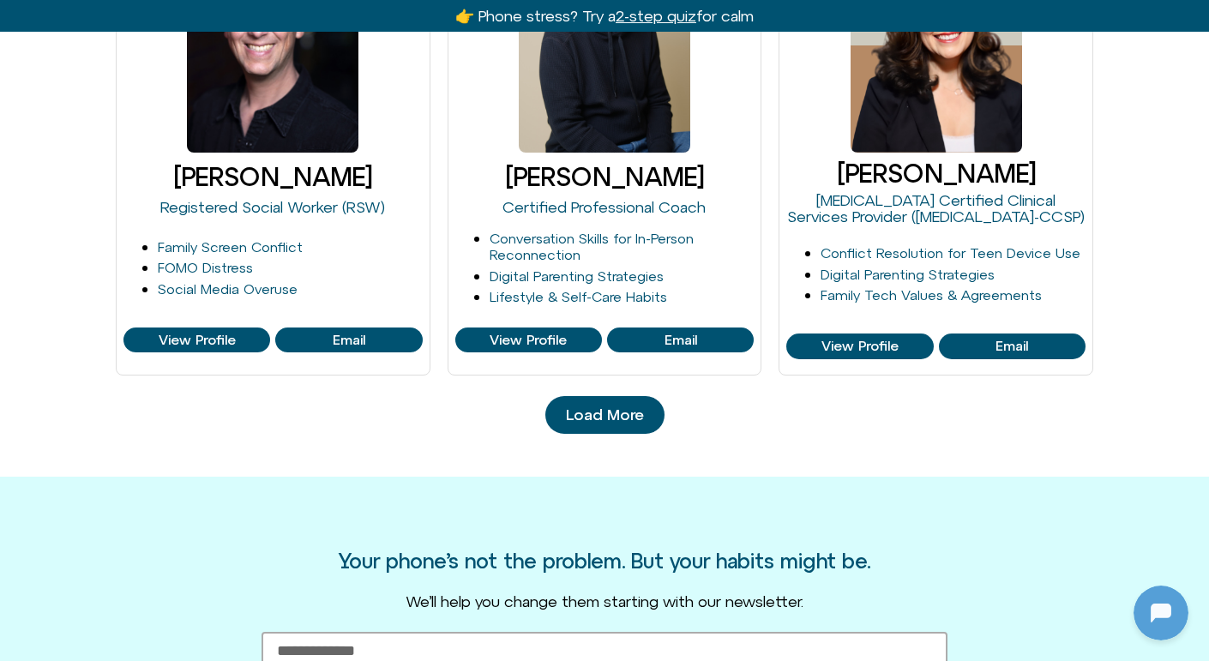
click at [618, 401] on link "Load More" at bounding box center [605, 415] width 119 height 38
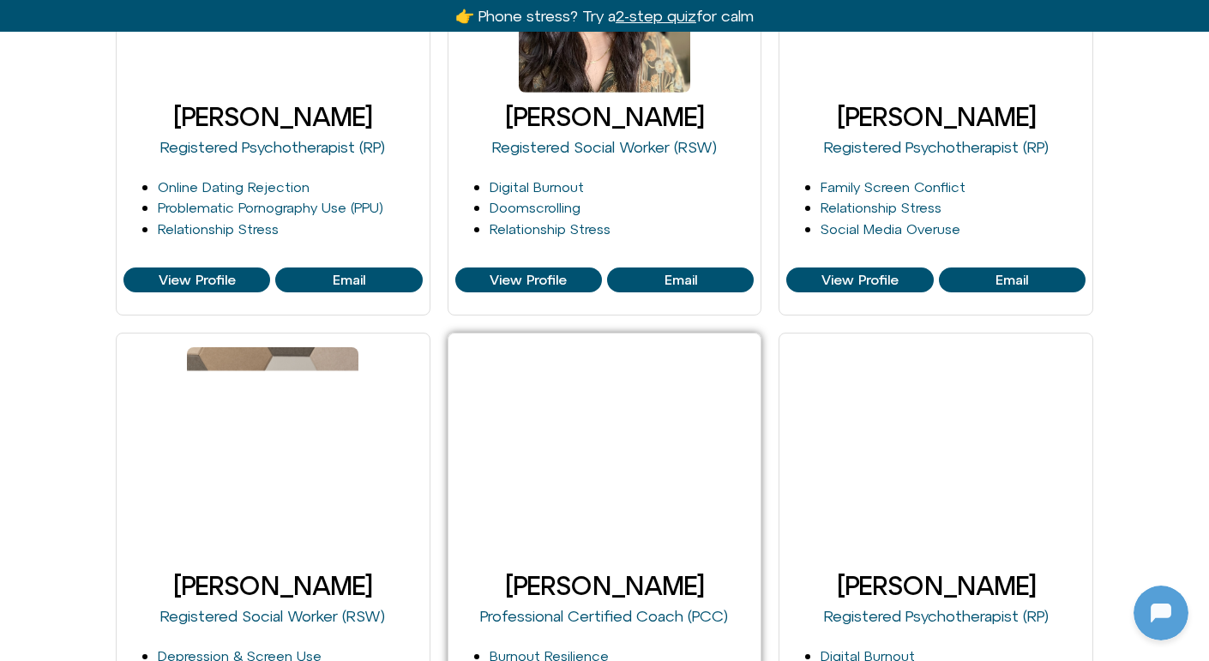
scroll to position [2469, 0]
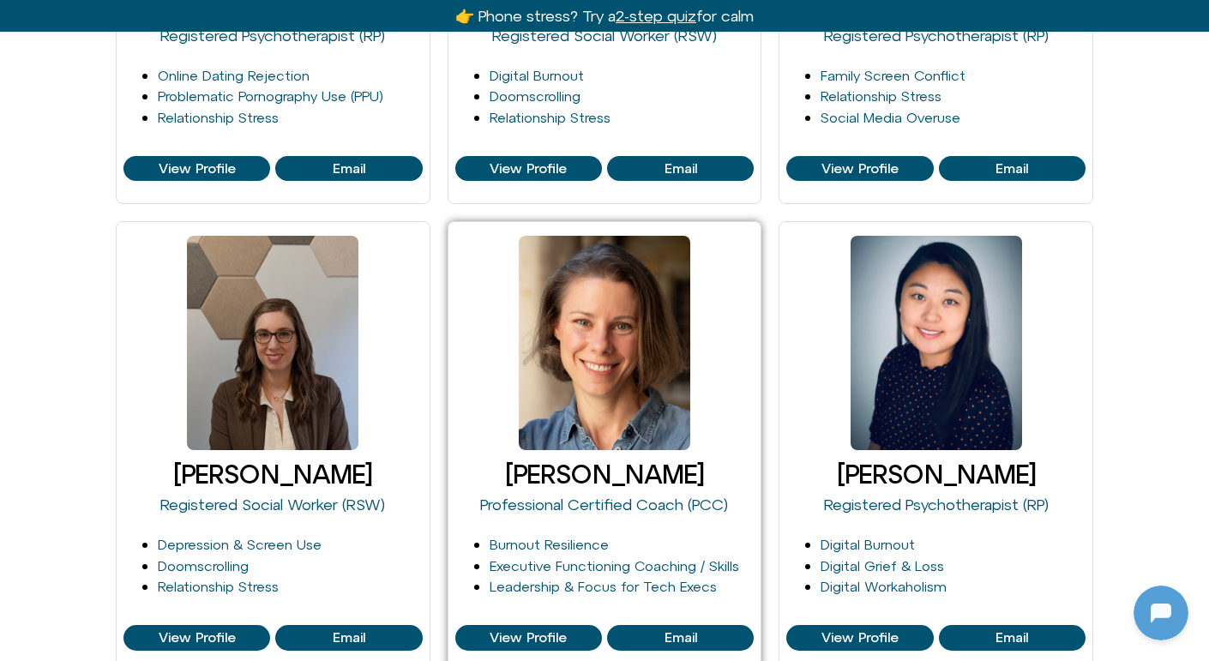
click at [526, 619] on div "Tori Throckmorton Professional Certified Coach (PCC) Burnout Resilience Executi…" at bounding box center [604, 444] width 299 height 431
click at [526, 620] on div "Tori Throckmorton Professional Certified Coach (PCC) Burnout Resilience Executi…" at bounding box center [604, 444] width 299 height 431
click at [526, 630] on span "View Profile" at bounding box center [528, 637] width 77 height 15
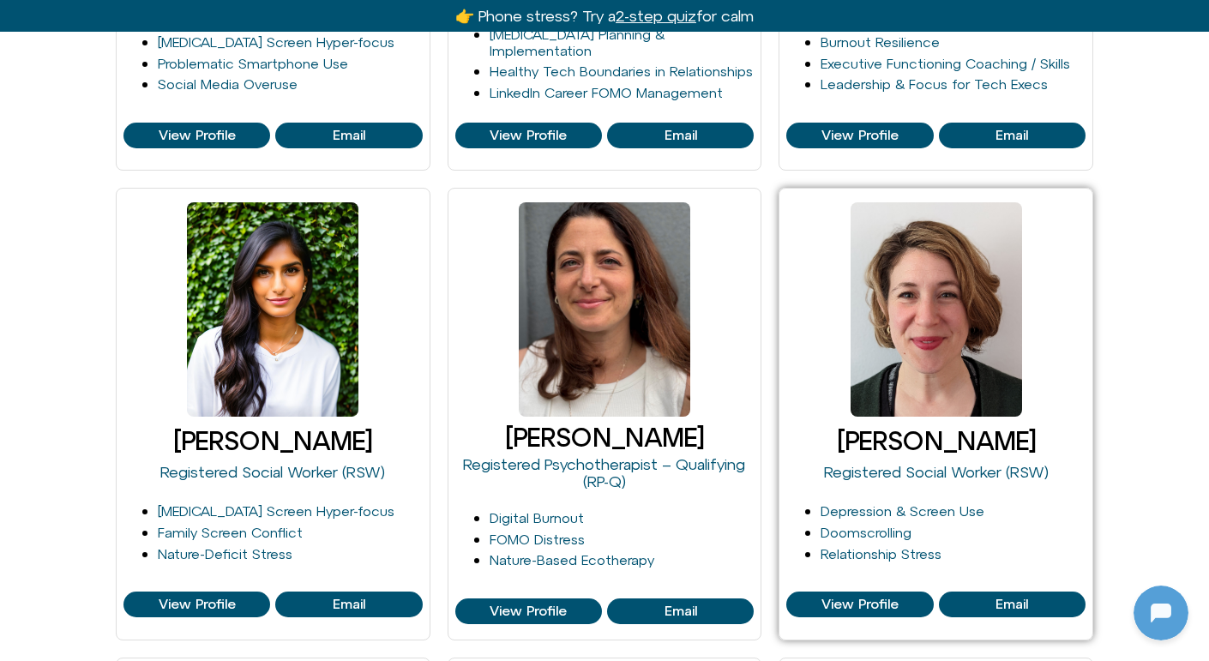
scroll to position [1095, 0]
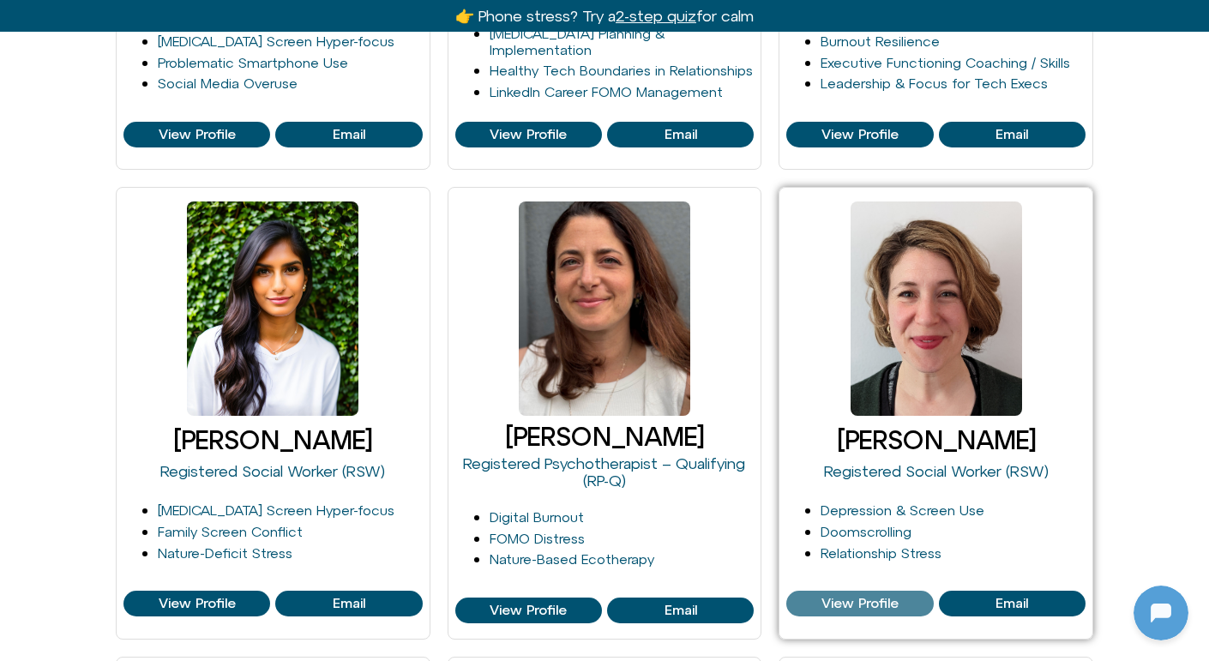
click at [846, 600] on span "View Profile" at bounding box center [860, 603] width 77 height 15
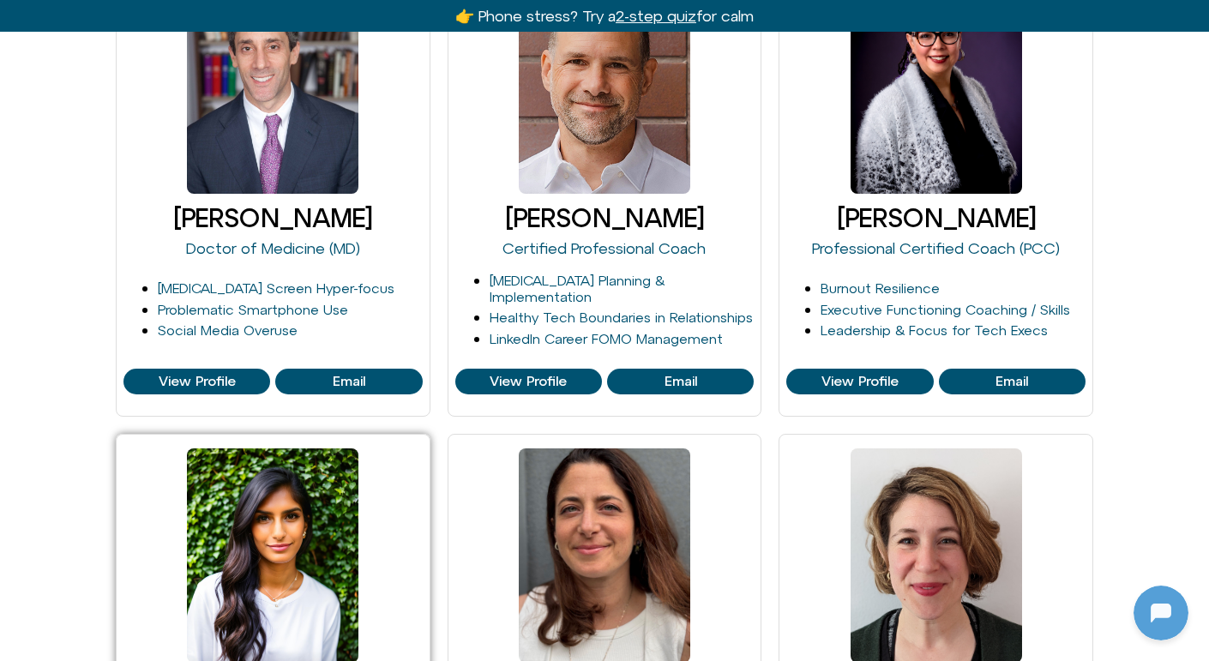
scroll to position [503, 0]
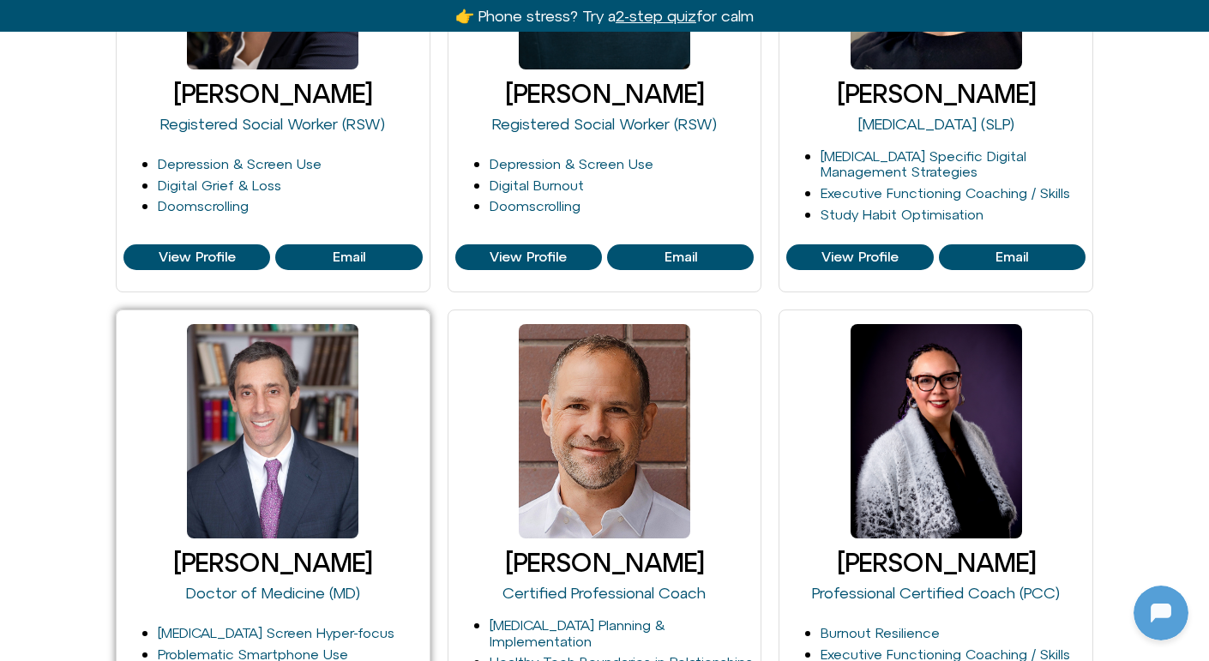
click at [304, 485] on div at bounding box center [273, 431] width 172 height 214
click at [251, 603] on div "David Goldenberg Doctor of Medicine (MD)" at bounding box center [273, 580] width 299 height 69
click at [251, 585] on link "Doctor of Medicine (MD)" at bounding box center [273, 593] width 174 height 18
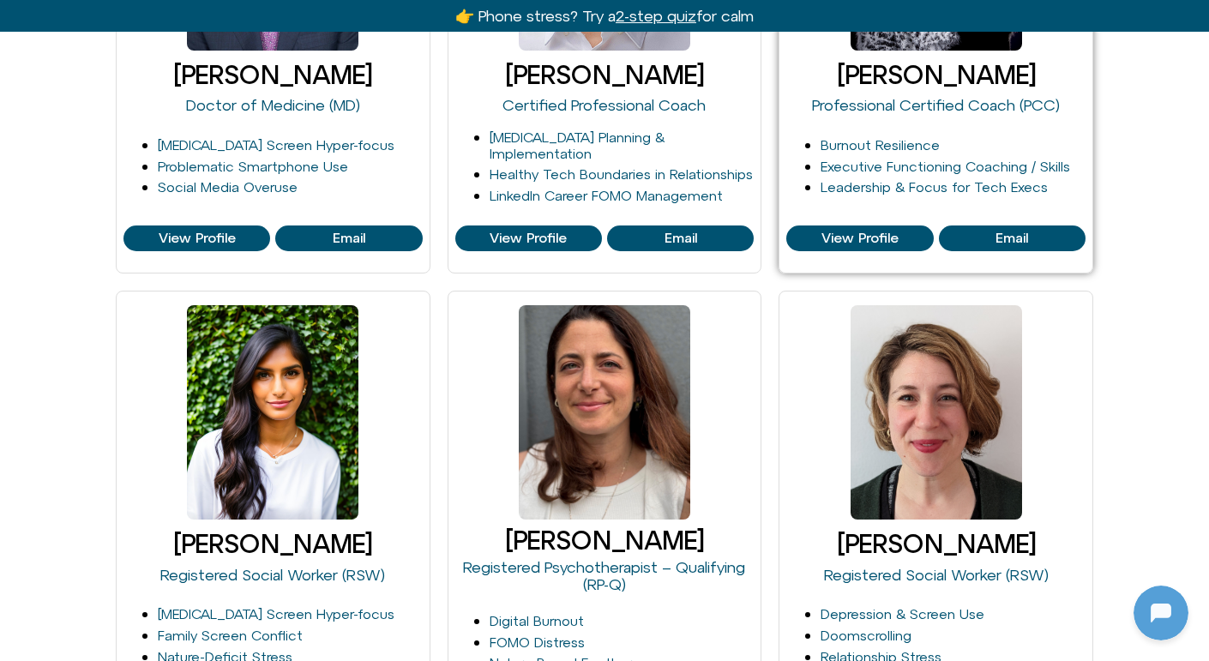
scroll to position [1109, 0]
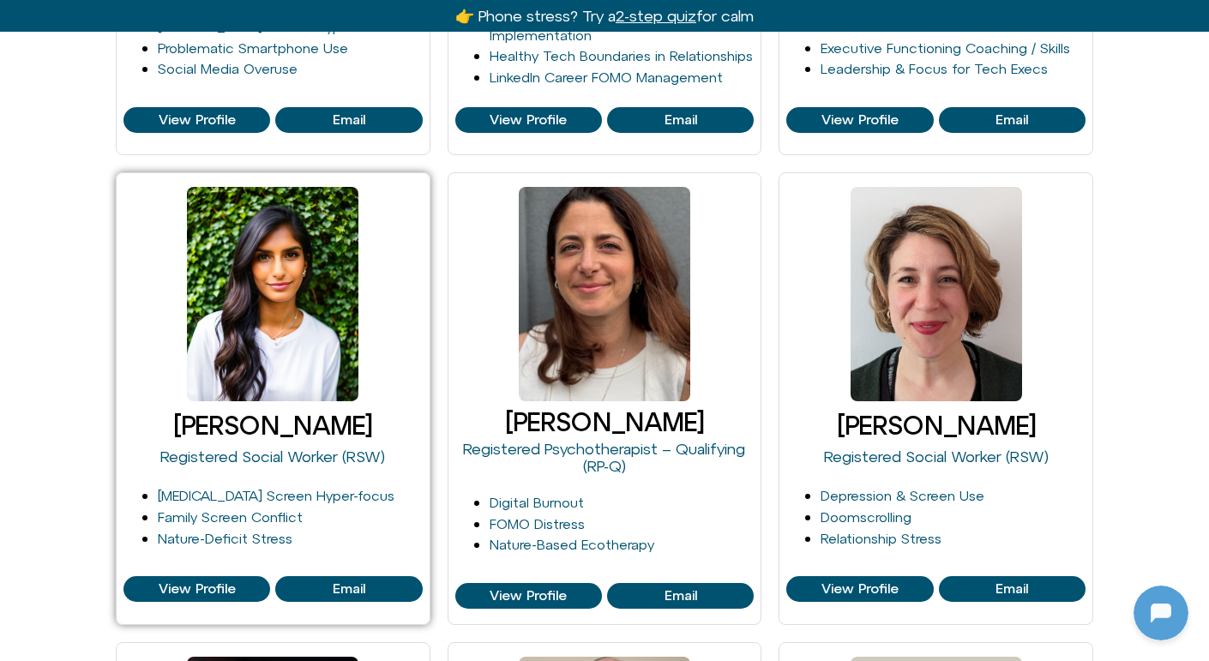
click at [286, 430] on h3 "Harshi Sritharan" at bounding box center [273, 426] width 299 height 28
click at [191, 582] on span "View Profile" at bounding box center [197, 589] width 77 height 15
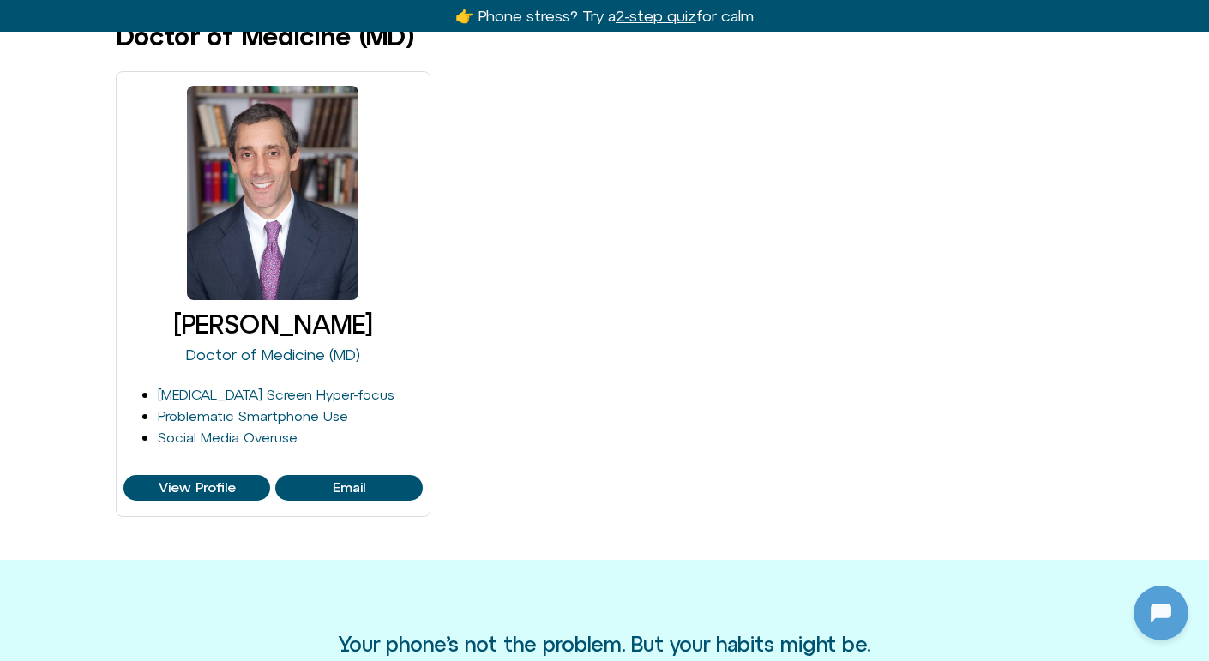
scroll to position [142, 0]
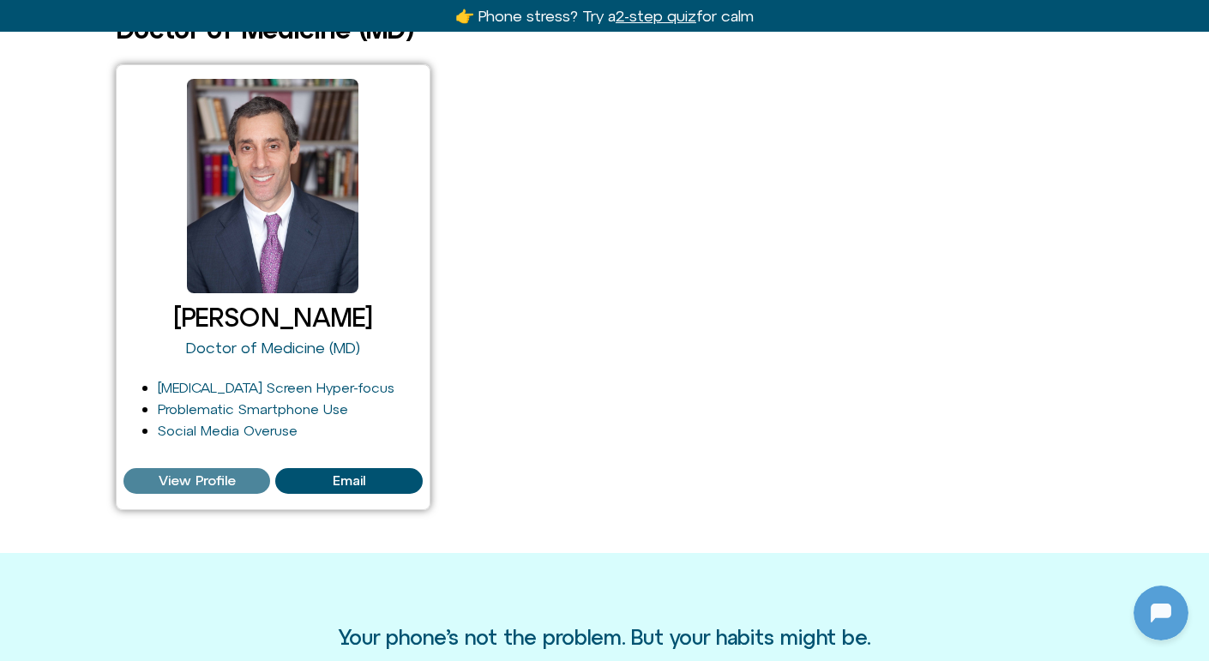
click at [182, 475] on span "View Profile" at bounding box center [197, 481] width 77 height 15
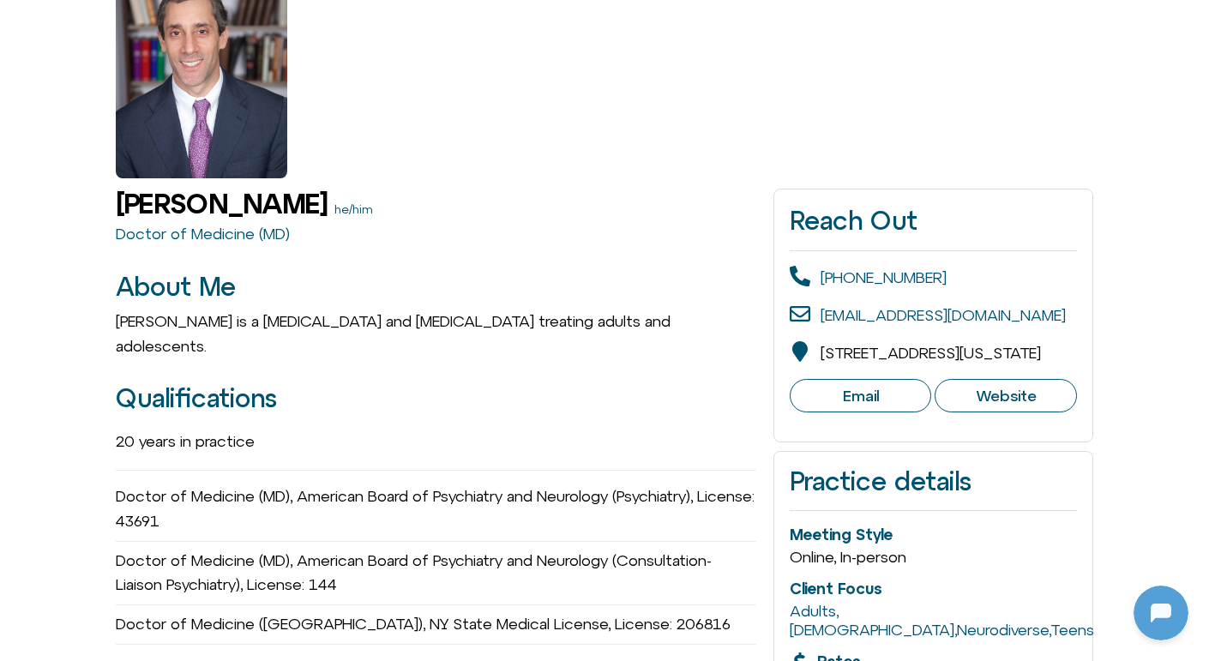
scroll to position [196, 0]
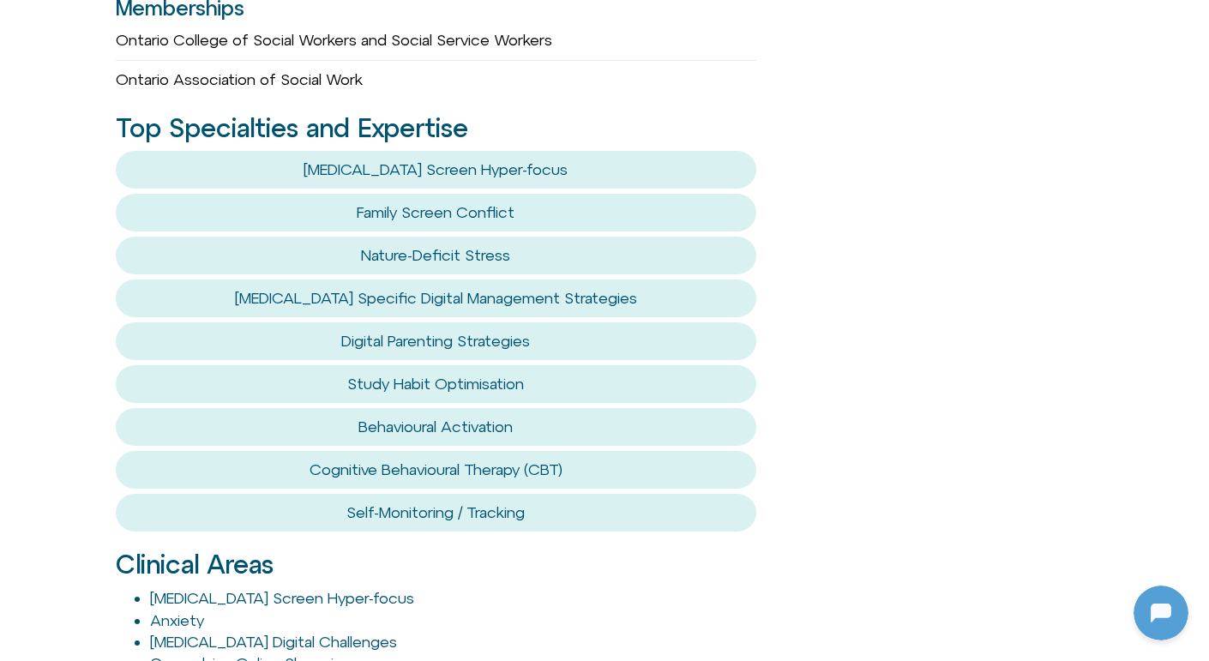
scroll to position [644, 0]
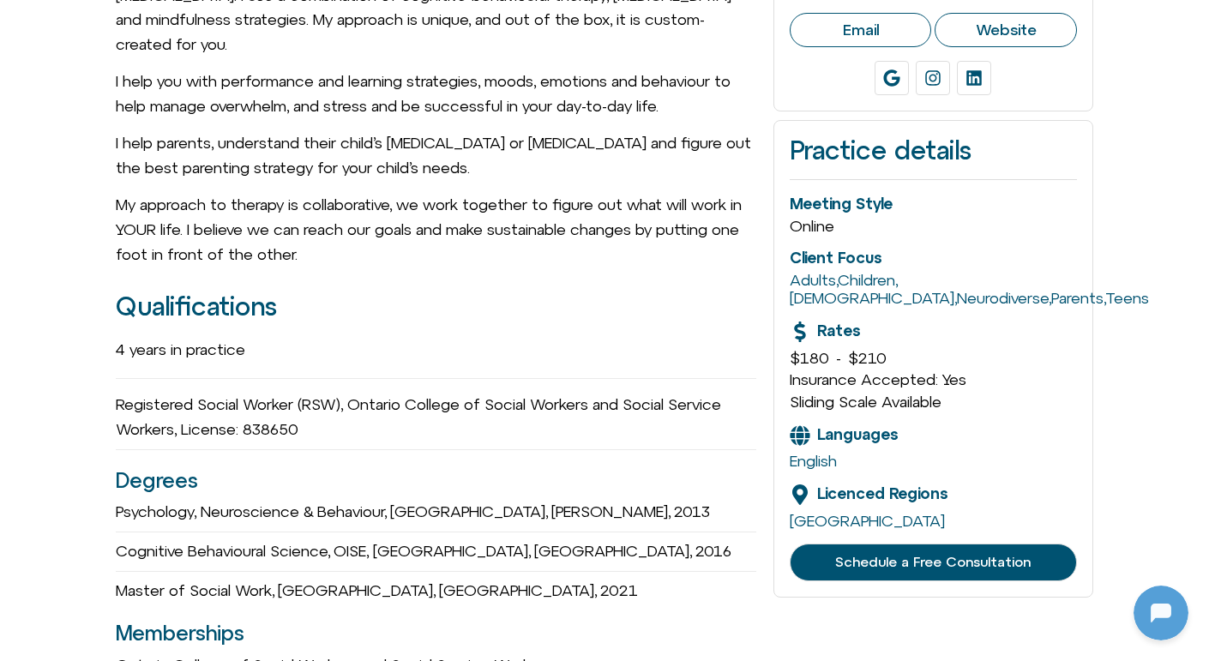
click at [912, 555] on span "Schedule a Free Consultation" at bounding box center [933, 562] width 196 height 15
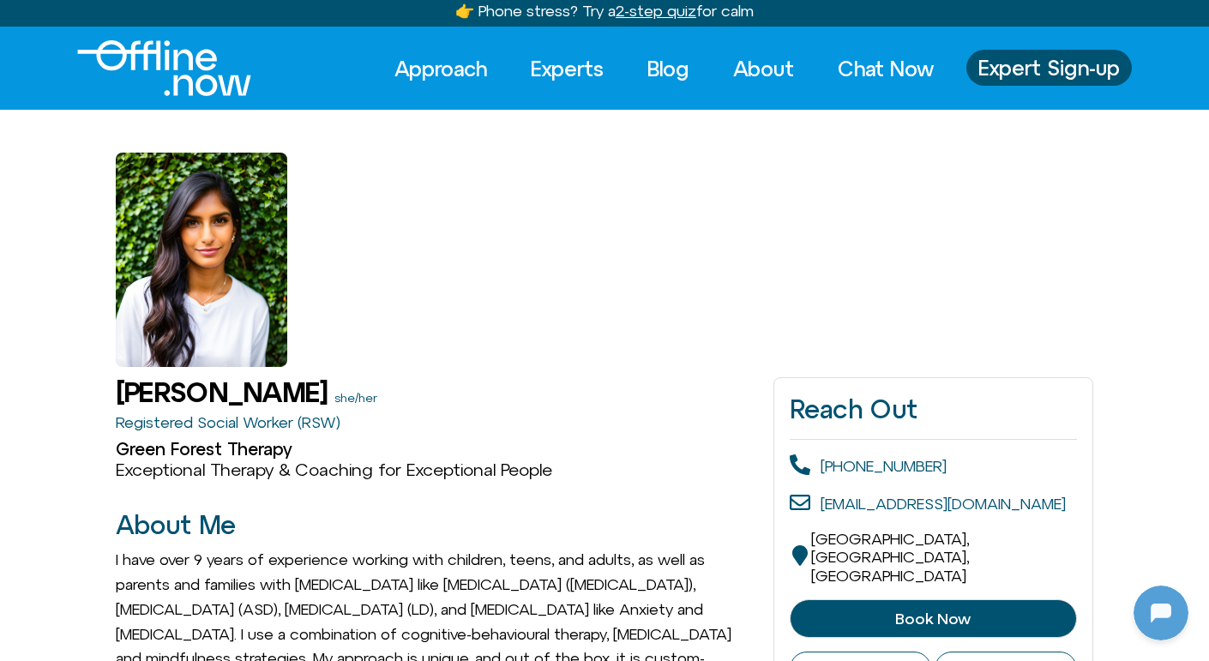
scroll to position [0, 0]
